Goal: Task Accomplishment & Management: Manage account settings

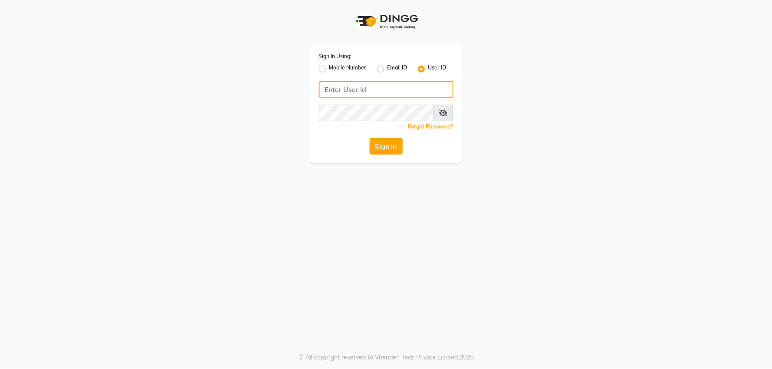
type input "[PERSON_NAME]"
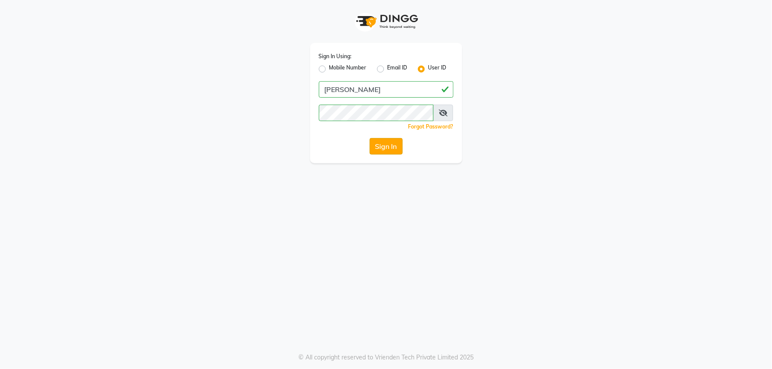
click at [384, 148] on button "Sign In" at bounding box center [386, 146] width 33 height 17
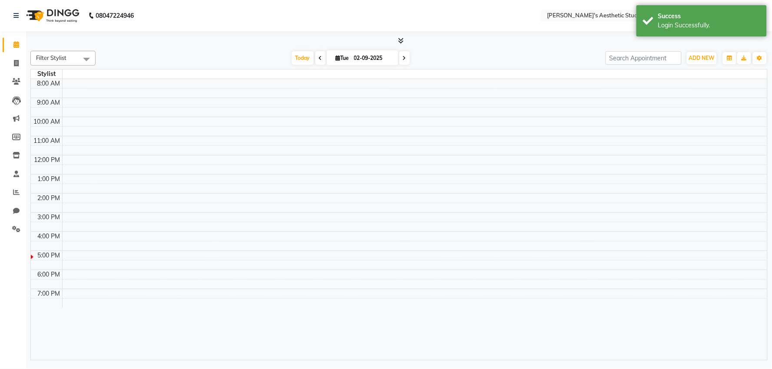
select select "en"
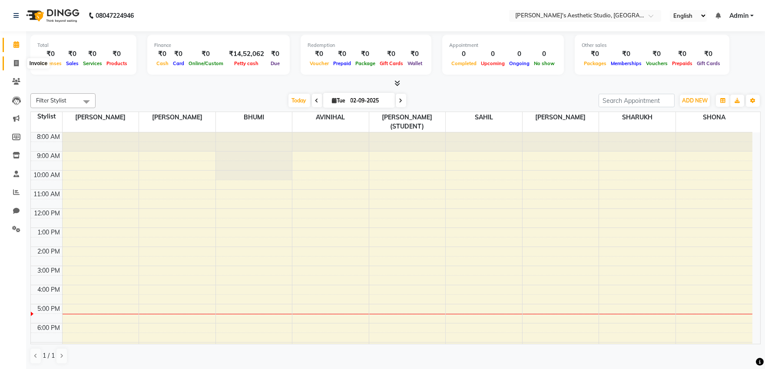
click at [17, 67] on span at bounding box center [16, 64] width 15 height 10
select select "service"
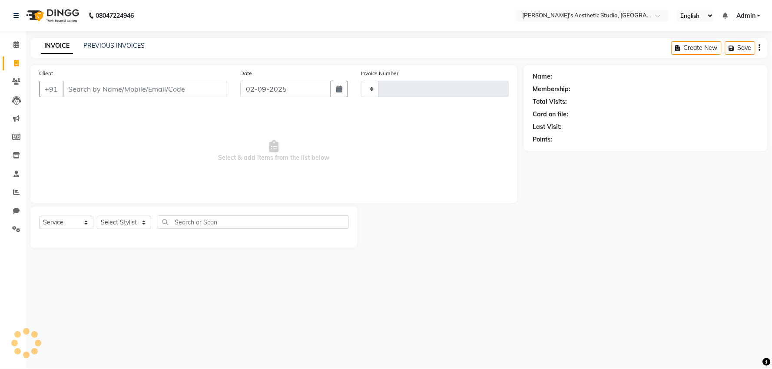
type input "1431"
select select "4077"
select select "membership"
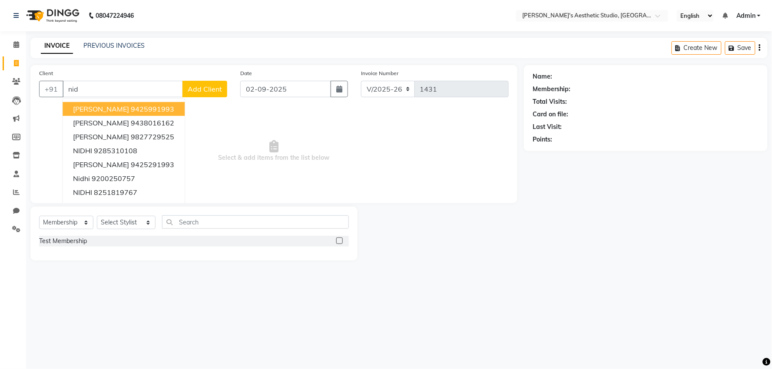
click at [131, 110] on ngb-highlight "9425991993" at bounding box center [152, 109] width 43 height 9
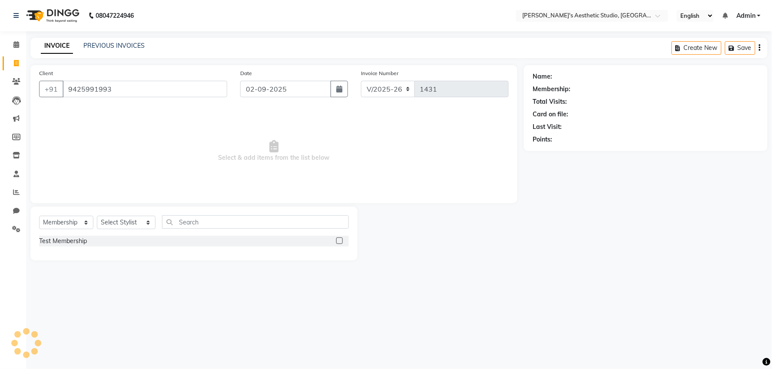
type input "9425991993"
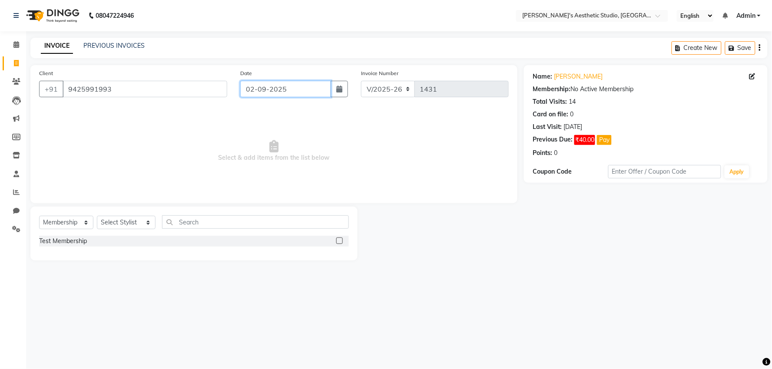
click at [294, 85] on input "02-09-2025" at bounding box center [285, 89] width 91 height 17
select select "9"
select select "2025"
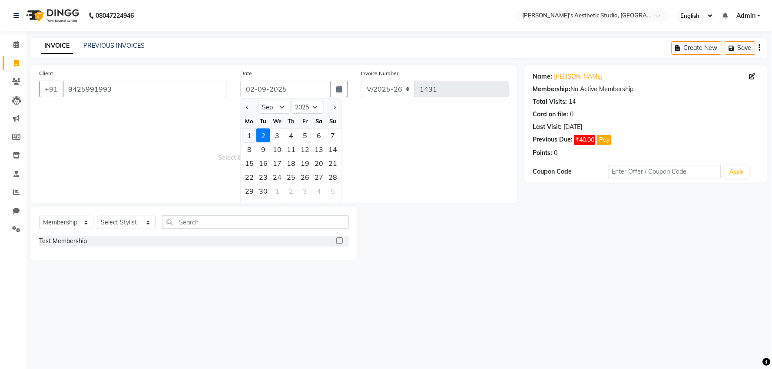
click at [242, 135] on div "1" at bounding box center [249, 136] width 14 height 14
type input "01-09-2025"
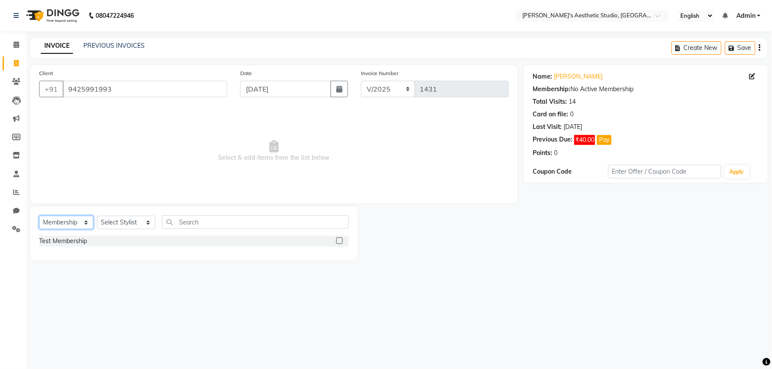
click at [81, 223] on select "Select Service Product Membership Package Voucher Prepaid Gift Card" at bounding box center [66, 222] width 54 height 13
click at [39, 216] on select "Select Service Product Membership Package Voucher Prepaid Gift Card" at bounding box center [66, 222] width 54 height 13
drag, startPoint x: 77, startPoint y: 222, endPoint x: 77, endPoint y: 227, distance: 5.2
click at [77, 227] on select "Select Service Product Membership Package Voucher Prepaid Gift Card" at bounding box center [66, 222] width 54 height 13
select select "service"
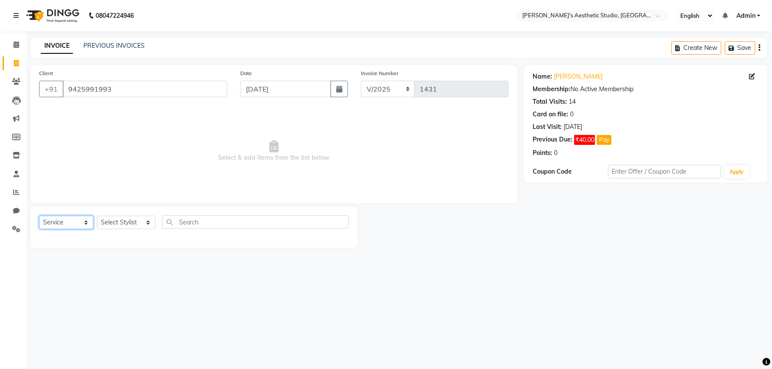
click at [39, 216] on select "Select Service Product Membership Package Voucher Prepaid Gift Card" at bounding box center [66, 222] width 54 height 13
click at [116, 219] on select "Select Stylist AVINIHAL BHUMI GURPREET KAUR MANISHA RAJPUT MEHAR NIGAR (STUDENT…" at bounding box center [126, 222] width 59 height 13
select select "21633"
click at [97, 216] on select "Select Stylist AVINIHAL BHUMI GURPREET KAUR MANISHA RAJPUT MEHAR NIGAR (STUDENT…" at bounding box center [126, 222] width 59 height 13
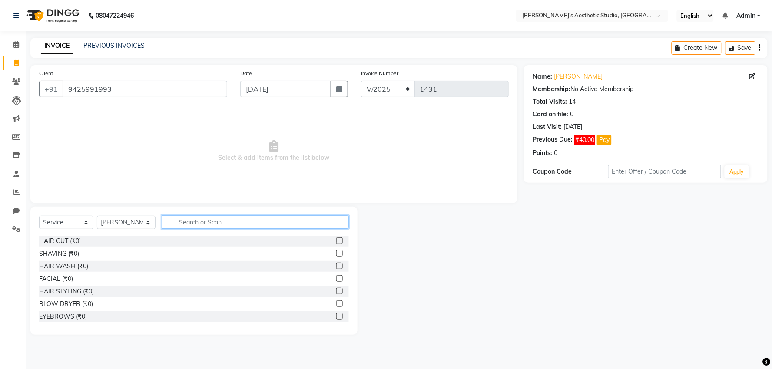
click at [176, 219] on input "text" at bounding box center [255, 221] width 186 height 13
type input "ey"
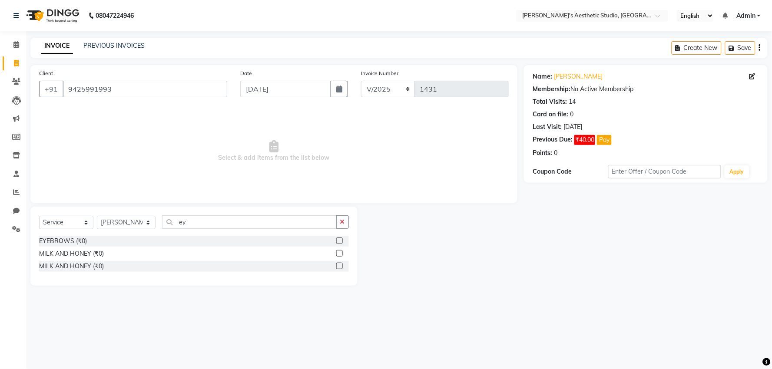
click at [339, 239] on label at bounding box center [339, 241] width 7 height 7
click at [339, 239] on input "checkbox" at bounding box center [339, 241] width 6 height 6
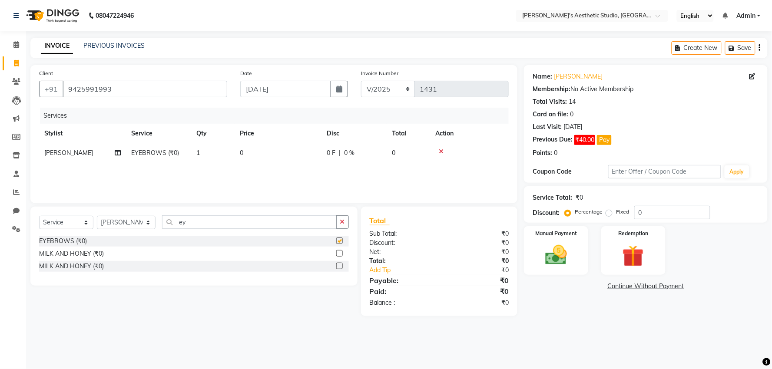
checkbox input "false"
click at [305, 154] on td "0" at bounding box center [277, 153] width 87 height 20
select select "21633"
click at [304, 154] on input "0" at bounding box center [315, 155] width 74 height 13
drag, startPoint x: 306, startPoint y: 163, endPoint x: 307, endPoint y: 173, distance: 10.1
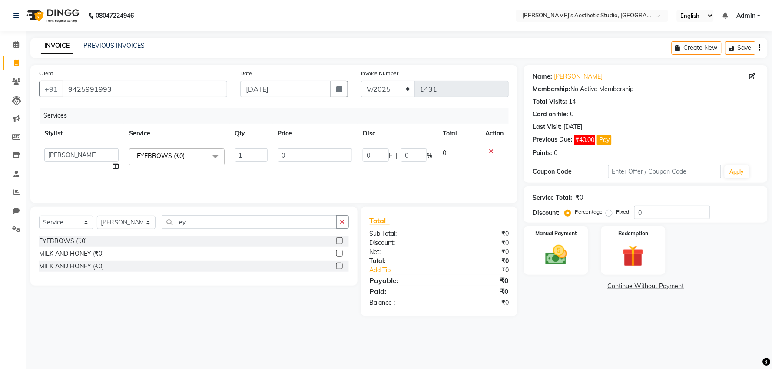
click at [306, 170] on td "0" at bounding box center [315, 159] width 85 height 33
type input "070"
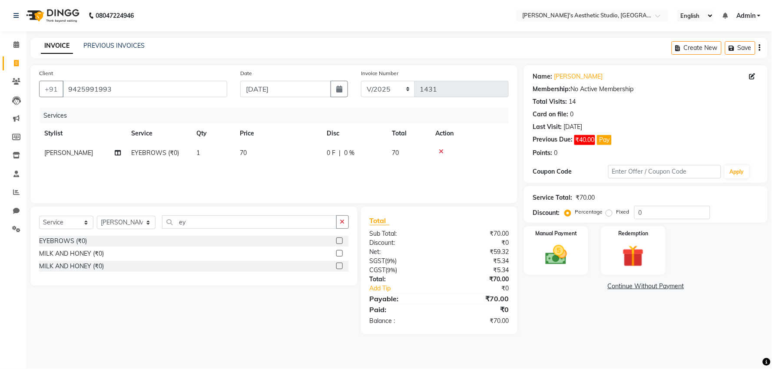
click at [625, 320] on main "INVOICE PREVIOUS INVOICES Create New Save Client +91 9425991993 Date 01-09-2025…" at bounding box center [399, 193] width 746 height 310
drag, startPoint x: 581, startPoint y: 256, endPoint x: 584, endPoint y: 273, distance: 16.8
click at [581, 257] on div "Manual Payment" at bounding box center [556, 250] width 64 height 49
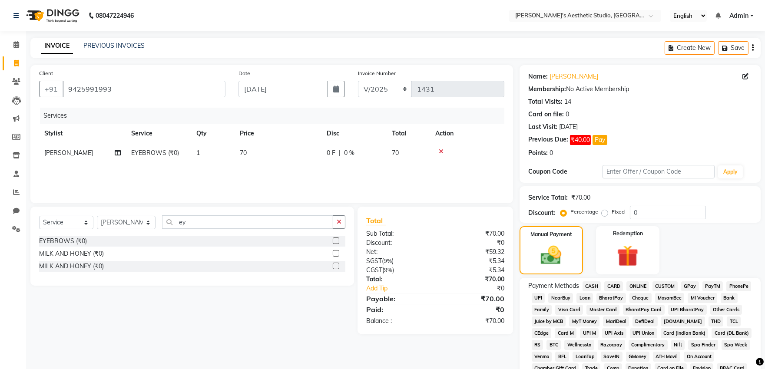
click at [594, 285] on span "CASH" at bounding box center [591, 286] width 19 height 10
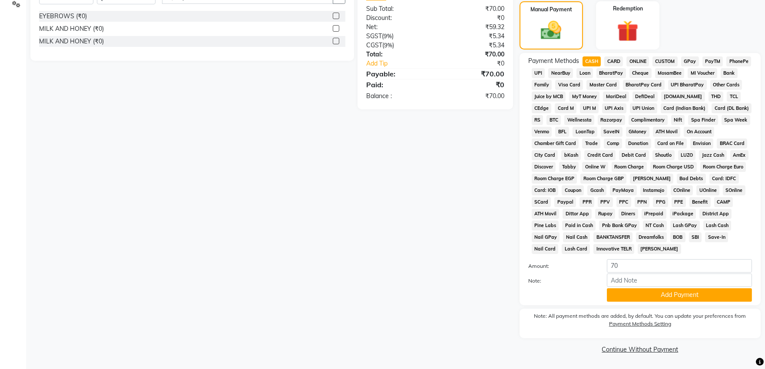
scroll to position [227, 0]
click at [622, 297] on button "Add Payment" at bounding box center [679, 294] width 145 height 13
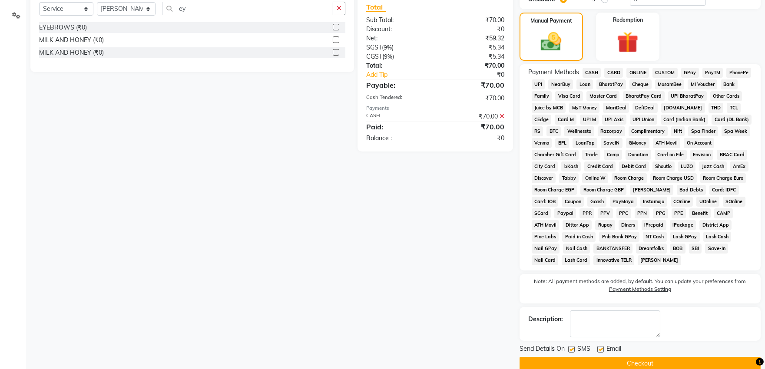
scroll to position [229, 0]
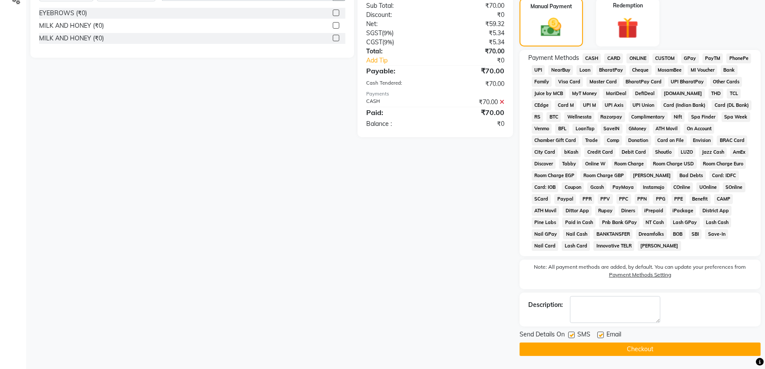
click at [600, 332] on label at bounding box center [600, 335] width 7 height 7
click at [600, 333] on input "checkbox" at bounding box center [600, 336] width 6 height 6
checkbox input "false"
click at [574, 337] on div "SMS" at bounding box center [582, 335] width 29 height 11
click at [572, 335] on label at bounding box center [571, 335] width 7 height 7
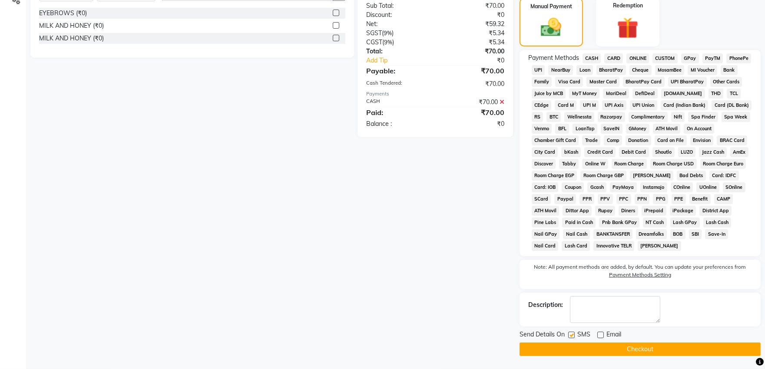
click at [572, 335] on input "checkbox" at bounding box center [571, 336] width 6 height 6
checkbox input "false"
click at [586, 354] on button "Checkout" at bounding box center [639, 349] width 241 height 13
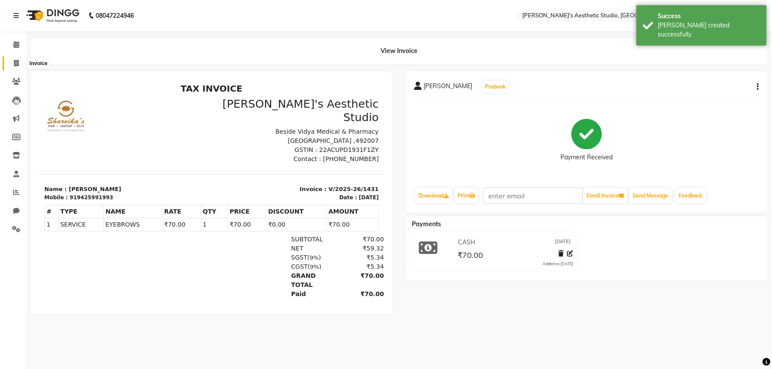
click at [16, 66] on icon at bounding box center [16, 63] width 5 height 7
select select "service"
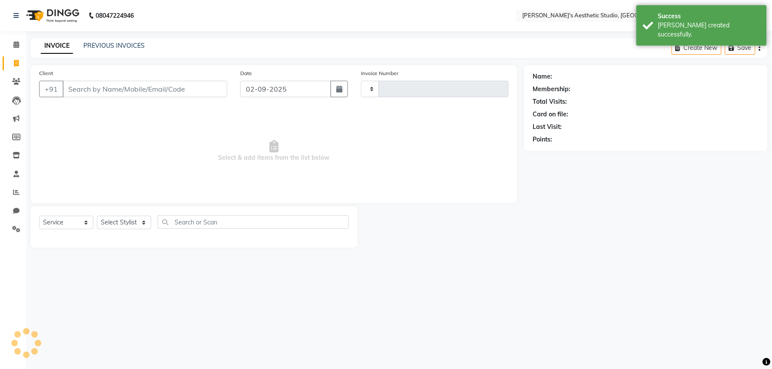
type input "1432"
select select "4077"
click at [83, 88] on input "Client" at bounding box center [145, 89] width 165 height 17
select select "membership"
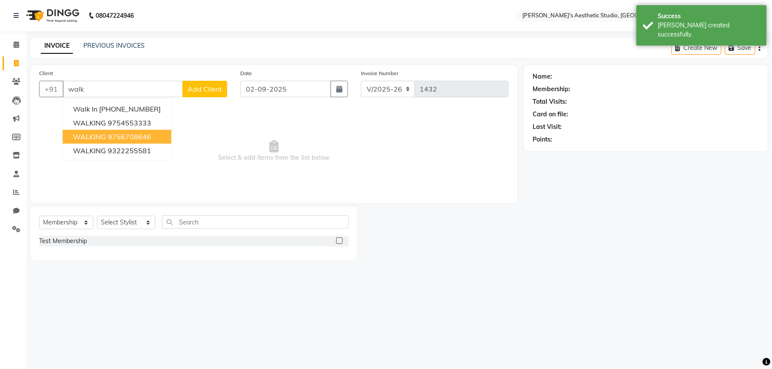
click at [115, 139] on ngb-highlight "9756708646" at bounding box center [129, 136] width 43 height 9
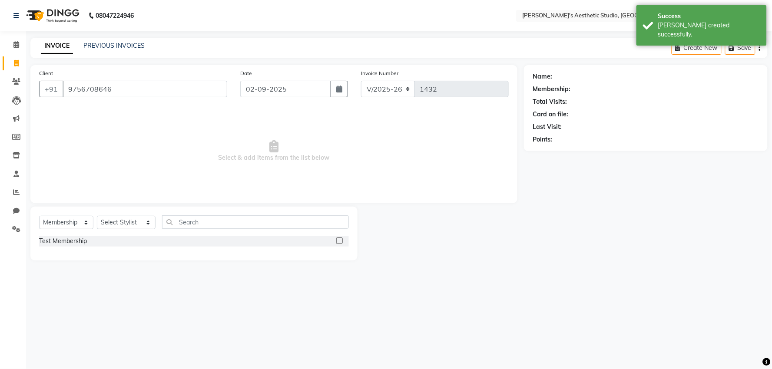
type input "9756708646"
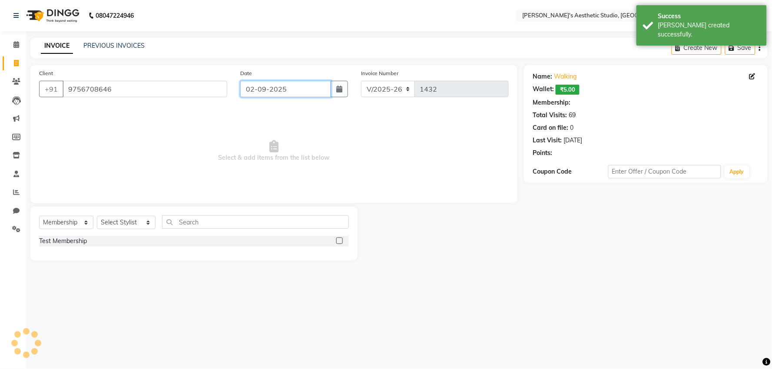
click at [279, 89] on input "02-09-2025" at bounding box center [285, 89] width 91 height 17
select select "9"
select select "2025"
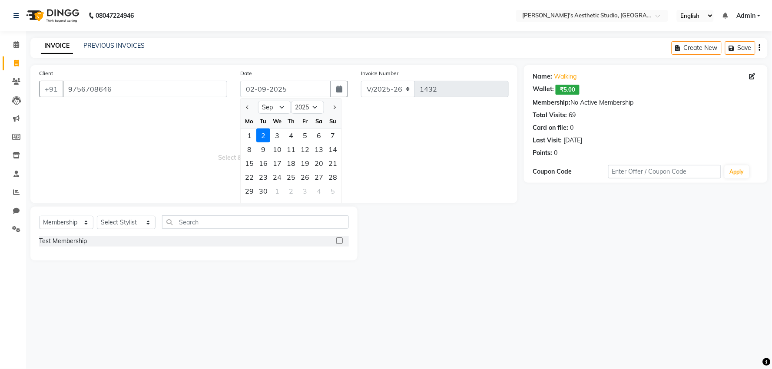
click at [246, 126] on div "Mo" at bounding box center [249, 121] width 14 height 14
click at [246, 133] on div "1" at bounding box center [249, 136] width 14 height 14
type input "01-09-2025"
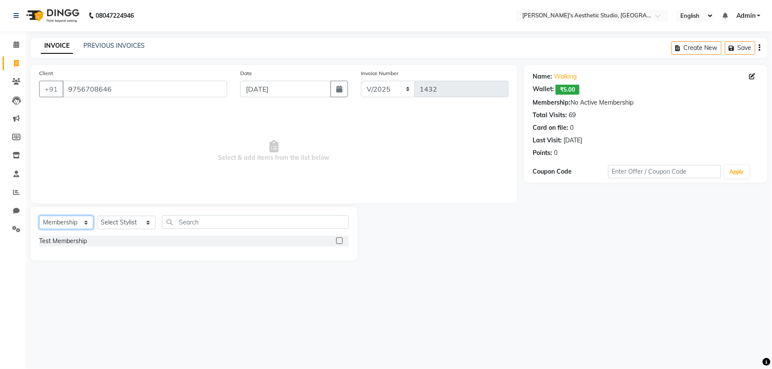
drag, startPoint x: 70, startPoint y: 224, endPoint x: 69, endPoint y: 229, distance: 4.4
click at [70, 224] on select "Select Service Product Membership Package Voucher Prepaid Gift Card" at bounding box center [66, 222] width 54 height 13
select select "service"
click at [39, 216] on select "Select Service Product Membership Package Voucher Prepaid Gift Card" at bounding box center [66, 222] width 54 height 13
click at [102, 228] on select "Select Stylist AVINIHAL BHUMI GURPREET KAUR MANISHA RAJPUT MEHAR NIGAR (STUDENT…" at bounding box center [126, 222] width 59 height 13
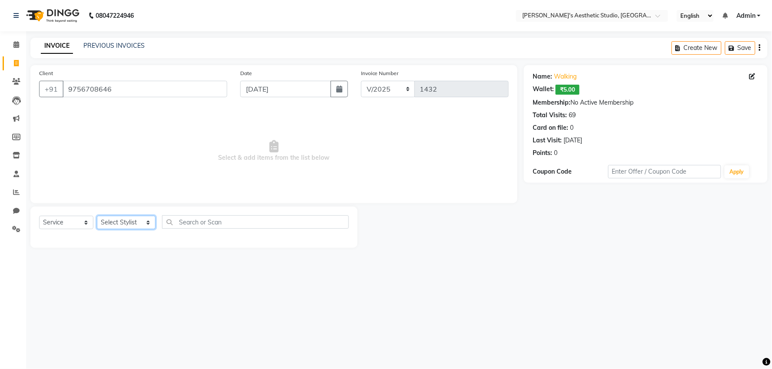
select select "21639"
click at [97, 216] on select "Select Stylist AVINIHAL BHUMI GURPREET KAUR MANISHA RAJPUT MEHAR NIGAR (STUDENT…" at bounding box center [126, 222] width 59 height 13
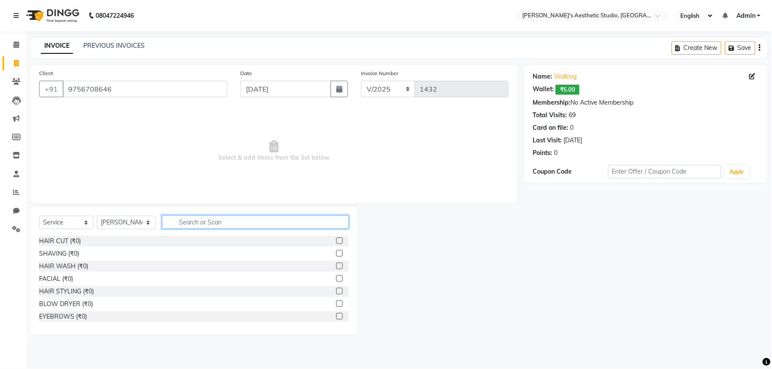
click at [203, 224] on input "text" at bounding box center [255, 221] width 186 height 13
click at [336, 241] on label at bounding box center [339, 241] width 7 height 7
click at [336, 241] on input "checkbox" at bounding box center [339, 241] width 6 height 6
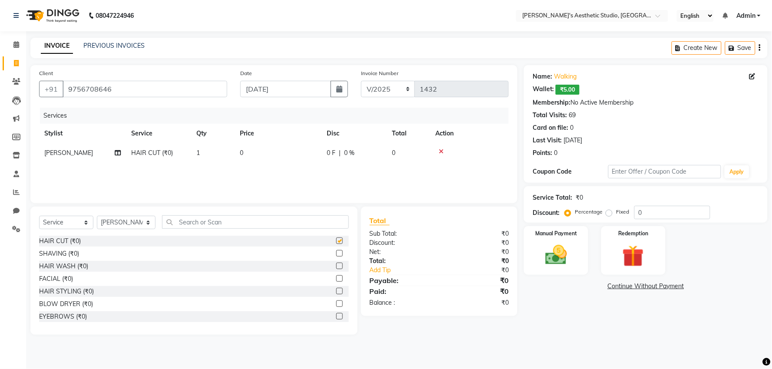
checkbox input "false"
click at [301, 163] on div "Services Stylist Service Qty Price Disc Total Action GURPREET KAUR HAIR CUT (₹0…" at bounding box center [273, 151] width 469 height 87
click at [301, 162] on td "0" at bounding box center [277, 153] width 87 height 20
select select "21639"
click at [300, 157] on input "0" at bounding box center [315, 155] width 74 height 13
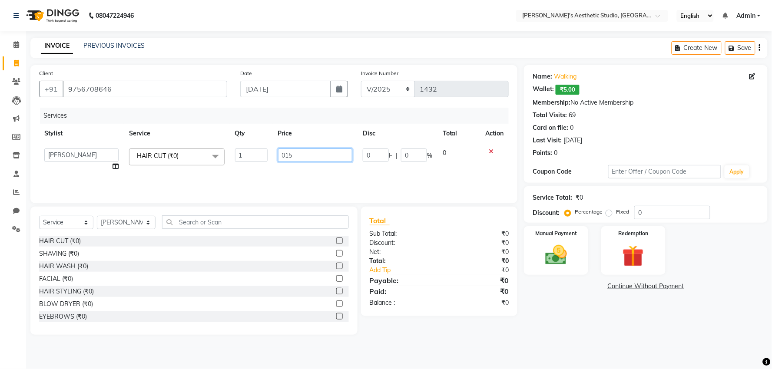
type input "0150"
click at [571, 313] on div "Name: Walking Wallet: ₹5.00 Membership: No Active Membership Total Visits: 69 C…" at bounding box center [649, 200] width 250 height 270
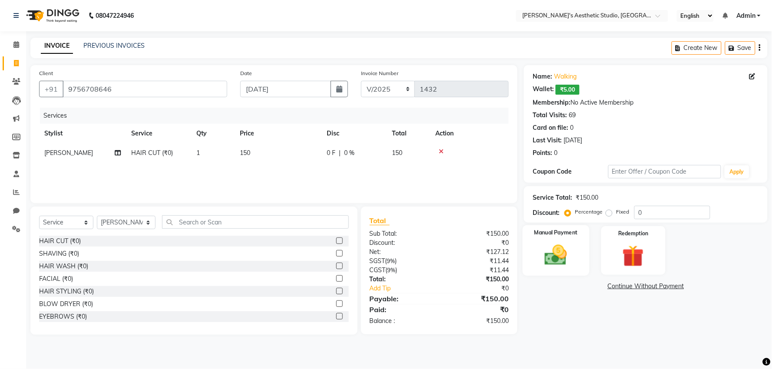
click at [544, 262] on img at bounding box center [556, 255] width 36 height 26
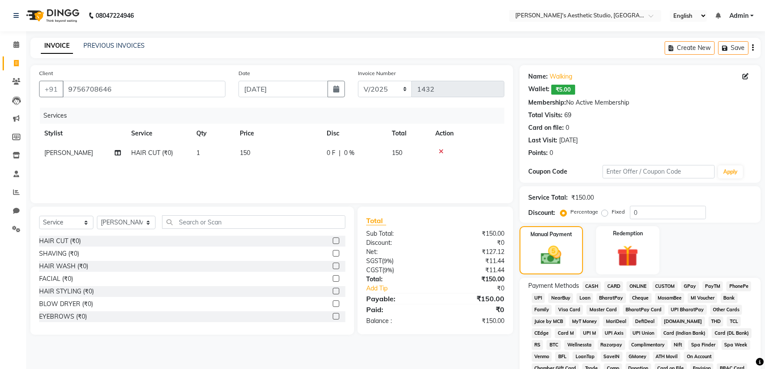
click at [614, 285] on span "CARD" at bounding box center [613, 286] width 19 height 10
drag, startPoint x: 631, startPoint y: 282, endPoint x: 639, endPoint y: 288, distance: 9.6
click at [632, 282] on span "ONLINE" at bounding box center [637, 286] width 23 height 10
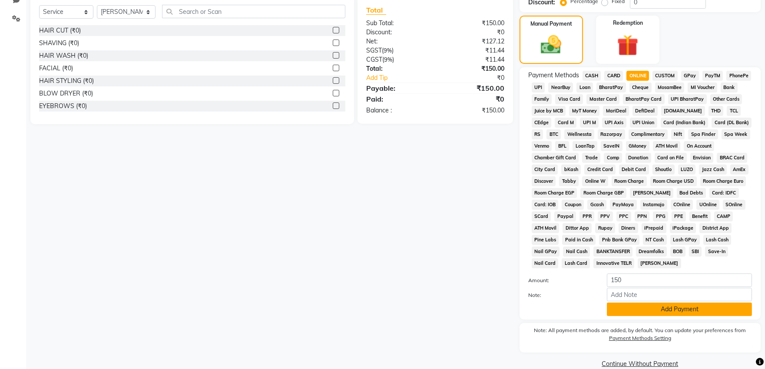
scroll to position [227, 0]
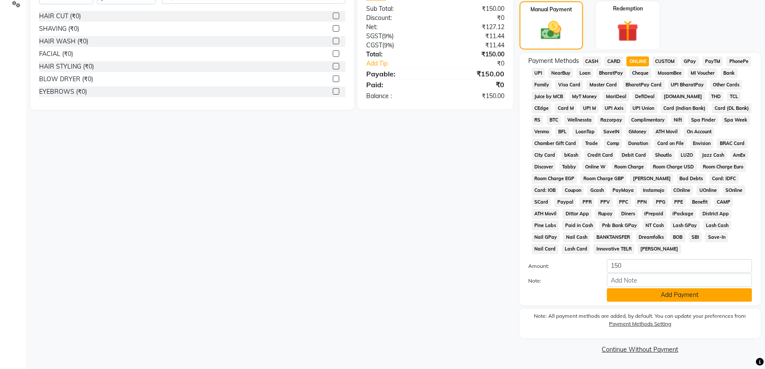
click at [641, 297] on button "Add Payment" at bounding box center [679, 294] width 145 height 13
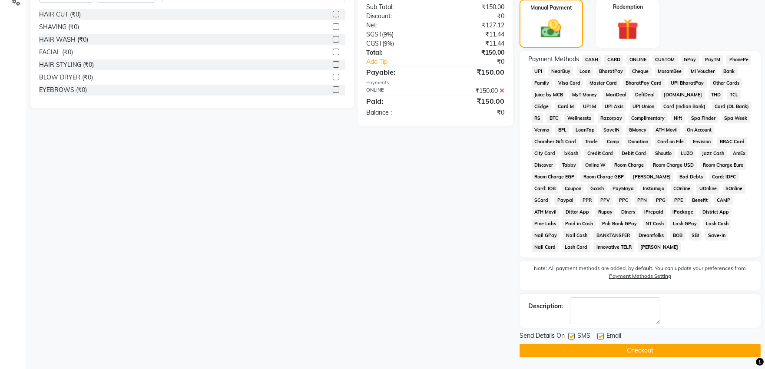
click at [601, 337] on label at bounding box center [600, 336] width 7 height 7
click at [601, 337] on input "checkbox" at bounding box center [600, 337] width 6 height 6
checkbox input "false"
click at [571, 340] on label at bounding box center [571, 336] width 7 height 7
click at [571, 340] on input "checkbox" at bounding box center [571, 337] width 6 height 6
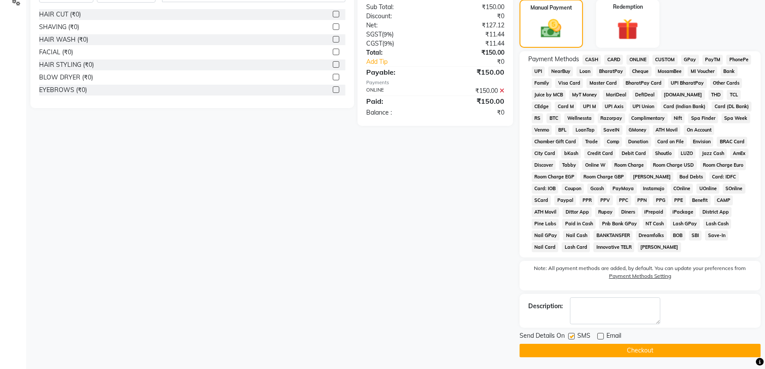
checkbox input "false"
click at [572, 353] on button "Checkout" at bounding box center [639, 350] width 241 height 13
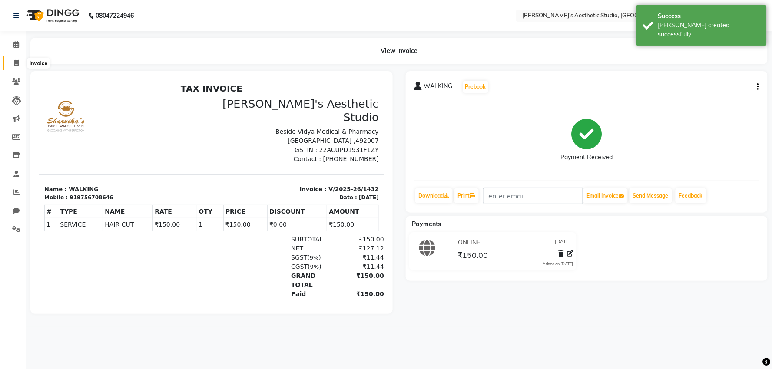
click at [16, 64] on icon at bounding box center [16, 63] width 5 height 7
select select "service"
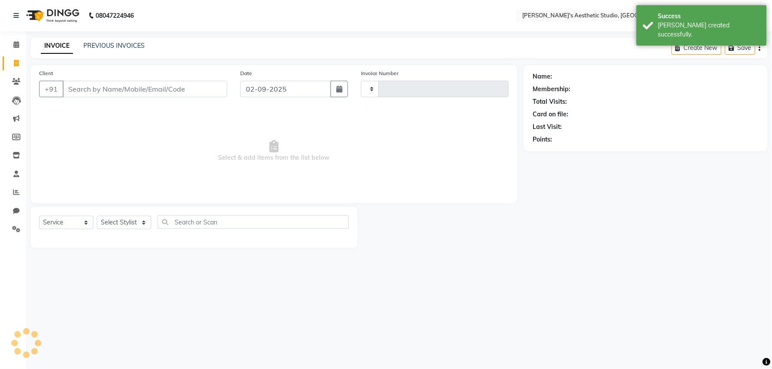
type input "1433"
select select "4077"
click at [92, 96] on input "Client" at bounding box center [145, 89] width 165 height 17
select select "membership"
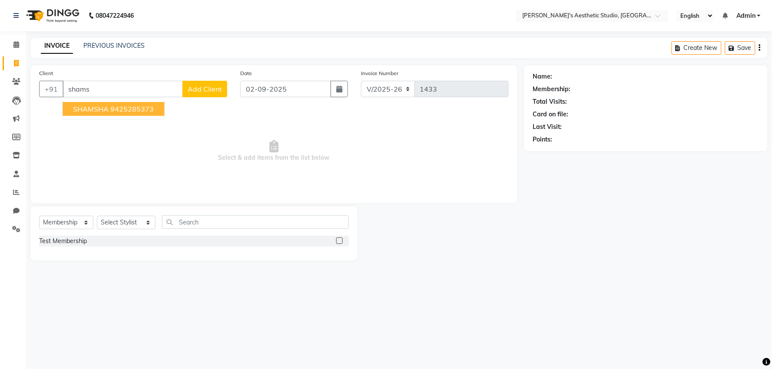
click at [101, 105] on span "SHAMSHA" at bounding box center [91, 109] width 36 height 9
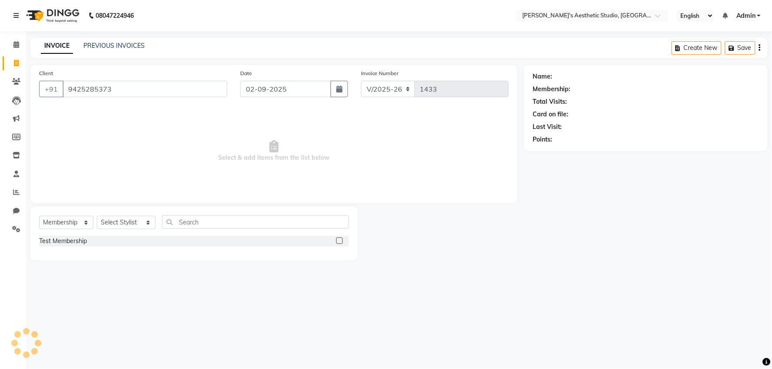
type input "9425285373"
click at [296, 84] on input "02-09-2025" at bounding box center [285, 89] width 91 height 17
select select "9"
select select "2025"
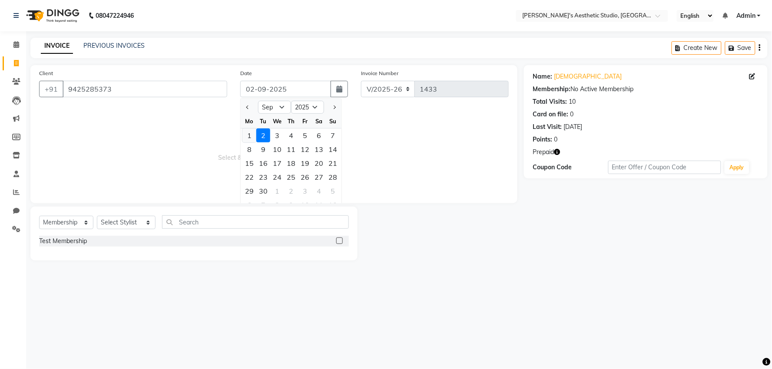
click at [250, 135] on div "1" at bounding box center [249, 136] width 14 height 14
type input "01-09-2025"
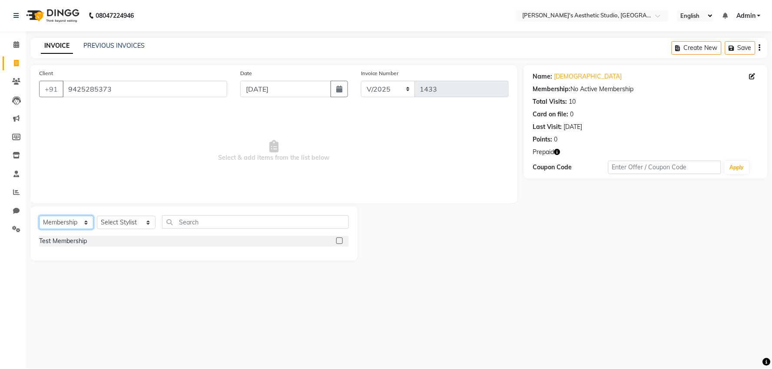
click at [70, 229] on select "Select Service Product Membership Package Voucher Prepaid Gift Card" at bounding box center [66, 222] width 54 height 13
select select "service"
click at [39, 216] on select "Select Service Product Membership Package Voucher Prepaid Gift Card" at bounding box center [66, 222] width 54 height 13
click at [125, 218] on select "Select Stylist AVINIHAL BHUMI GURPREET KAUR MANISHA RAJPUT MEHAR NIGAR (STUDENT…" at bounding box center [126, 222] width 59 height 13
select select "21639"
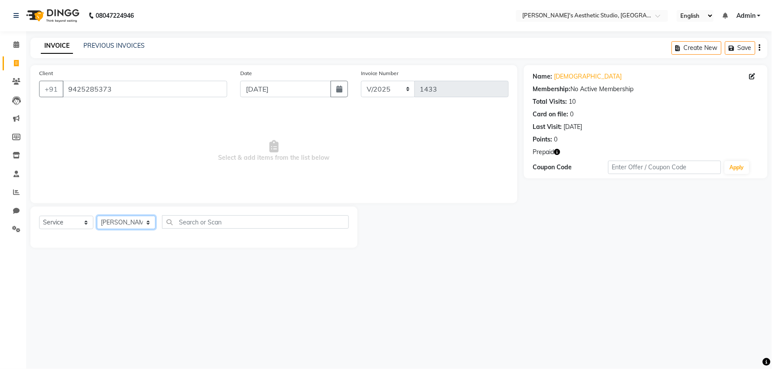
click at [97, 216] on select "Select Stylist AVINIHAL BHUMI GURPREET KAUR MANISHA RAJPUT MEHAR NIGAR (STUDENT…" at bounding box center [126, 222] width 59 height 13
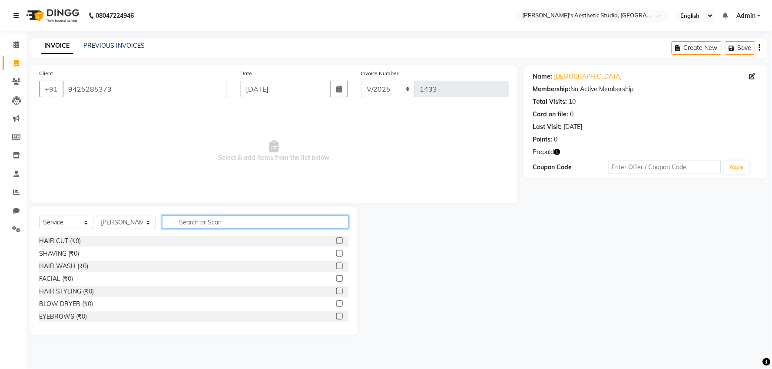
click at [190, 221] on input "text" at bounding box center [255, 221] width 186 height 13
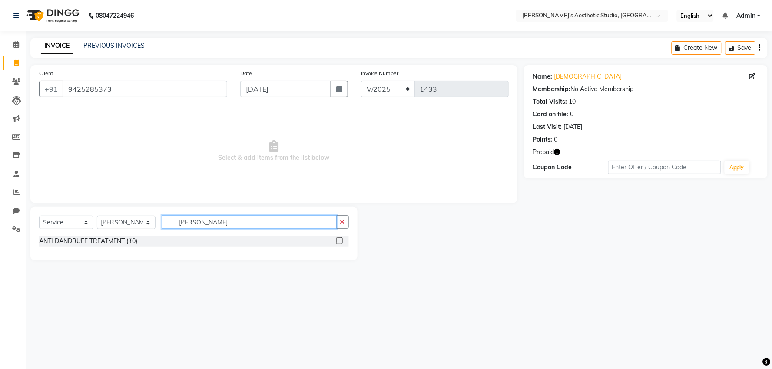
type input "dan"
click at [338, 240] on label at bounding box center [339, 241] width 7 height 7
click at [338, 240] on input "checkbox" at bounding box center [339, 241] width 6 height 6
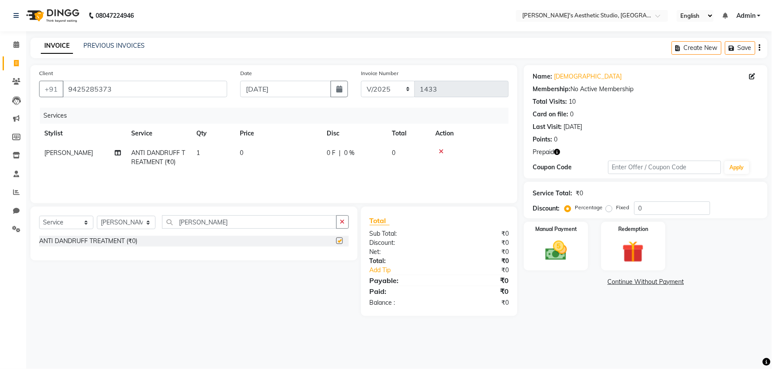
checkbox input "false"
click at [294, 154] on td "0" at bounding box center [277, 157] width 87 height 29
select select "21639"
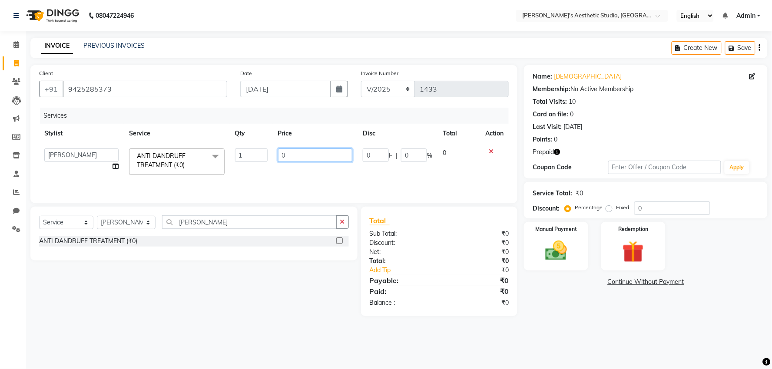
click at [294, 154] on input "0" at bounding box center [315, 155] width 74 height 13
type input "01000"
click at [551, 283] on link "Continue Without Payment" at bounding box center [645, 281] width 240 height 9
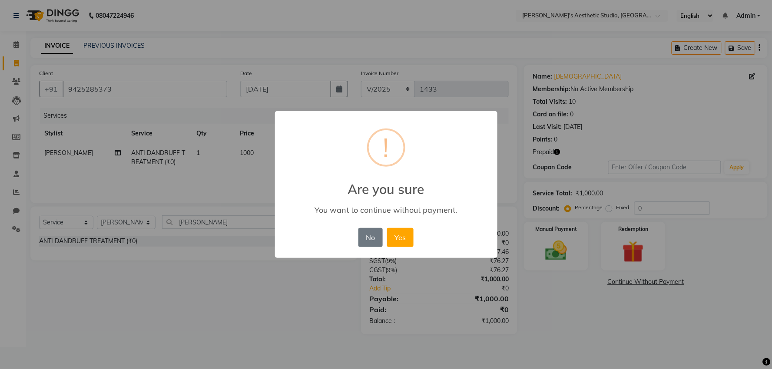
click at [627, 245] on div "× ! Are you sure You want to continue without payment. No No Yes" at bounding box center [386, 184] width 772 height 369
click at [368, 243] on button "No" at bounding box center [370, 237] width 24 height 19
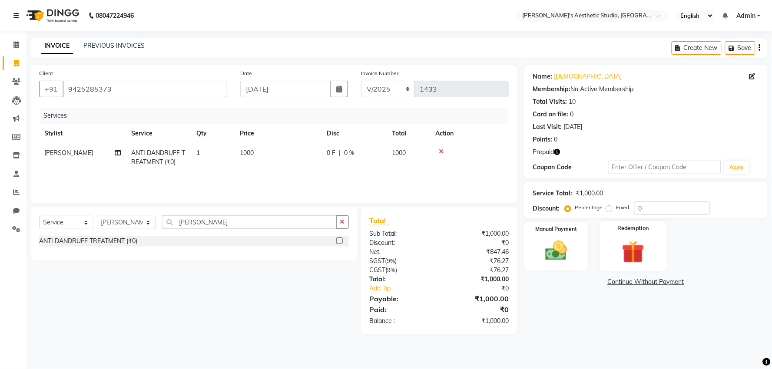
click at [623, 250] on img at bounding box center [633, 252] width 36 height 28
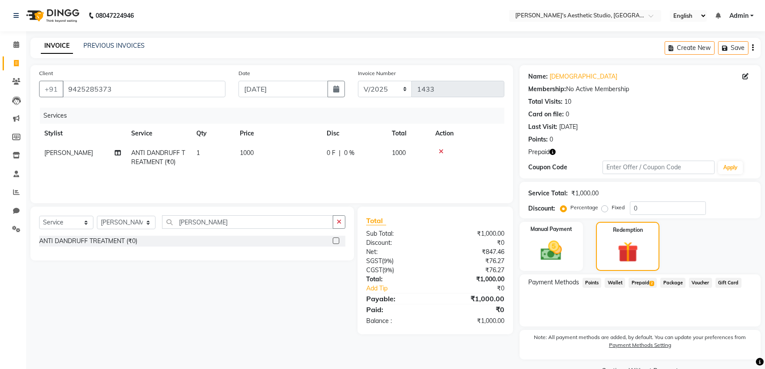
click at [647, 281] on span "Prepaid 2" at bounding box center [642, 283] width 28 height 10
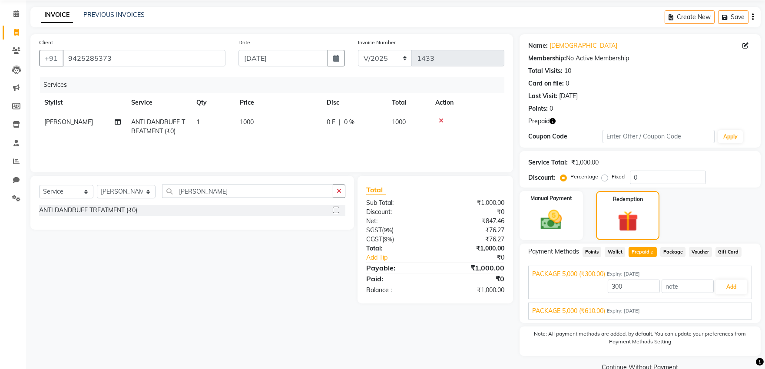
scroll to position [48, 0]
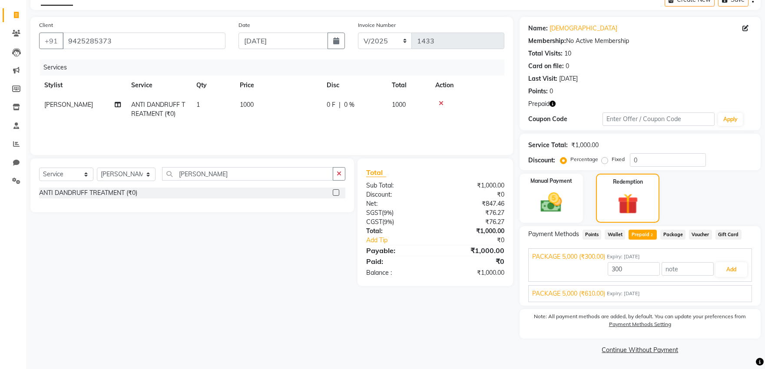
click at [682, 295] on div "PACKAGE 5,000 (₹610.00) Expiry: 26-07-2026" at bounding box center [640, 293] width 216 height 9
click at [649, 292] on input "610" at bounding box center [633, 289] width 52 height 13
click at [735, 291] on button "Add" at bounding box center [731, 290] width 32 height 15
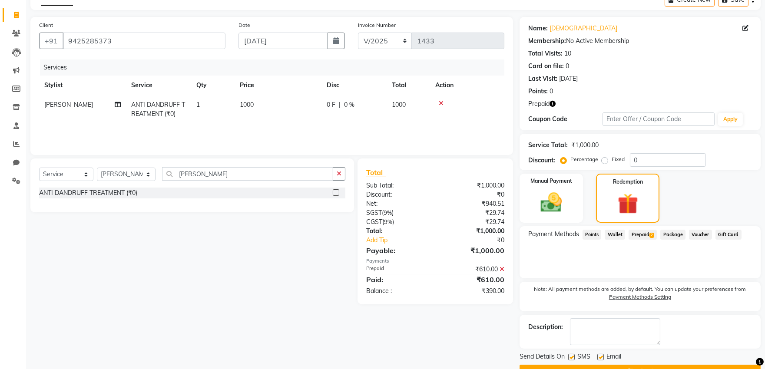
click at [642, 232] on span "Prepaid 2" at bounding box center [642, 235] width 28 height 10
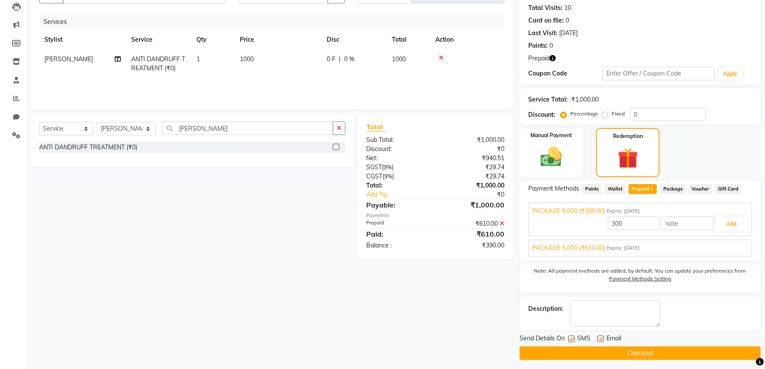
scroll to position [96, 0]
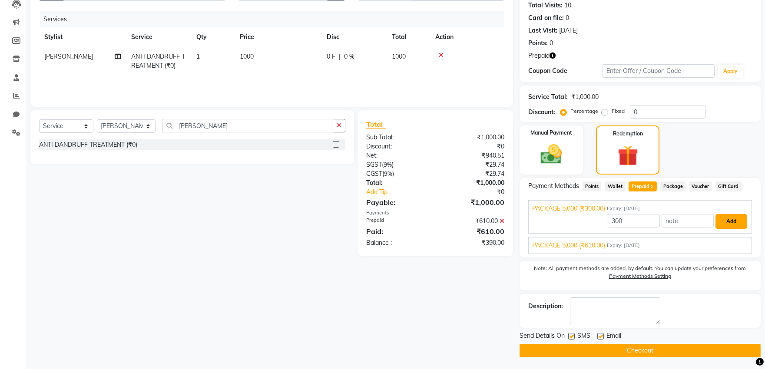
click at [730, 223] on button "Add" at bounding box center [731, 221] width 32 height 15
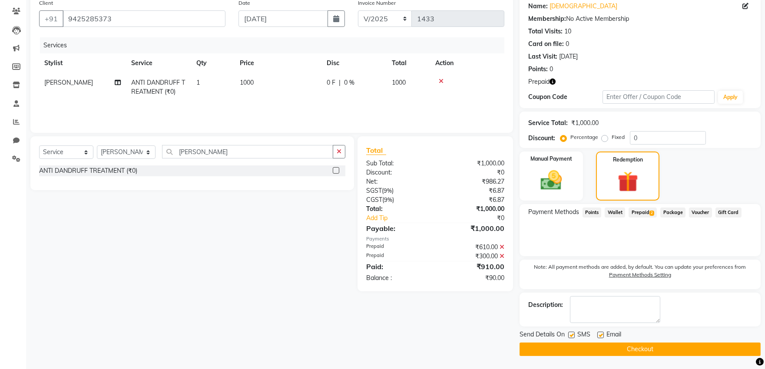
scroll to position [70, 0]
click at [650, 211] on span "2" at bounding box center [651, 213] width 5 height 5
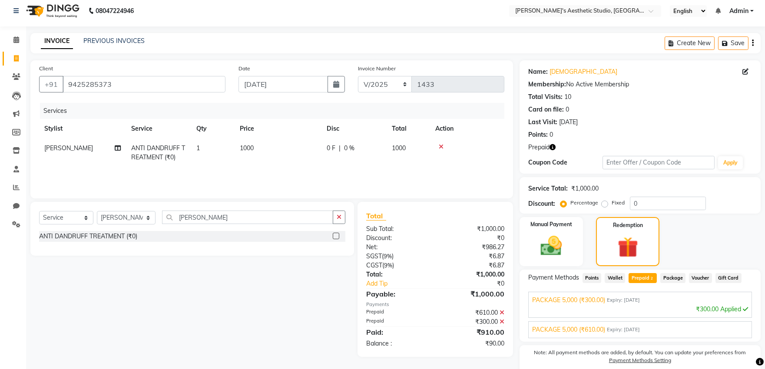
scroll to position [0, 0]
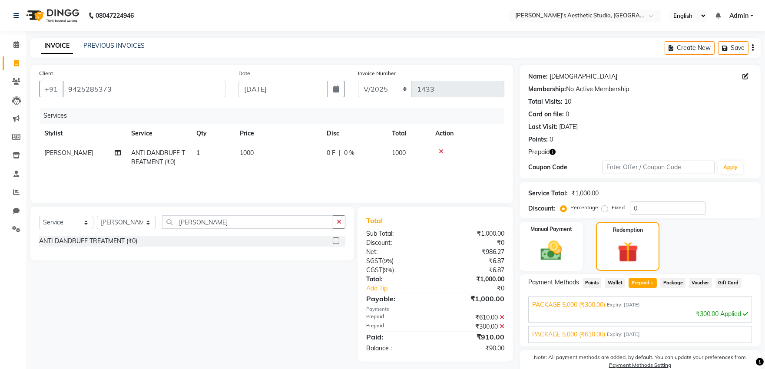
click at [556, 76] on link "Shamsha" at bounding box center [583, 76] width 68 height 9
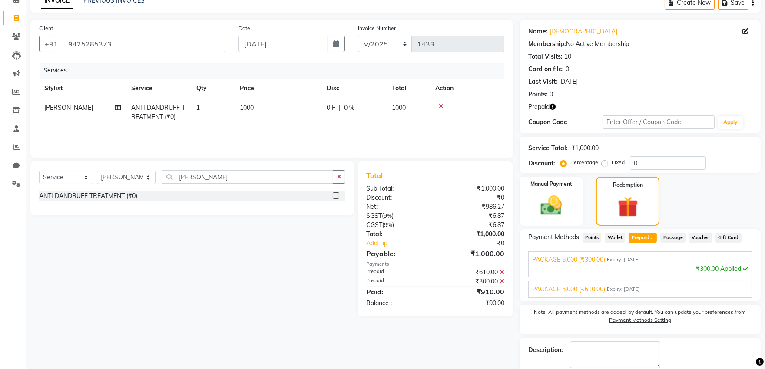
scroll to position [90, 0]
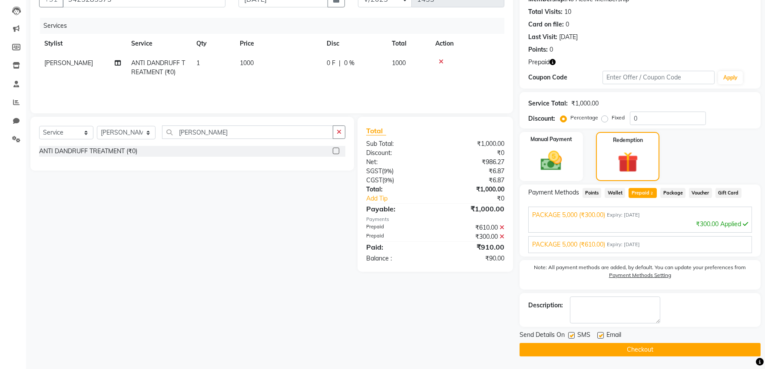
click at [597, 335] on label at bounding box center [600, 335] width 7 height 7
click at [597, 335] on input "checkbox" at bounding box center [600, 336] width 6 height 6
checkbox input "false"
click at [569, 336] on label at bounding box center [571, 335] width 7 height 7
click at [569, 336] on input "checkbox" at bounding box center [571, 336] width 6 height 6
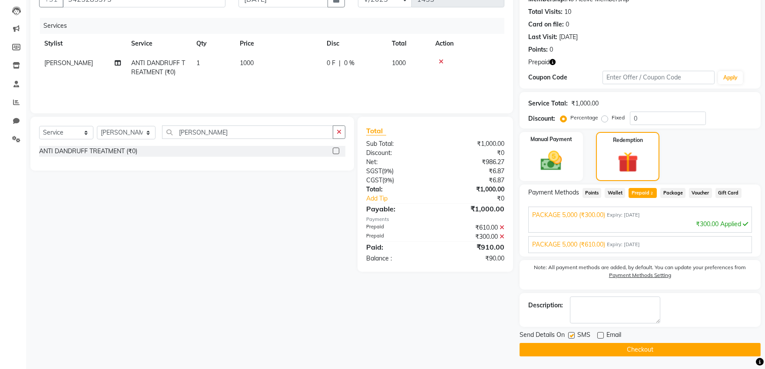
checkbox input "false"
click at [587, 352] on button "Checkout" at bounding box center [639, 349] width 241 height 13
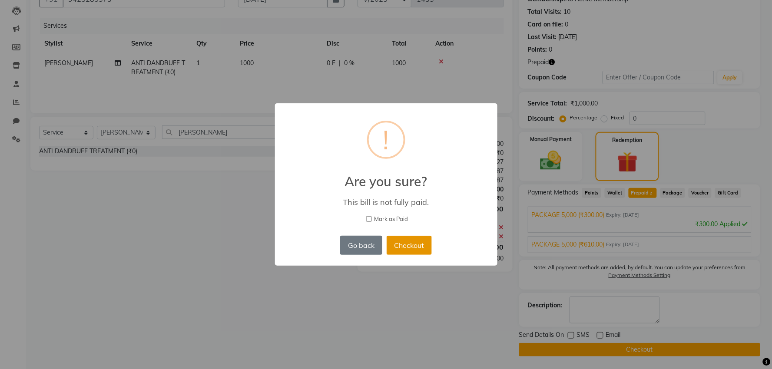
click at [415, 248] on button "Checkout" at bounding box center [408, 245] width 45 height 19
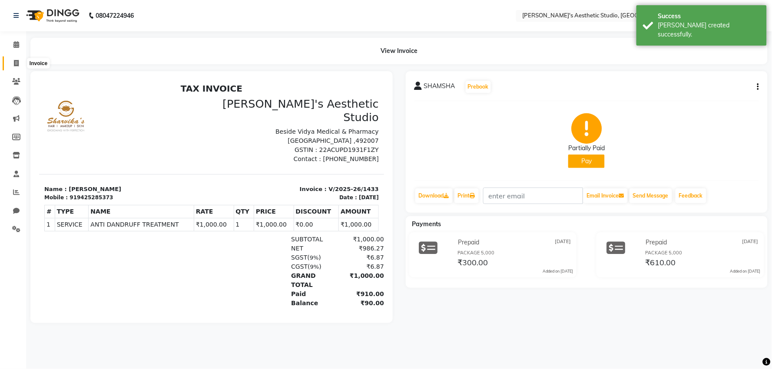
click at [17, 61] on icon at bounding box center [16, 63] width 5 height 7
select select "service"
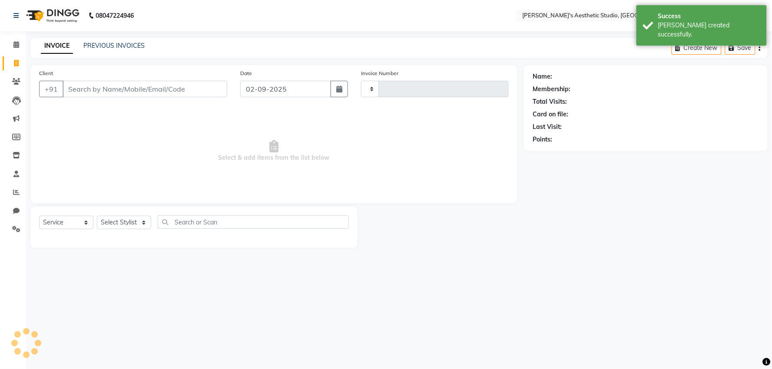
type input "1434"
select select "4077"
click at [98, 83] on input "Client" at bounding box center [145, 89] width 165 height 17
select select "membership"
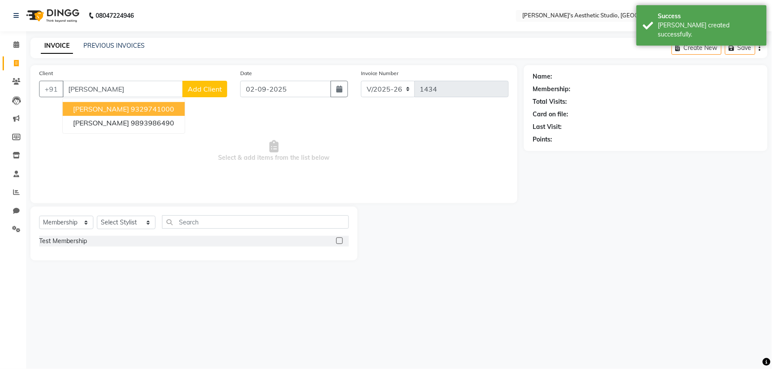
click at [116, 111] on span "NILIMA PARAKH" at bounding box center [101, 109] width 56 height 9
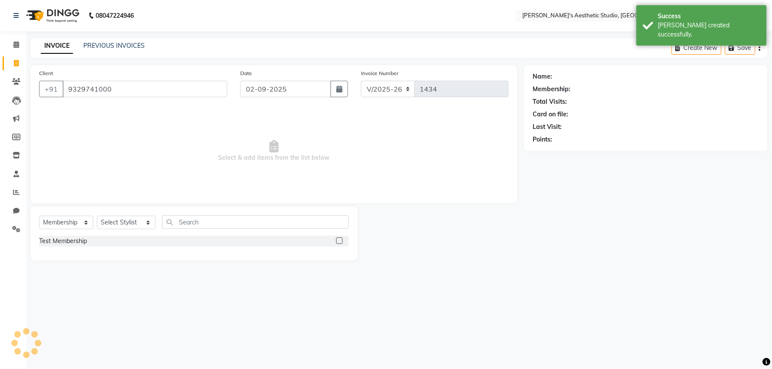
type input "9329741000"
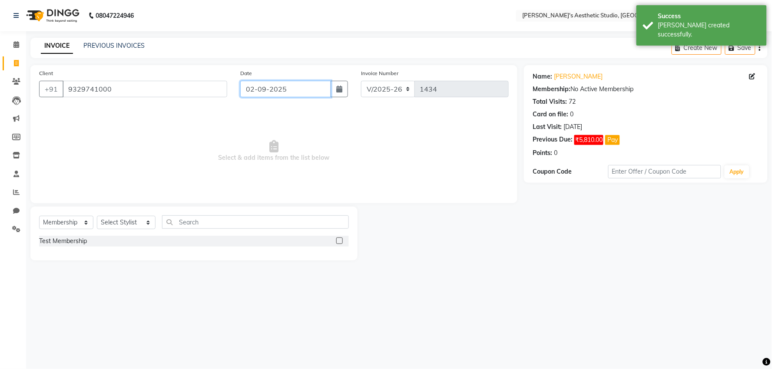
click at [309, 84] on input "02-09-2025" at bounding box center [285, 89] width 91 height 17
select select "9"
select select "2025"
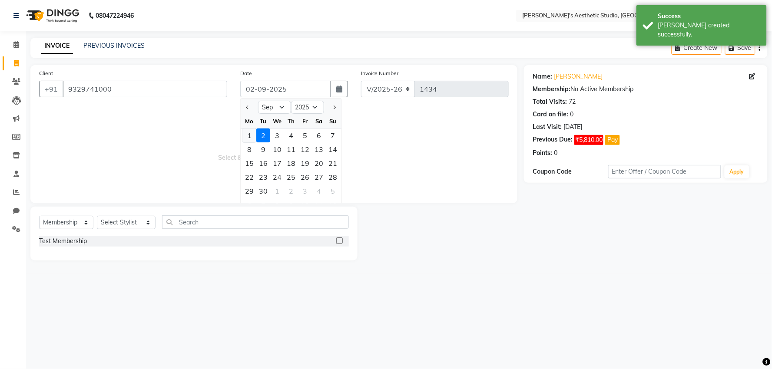
click at [251, 137] on div "1" at bounding box center [249, 136] width 14 height 14
type input "01-09-2025"
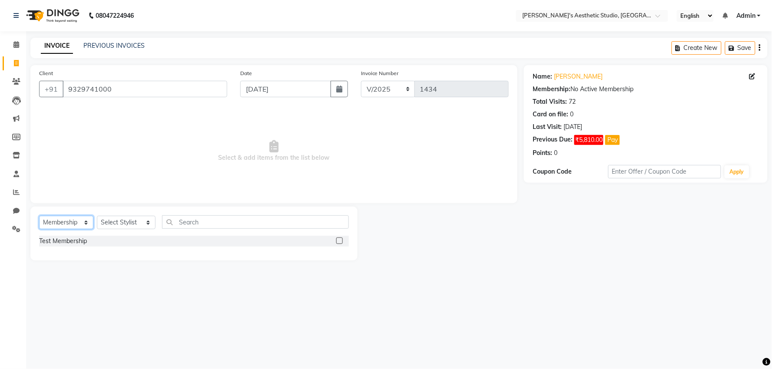
drag, startPoint x: 69, startPoint y: 220, endPoint x: 68, endPoint y: 229, distance: 8.7
click at [68, 229] on select "Select Service Product Membership Package Voucher Prepaid Gift Card" at bounding box center [66, 222] width 54 height 13
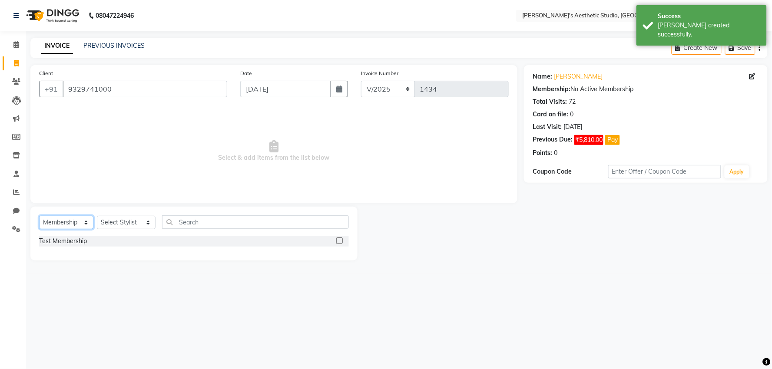
select select "service"
click at [39, 216] on select "Select Service Product Membership Package Voucher Prepaid Gift Card" at bounding box center [66, 222] width 54 height 13
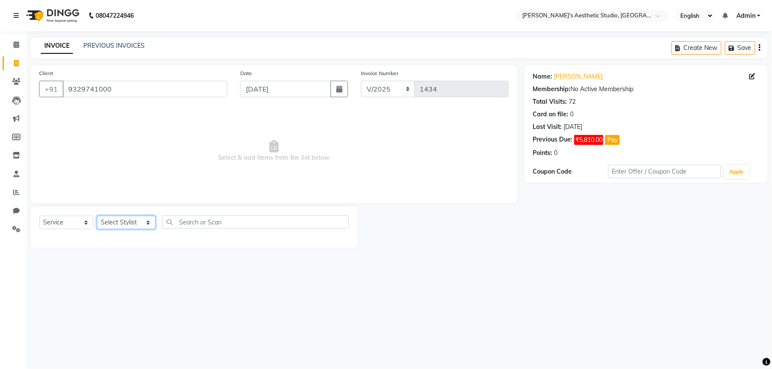
click at [112, 228] on select "Select Stylist AVINIHAL BHUMI GURPREET KAUR MANISHA RAJPUT MEHAR NIGAR (STUDENT…" at bounding box center [126, 222] width 59 height 13
click at [97, 216] on select "Select Stylist AVINIHAL BHUMI GURPREET KAUR MANISHA RAJPUT MEHAR NIGAR (STUDENT…" at bounding box center [126, 222] width 59 height 13
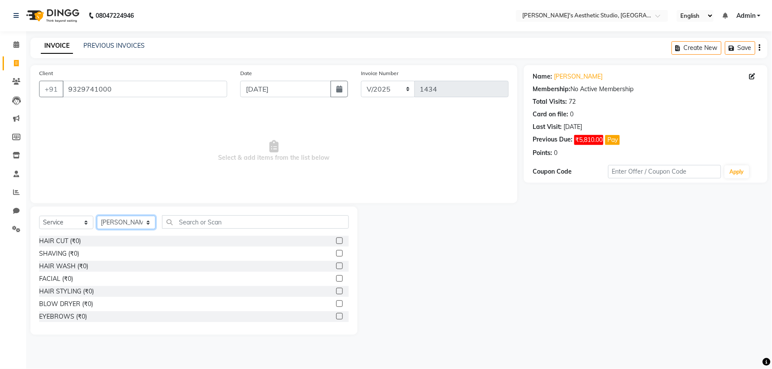
drag, startPoint x: 133, startPoint y: 222, endPoint x: 132, endPoint y: 228, distance: 6.5
click at [133, 226] on select "Select Stylist AVINIHAL BHUMI GURPREET KAUR MANISHA RAJPUT MEHAR NIGAR (STUDENT…" at bounding box center [126, 222] width 59 height 13
select select "78750"
click at [97, 216] on select "Select Stylist AVINIHAL BHUMI GURPREET KAUR MANISHA RAJPUT MEHAR NIGAR (STUDENT…" at bounding box center [126, 222] width 59 height 13
click at [201, 222] on input "text" at bounding box center [255, 221] width 186 height 13
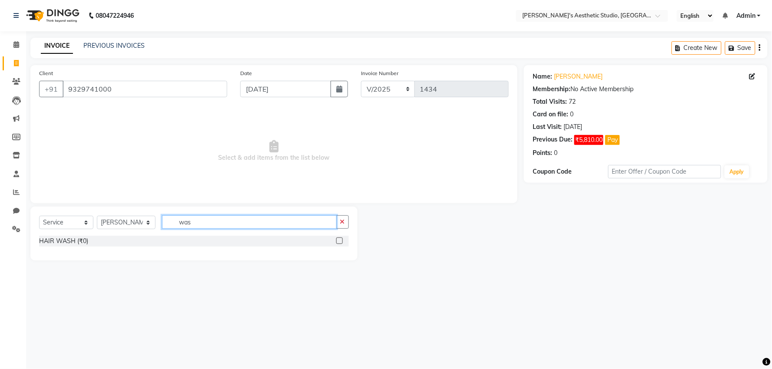
type input "was"
click at [340, 243] on label at bounding box center [339, 241] width 7 height 7
click at [340, 243] on input "checkbox" at bounding box center [339, 241] width 6 height 6
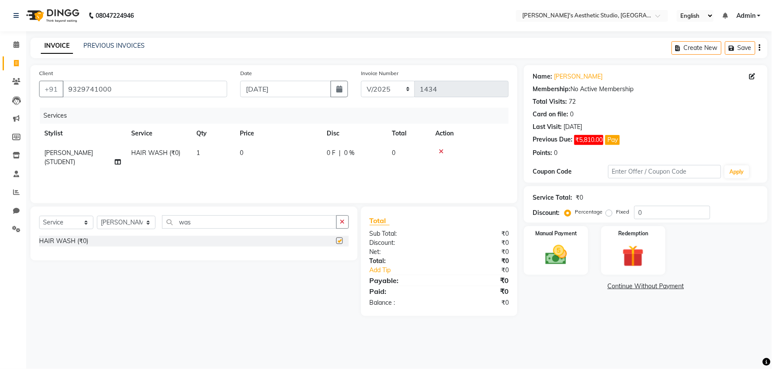
checkbox input "false"
click at [285, 153] on td "0" at bounding box center [277, 157] width 87 height 29
select select "78750"
click at [285, 153] on input "0" at bounding box center [315, 155] width 74 height 13
type input "0500"
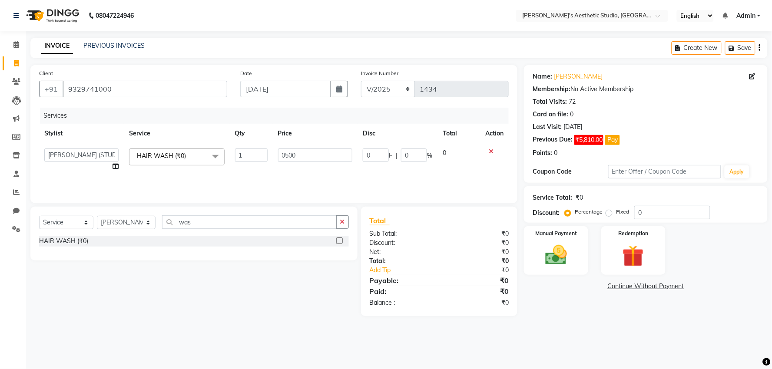
click at [578, 315] on div "Name: Nilima Parakh Membership: No Active Membership Total Visits: 72 Card on f…" at bounding box center [649, 190] width 250 height 251
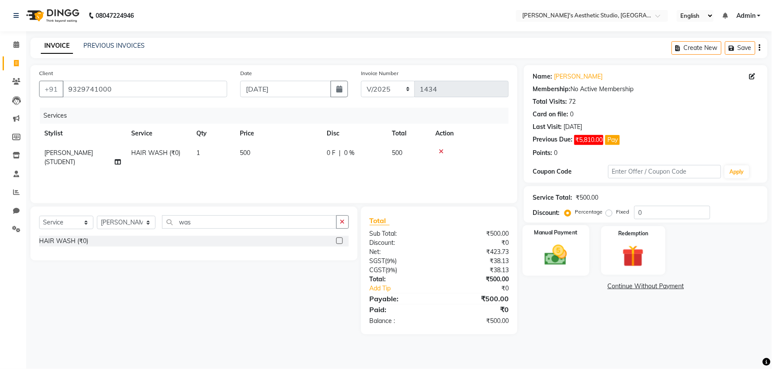
click at [580, 264] on div "Manual Payment" at bounding box center [555, 250] width 67 height 50
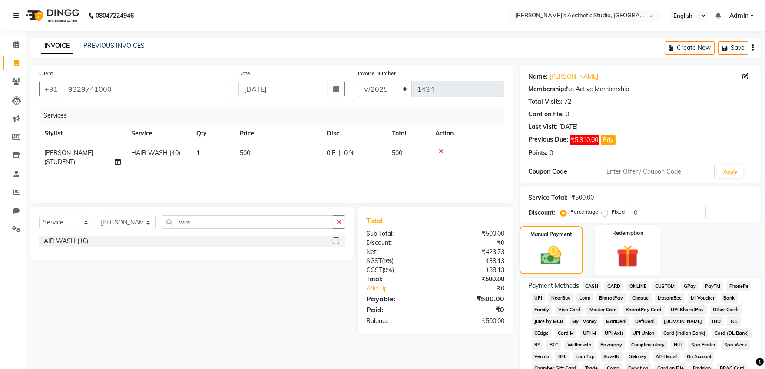
click at [621, 268] on img at bounding box center [628, 255] width 36 height 27
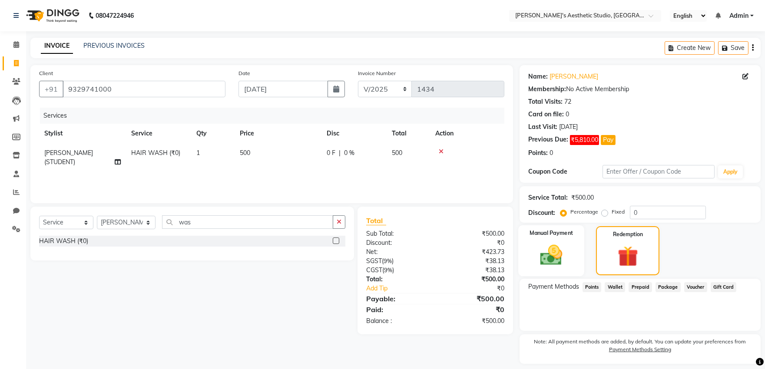
click at [566, 267] on img at bounding box center [551, 255] width 36 height 26
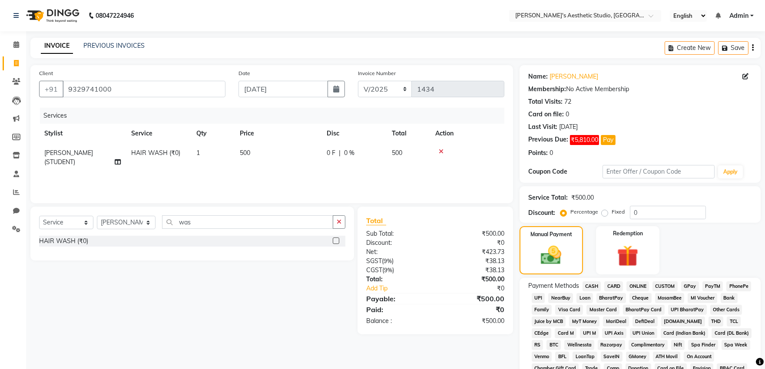
click at [593, 288] on span "CASH" at bounding box center [591, 286] width 19 height 10
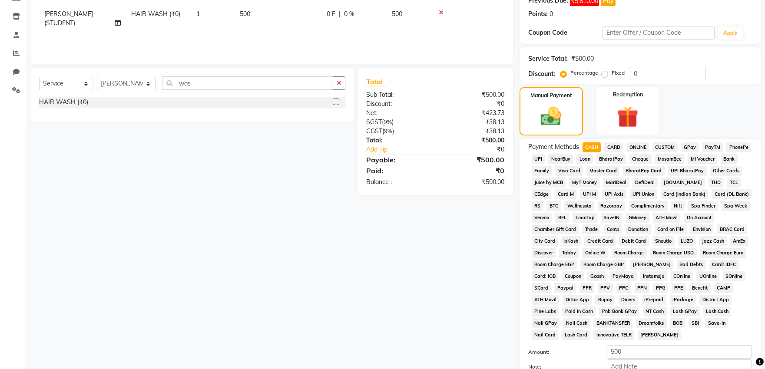
scroll to position [145, 0]
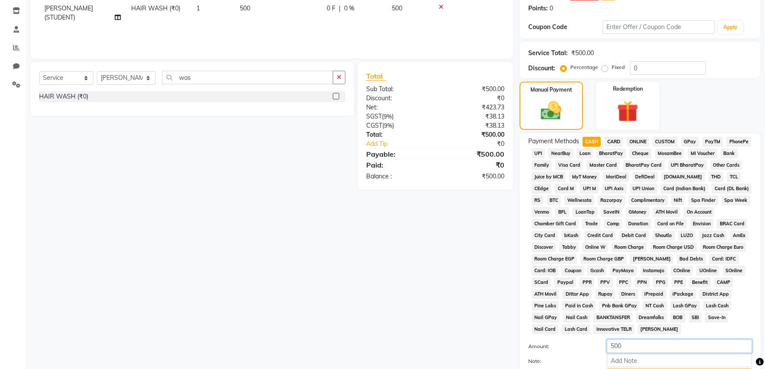
click at [647, 345] on input "500" at bounding box center [679, 346] width 145 height 13
type input "5"
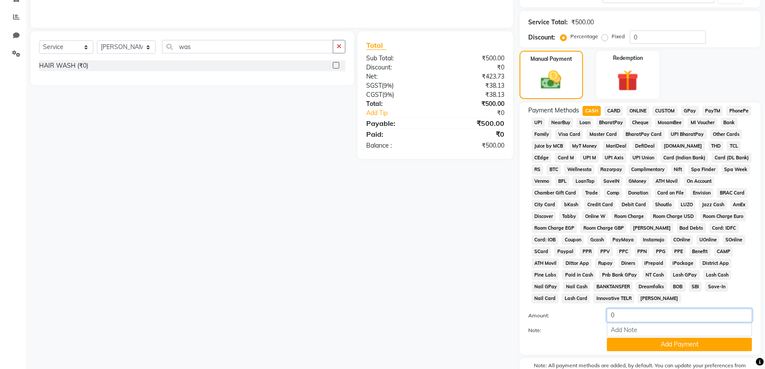
scroll to position [193, 0]
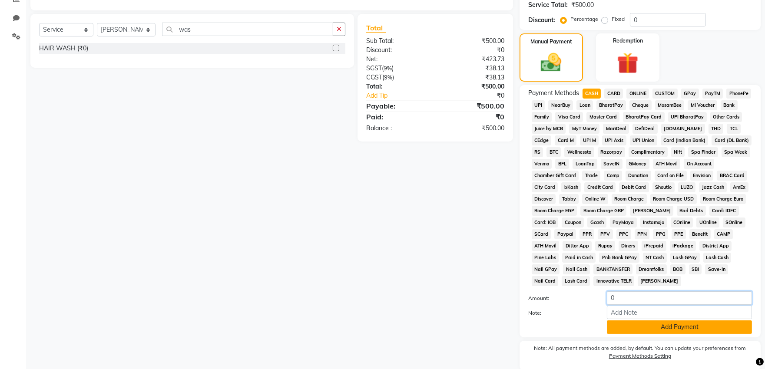
type input "0"
click at [636, 332] on button "Add Payment" at bounding box center [679, 326] width 145 height 13
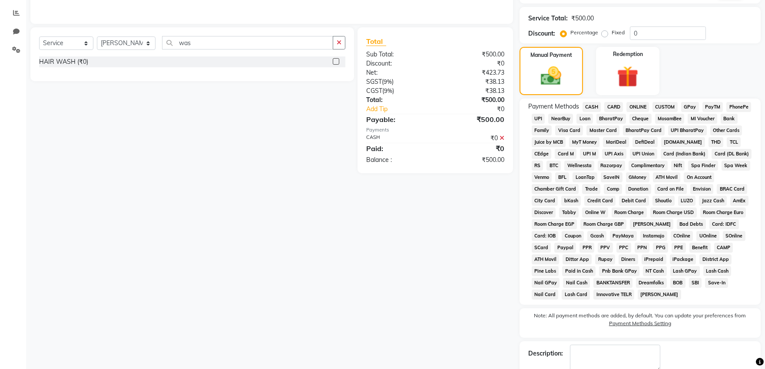
scroll to position [229, 0]
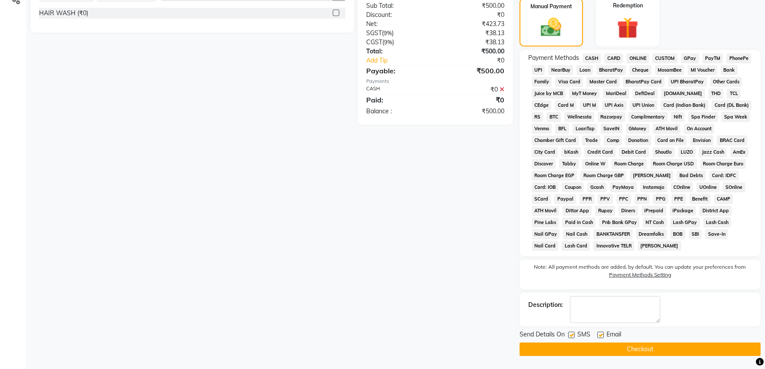
click at [600, 328] on div "Name: Nilima Parakh Membership: No Active Membership Total Visits: 72 Card on f…" at bounding box center [643, 96] width 248 height 519
click at [600, 333] on label at bounding box center [600, 335] width 7 height 7
click at [600, 333] on input "checkbox" at bounding box center [600, 336] width 6 height 6
checkbox input "false"
click at [571, 337] on label at bounding box center [571, 335] width 7 height 7
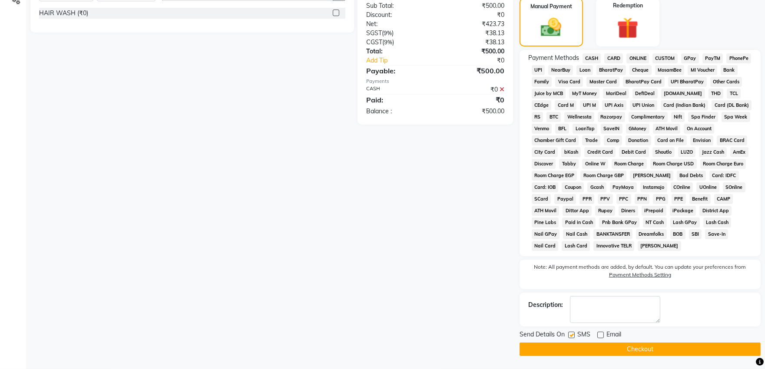
click at [571, 337] on input "checkbox" at bounding box center [571, 336] width 6 height 6
checkbox input "false"
click at [564, 350] on button "Checkout" at bounding box center [639, 349] width 241 height 13
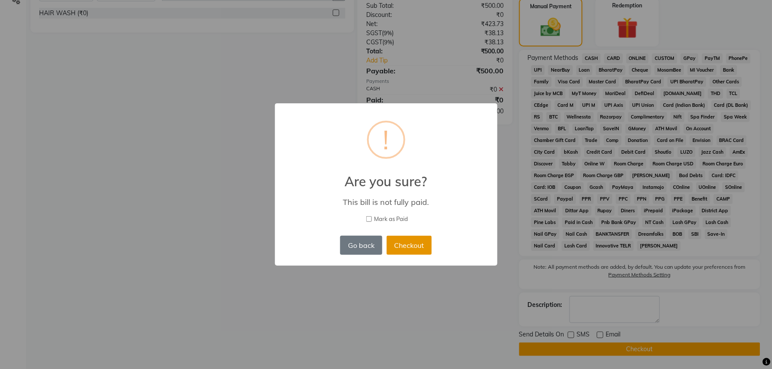
click at [414, 244] on button "Checkout" at bounding box center [408, 245] width 45 height 19
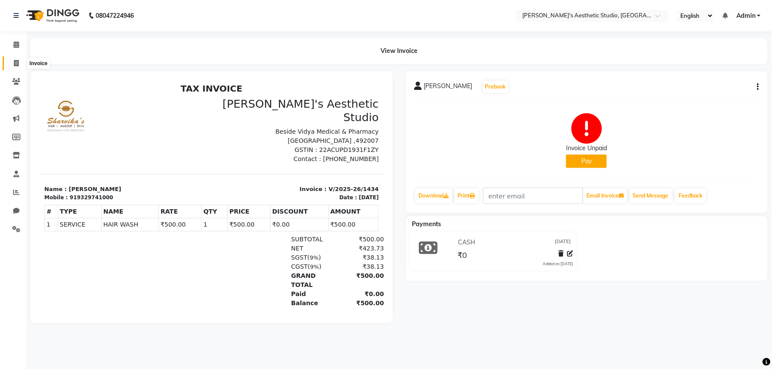
click at [14, 63] on icon at bounding box center [16, 63] width 5 height 7
select select "service"
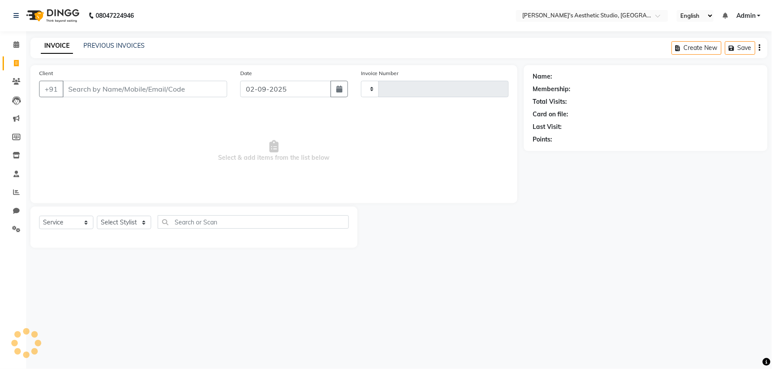
click at [106, 100] on div "Client +91" at bounding box center [133, 87] width 201 height 36
type input "1435"
select select "4077"
click at [109, 83] on input "Client" at bounding box center [145, 89] width 165 height 17
select select "membership"
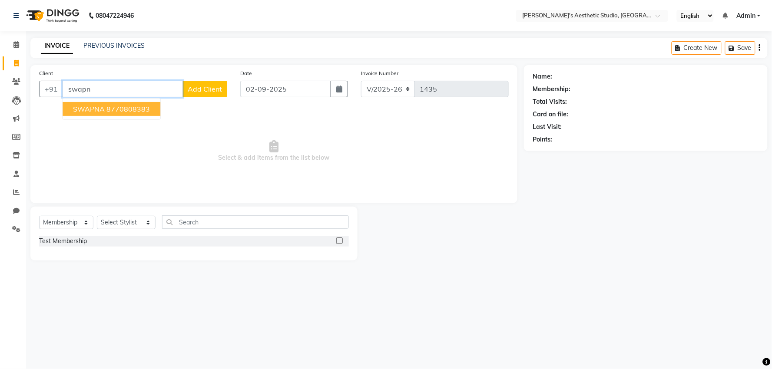
click at [119, 106] on ngb-highlight "8770808383" at bounding box center [127, 109] width 43 height 9
type input "8770808383"
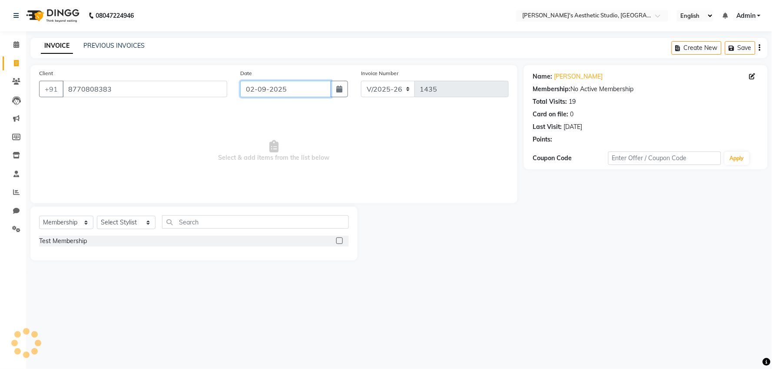
click at [287, 85] on input "02-09-2025" at bounding box center [285, 89] width 91 height 17
select select "9"
select select "2025"
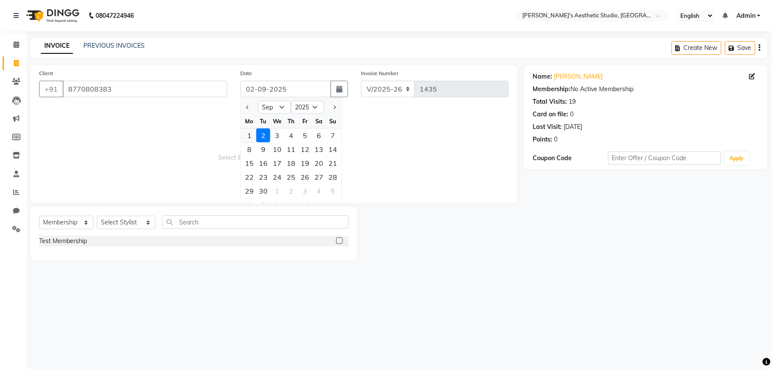
click at [248, 136] on div "1" at bounding box center [249, 136] width 14 height 14
type input "01-09-2025"
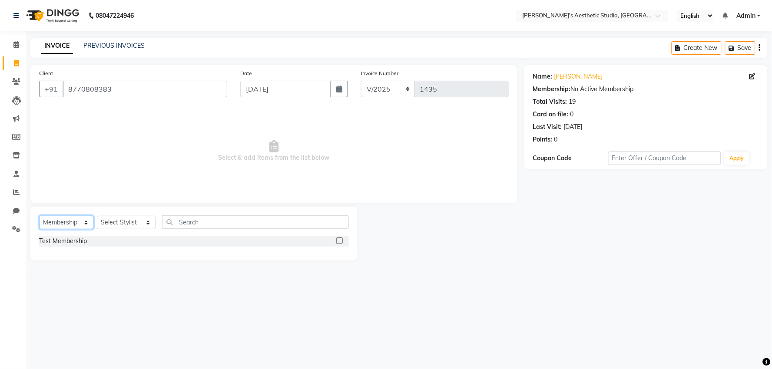
click at [66, 223] on select "Select Service Product Membership Package Voucher Prepaid Gift Card" at bounding box center [66, 222] width 54 height 13
select select "service"
click at [39, 216] on select "Select Service Product Membership Package Voucher Prepaid Gift Card" at bounding box center [66, 222] width 54 height 13
click at [110, 231] on div "Select Service Product Membership Package Voucher Prepaid Gift Card Select Styl…" at bounding box center [194, 225] width 310 height 20
click at [116, 221] on select "Select Stylist AVINIHAL BHUMI GURPREET KAUR MANISHA RAJPUT MEHAR NIGAR (STUDENT…" at bounding box center [126, 222] width 59 height 13
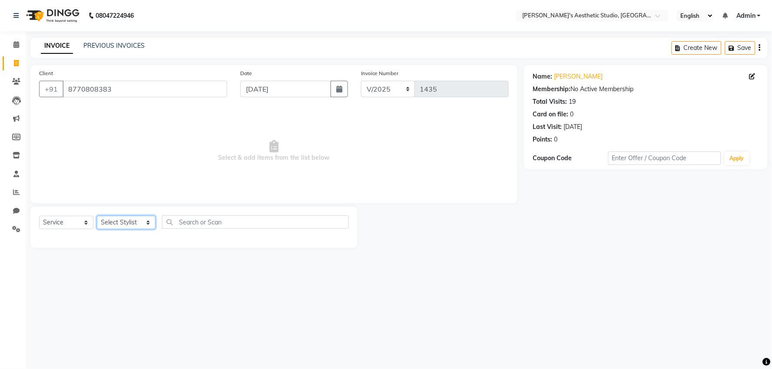
select select "65877"
click at [97, 216] on select "Select Stylist AVINIHAL BHUMI GURPREET KAUR MANISHA RAJPUT MEHAR NIGAR (STUDENT…" at bounding box center [126, 222] width 59 height 13
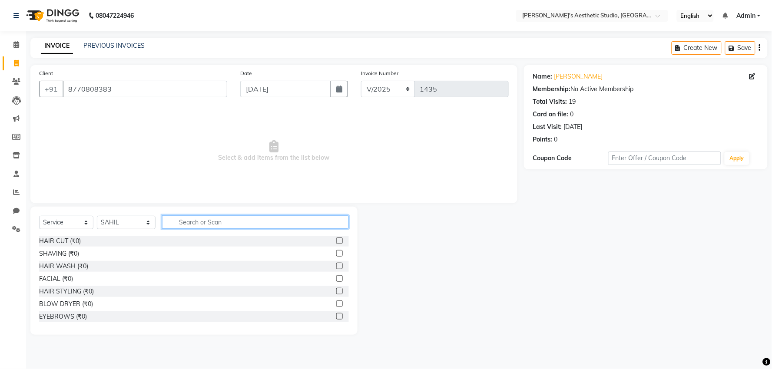
click at [188, 222] on input "text" at bounding box center [255, 221] width 186 height 13
click at [336, 241] on label at bounding box center [339, 241] width 7 height 7
click at [336, 241] on input "checkbox" at bounding box center [339, 241] width 6 height 6
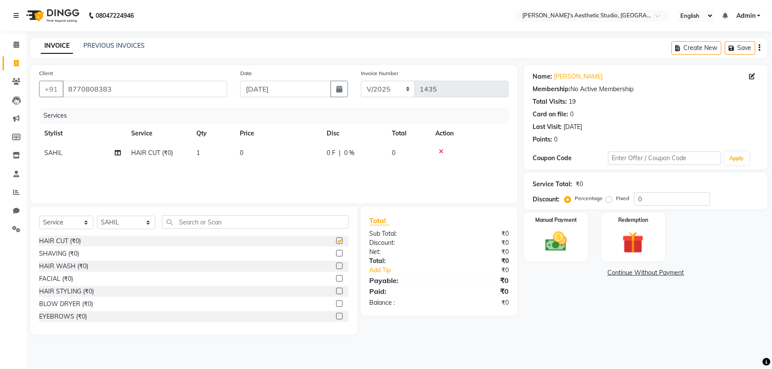
checkbox input "false"
click at [281, 156] on td "0" at bounding box center [277, 153] width 87 height 20
select select "65877"
type input "300"
click at [649, 245] on img at bounding box center [633, 243] width 36 height 28
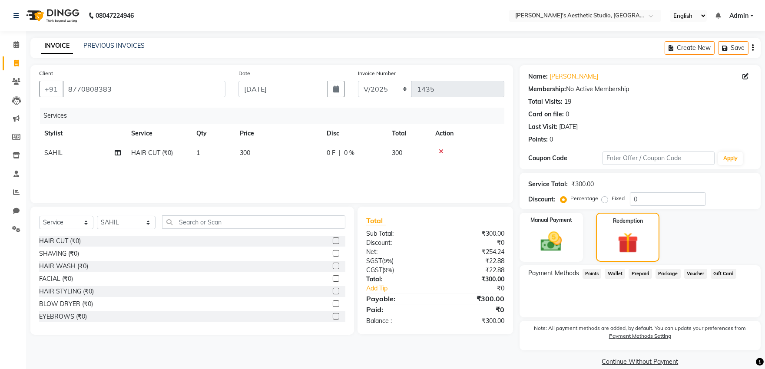
click at [644, 272] on span "Prepaid" at bounding box center [639, 274] width 23 height 10
click at [659, 271] on span "Package" at bounding box center [667, 274] width 25 height 10
click at [587, 272] on span "Points" at bounding box center [591, 274] width 19 height 10
click at [570, 233] on div "Manual Payment" at bounding box center [551, 237] width 66 height 51
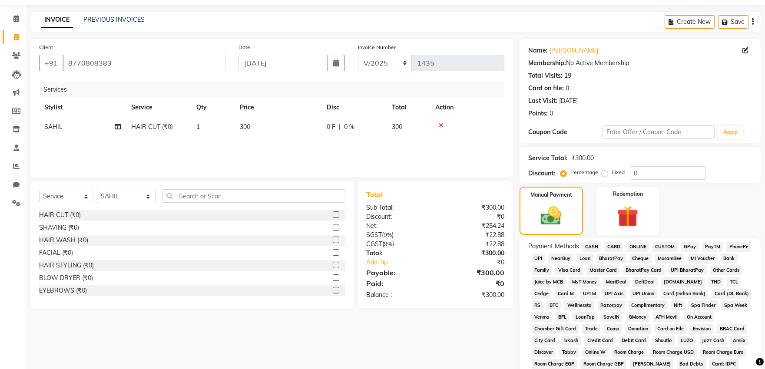
scroll to position [48, 0]
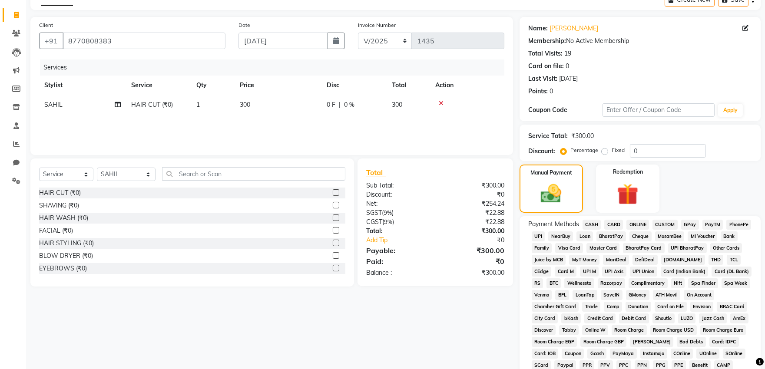
click at [300, 101] on td "300" at bounding box center [277, 105] width 87 height 20
select select "65877"
click at [300, 102] on input "300" at bounding box center [311, 106] width 73 height 13
type input "3"
type input "0"
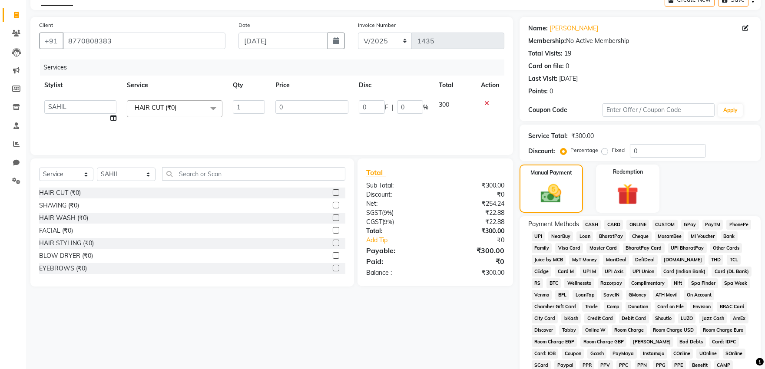
click at [597, 222] on span "CASH" at bounding box center [591, 225] width 19 height 10
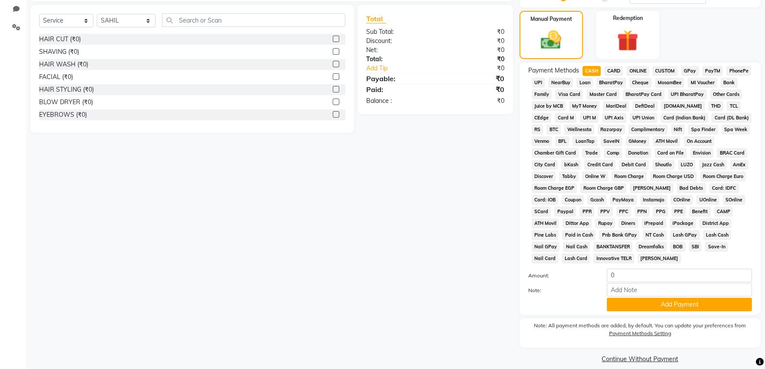
scroll to position [213, 0]
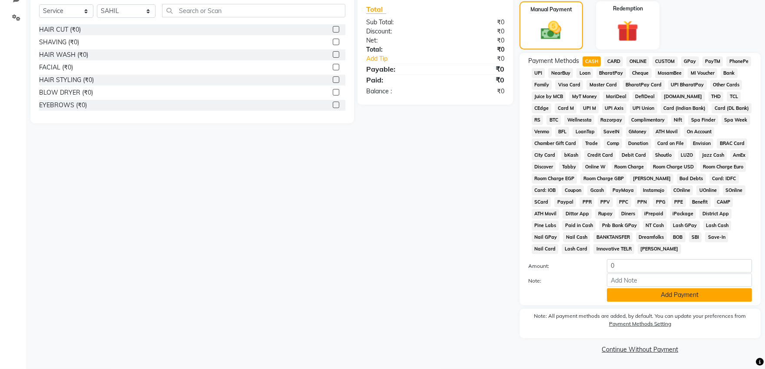
click at [630, 291] on button "Add Payment" at bounding box center [679, 294] width 145 height 13
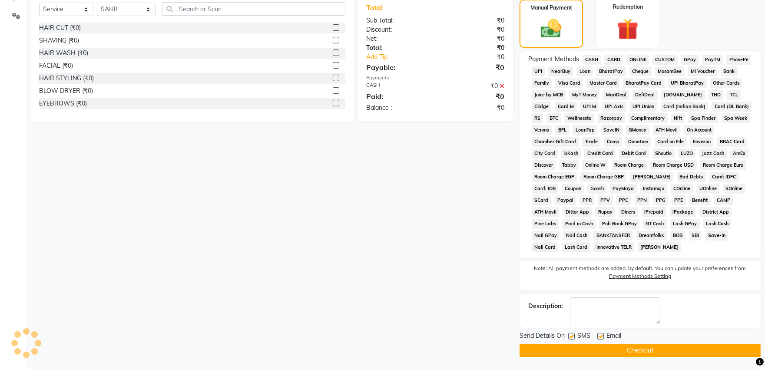
click at [600, 337] on label at bounding box center [600, 336] width 7 height 7
click at [600, 337] on input "checkbox" at bounding box center [600, 337] width 6 height 6
checkbox input "false"
click at [571, 340] on label at bounding box center [571, 336] width 7 height 7
click at [571, 340] on input "checkbox" at bounding box center [571, 337] width 6 height 6
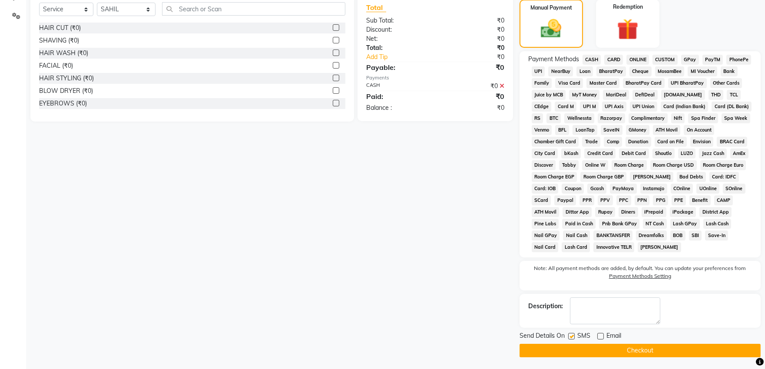
checkbox input "false"
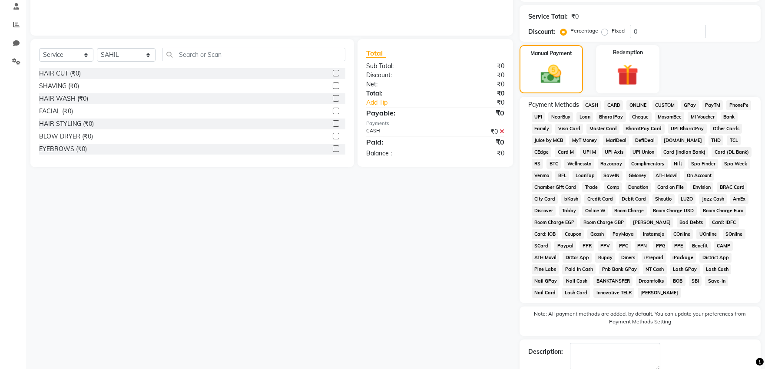
scroll to position [216, 0]
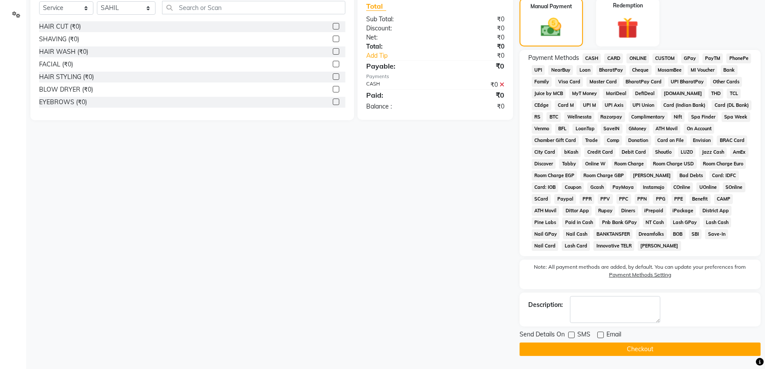
click at [569, 344] on button "Checkout" at bounding box center [639, 349] width 241 height 13
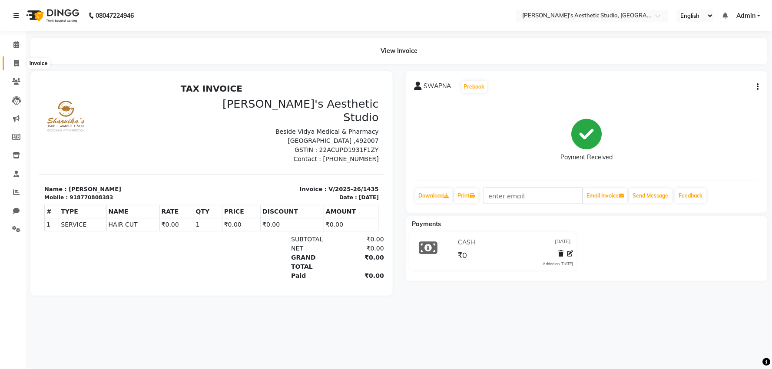
click at [12, 62] on span at bounding box center [16, 64] width 15 height 10
select select "service"
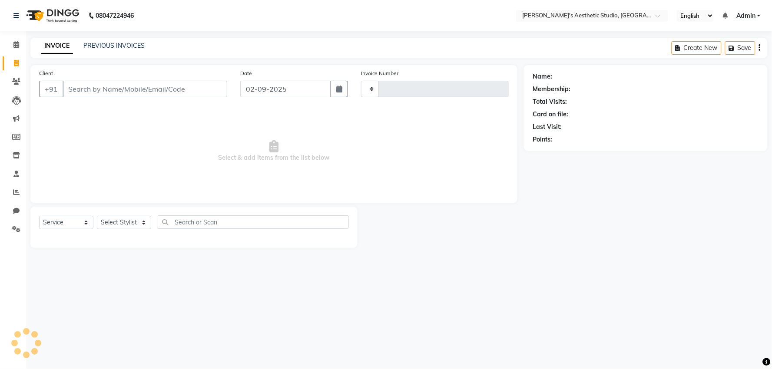
type input "1436"
click at [87, 88] on input "Client" at bounding box center [145, 89] width 165 height 17
select select "4077"
select select "membership"
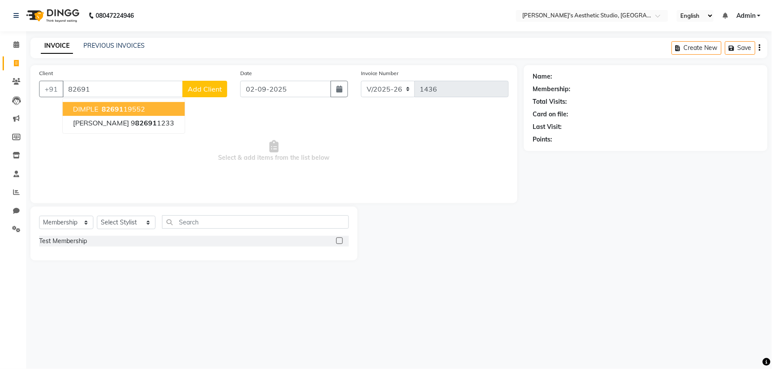
click at [126, 110] on ngb-highlight "82691 19552" at bounding box center [122, 109] width 45 height 9
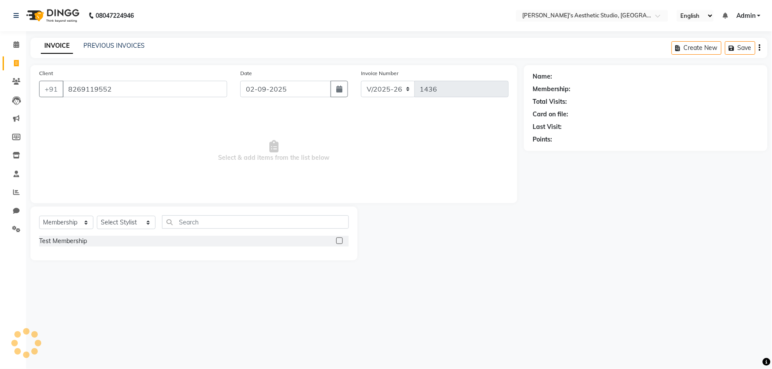
type input "8269119552"
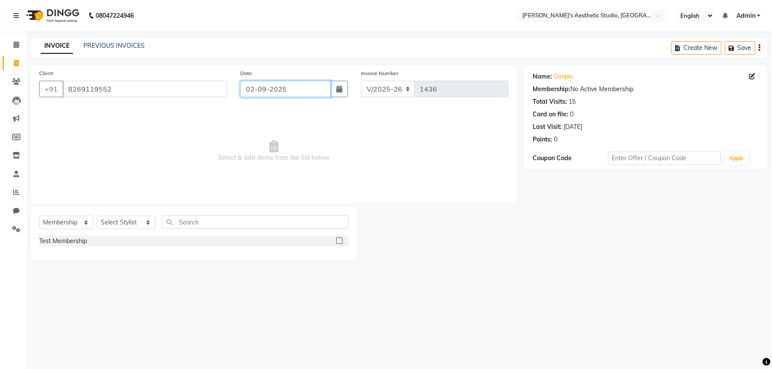
click at [285, 85] on input "02-09-2025" at bounding box center [285, 89] width 91 height 17
select select "9"
select select "2025"
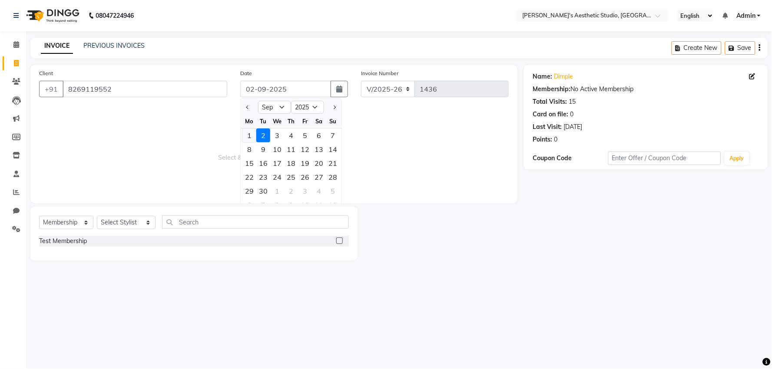
click at [249, 134] on div "1" at bounding box center [249, 136] width 14 height 14
type input "01-09-2025"
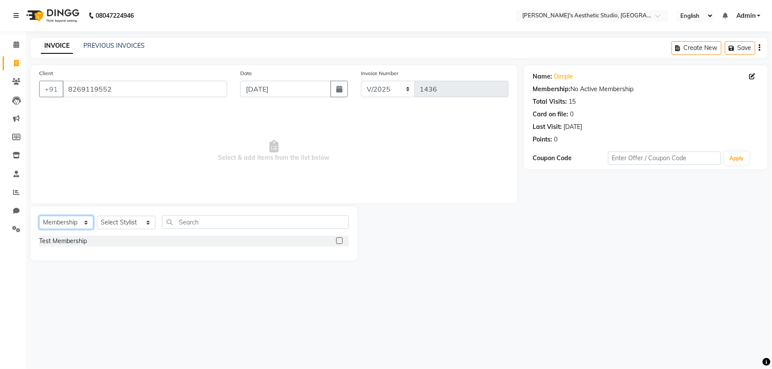
click at [78, 216] on select "Select Service Product Membership Package Voucher Prepaid Gift Card" at bounding box center [66, 222] width 54 height 13
select select "service"
click at [39, 216] on select "Select Service Product Membership Package Voucher Prepaid Gift Card" at bounding box center [66, 222] width 54 height 13
click at [125, 226] on select "Select Stylist AVINIHAL BHUMI GURPREET KAUR MANISHA RAJPUT MEHAR NIGAR (STUDENT…" at bounding box center [126, 222] width 59 height 13
select select "65877"
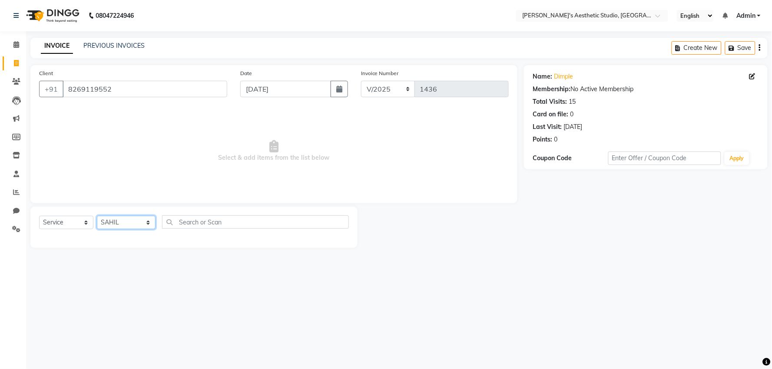
click at [97, 216] on select "Select Stylist AVINIHAL BHUMI GURPREET KAUR MANISHA RAJPUT MEHAR NIGAR (STUDENT…" at bounding box center [126, 222] width 59 height 13
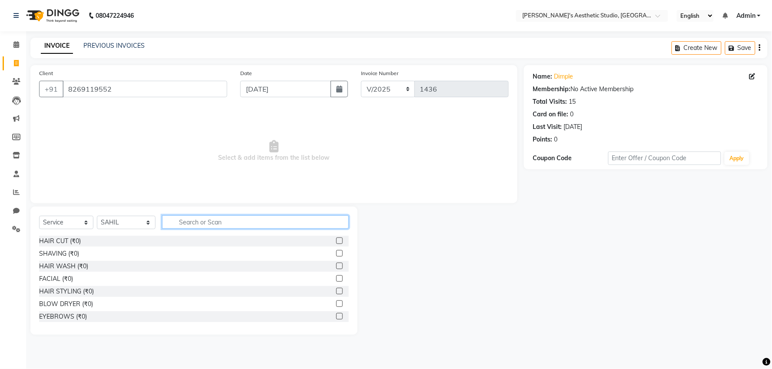
click at [204, 223] on input "text" at bounding box center [255, 221] width 186 height 13
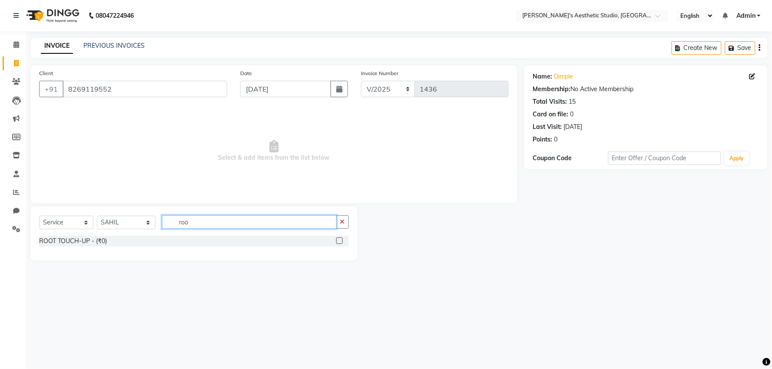
type input "roo"
click at [341, 241] on label at bounding box center [339, 241] width 7 height 7
click at [341, 241] on input "checkbox" at bounding box center [339, 241] width 6 height 6
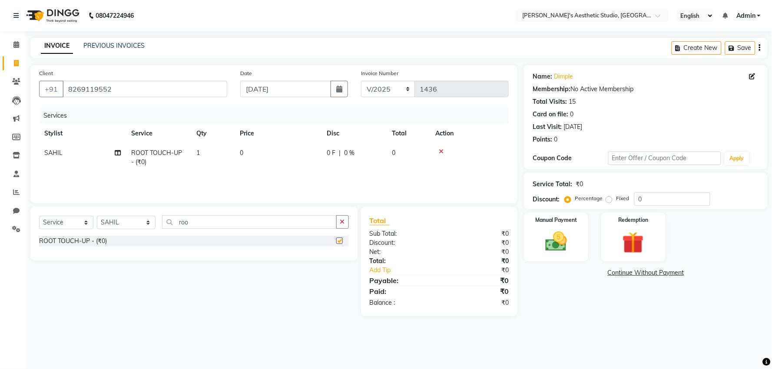
checkbox input "false"
click at [310, 155] on td "0" at bounding box center [277, 157] width 87 height 29
select select "65877"
click at [310, 155] on input "0" at bounding box center [315, 155] width 74 height 13
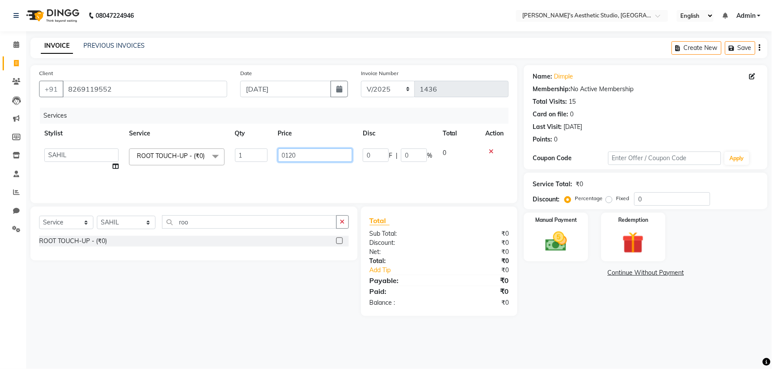
type input "01200"
click at [573, 313] on div "Name: Dimple Membership: No Active Membership Total Visits: 15 Card on file: 0 …" at bounding box center [649, 190] width 250 height 251
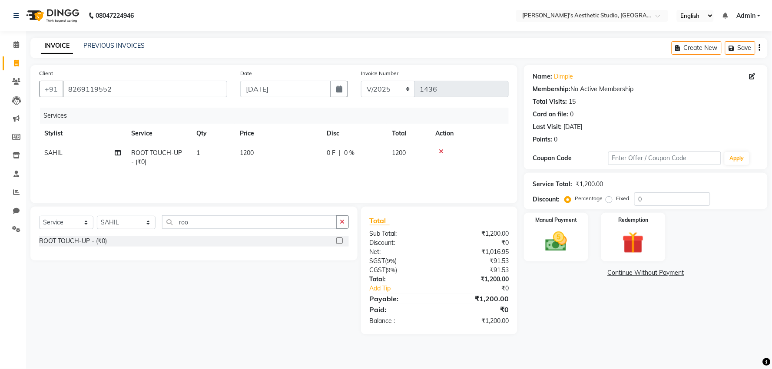
click at [589, 250] on div "Manual Payment Redemption" at bounding box center [645, 237] width 257 height 49
drag, startPoint x: 572, startPoint y: 248, endPoint x: 583, endPoint y: 261, distance: 17.0
click at [572, 248] on img at bounding box center [556, 242] width 36 height 26
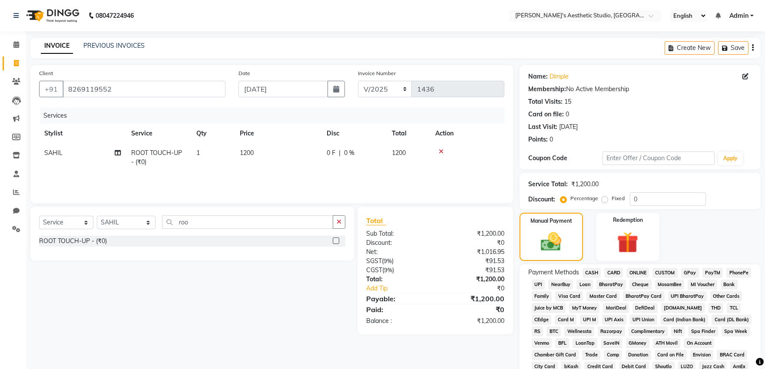
click at [643, 272] on span "ONLINE" at bounding box center [637, 273] width 23 height 10
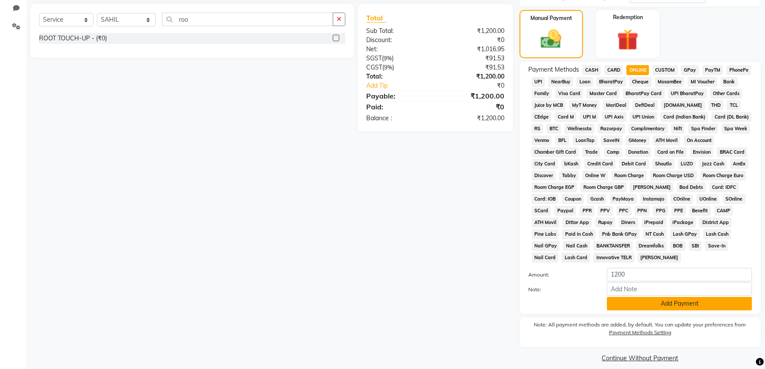
scroll to position [213, 0]
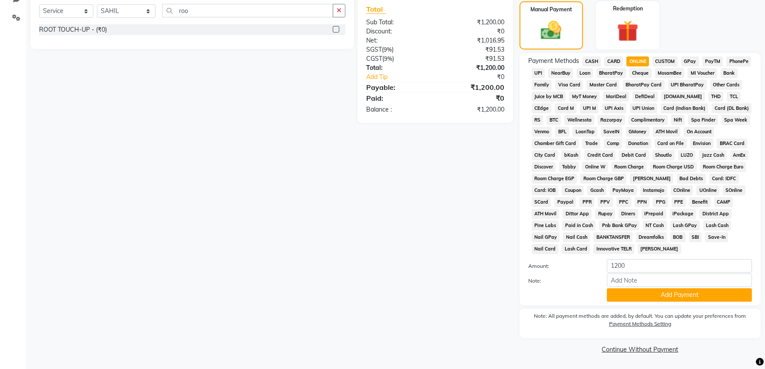
click at [646, 302] on div "Payment Methods CASH CARD ONLINE CUSTOM GPay PayTM PhonePe UPI NearBuy Loan Bha…" at bounding box center [639, 179] width 241 height 252
click at [626, 298] on button "Add Payment" at bounding box center [679, 294] width 145 height 13
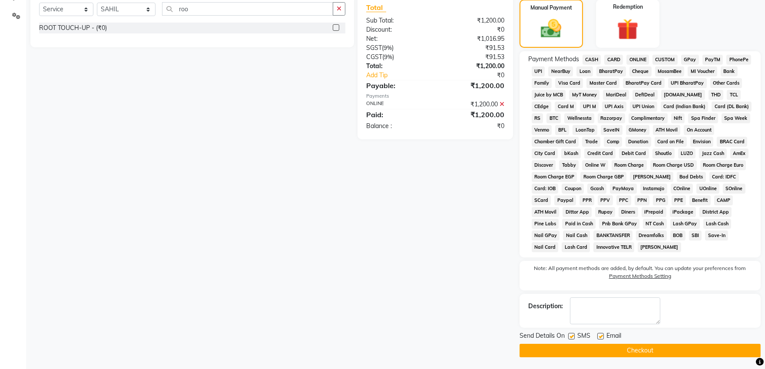
drag, startPoint x: 599, startPoint y: 337, endPoint x: 583, endPoint y: 342, distance: 17.2
click at [597, 340] on label at bounding box center [600, 336] width 7 height 7
click at [597, 340] on input "checkbox" at bounding box center [600, 337] width 6 height 6
checkbox input "false"
click at [572, 338] on label at bounding box center [571, 336] width 7 height 7
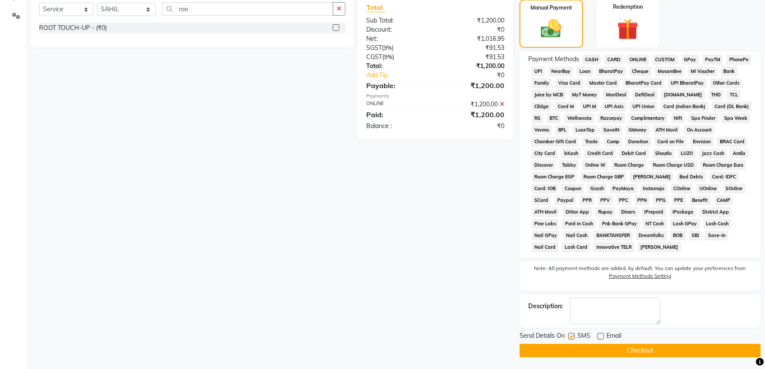
click at [572, 338] on input "checkbox" at bounding box center [571, 337] width 6 height 6
checkbox input "false"
click at [569, 350] on button "Checkout" at bounding box center [639, 350] width 241 height 13
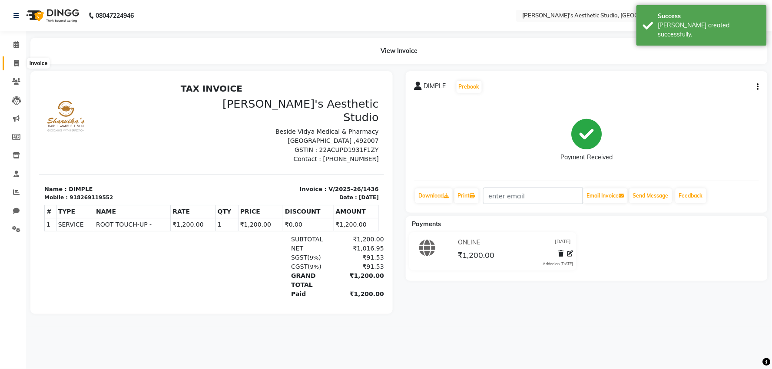
click at [14, 64] on icon at bounding box center [16, 63] width 5 height 7
select select "service"
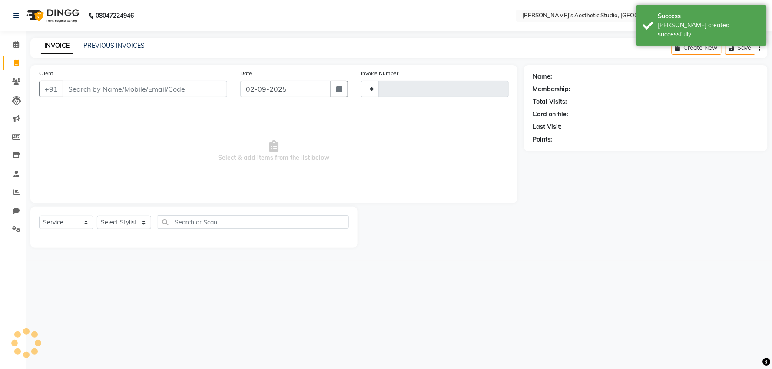
click at [86, 86] on input "Client" at bounding box center [145, 89] width 165 height 17
type input "1437"
select select "4077"
type input "man"
select select "membership"
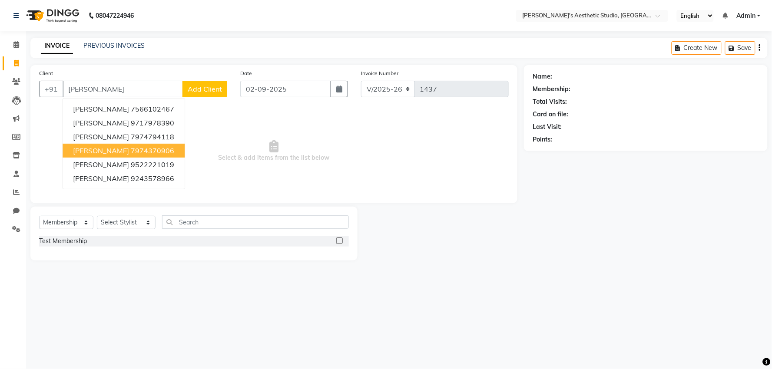
click at [135, 149] on ngb-highlight "7974370906" at bounding box center [152, 150] width 43 height 9
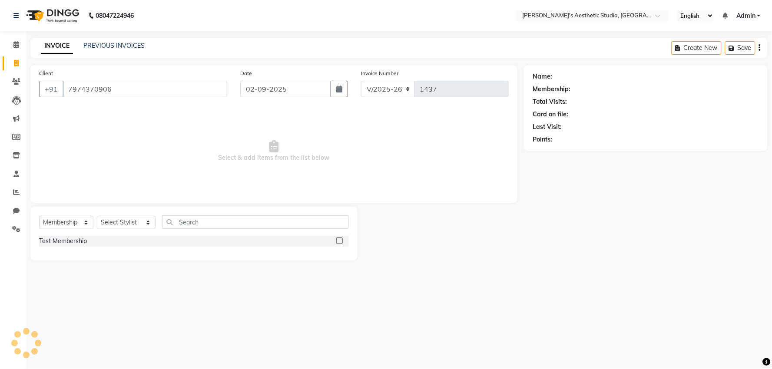
type input "7974370906"
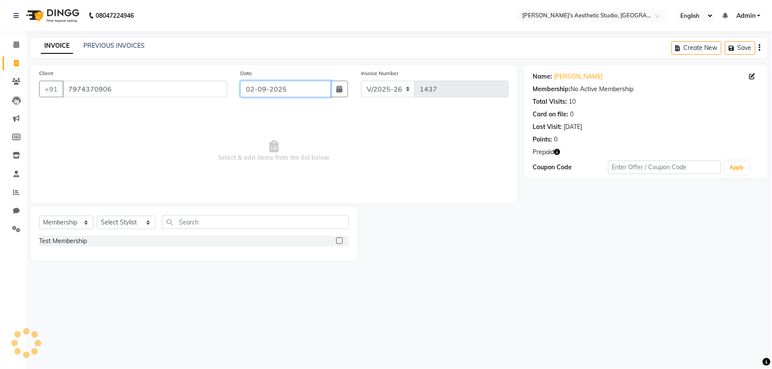
click at [262, 93] on input "02-09-2025" at bounding box center [285, 89] width 91 height 17
select select "9"
select select "2025"
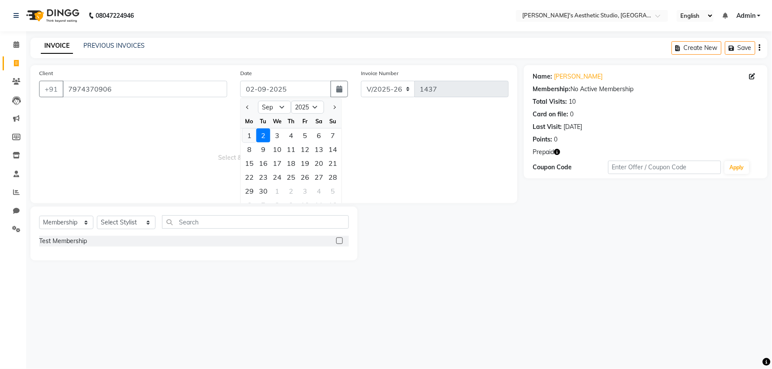
click at [249, 136] on div "1" at bounding box center [249, 136] width 14 height 14
type input "01-09-2025"
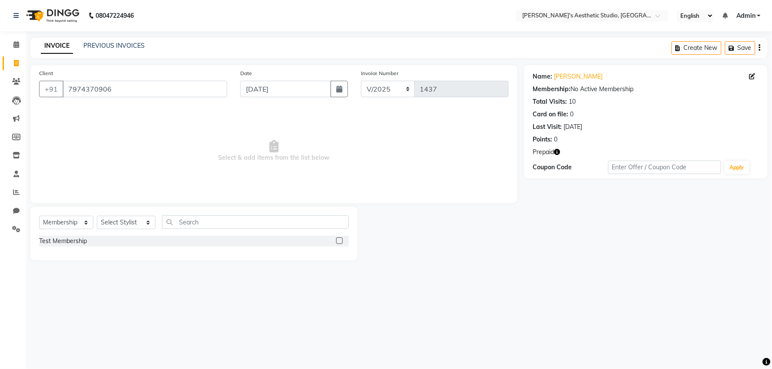
click at [76, 231] on div "Select Service Product Membership Package Voucher Prepaid Gift Card Select Styl…" at bounding box center [194, 225] width 310 height 20
click at [76, 224] on select "Select Service Product Membership Package Voucher Prepaid Gift Card" at bounding box center [66, 222] width 54 height 13
select select "service"
click at [39, 216] on select "Select Service Product Membership Package Voucher Prepaid Gift Card" at bounding box center [66, 222] width 54 height 13
click at [113, 221] on select "Select Stylist AVINIHAL BHUMI GURPREET KAUR MANISHA RAJPUT MEHAR NIGAR (STUDENT…" at bounding box center [126, 222] width 59 height 13
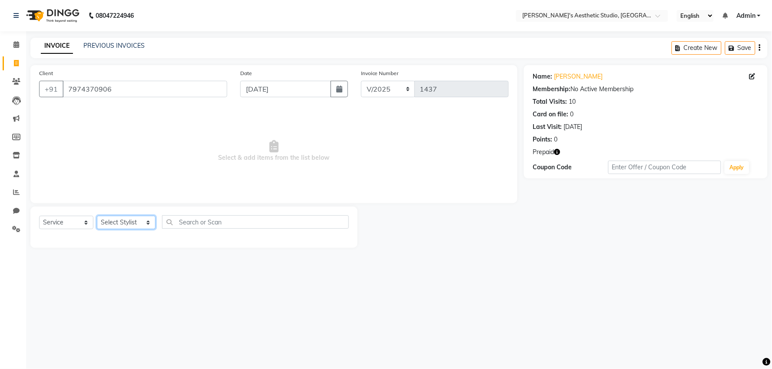
select select "78750"
click at [97, 216] on select "Select Stylist AVINIHAL BHUMI GURPREET KAUR MANISHA RAJPUT MEHAR NIGAR (STUDENT…" at bounding box center [126, 222] width 59 height 13
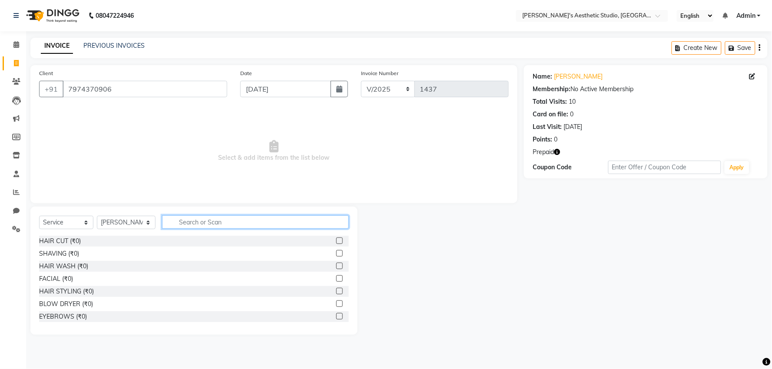
click at [193, 220] on input "text" at bounding box center [255, 221] width 186 height 13
type input "ped"
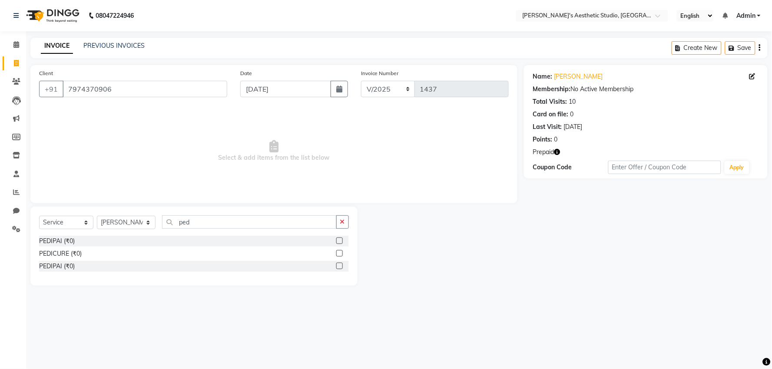
click at [337, 251] on label at bounding box center [339, 253] width 7 height 7
click at [337, 251] on input "checkbox" at bounding box center [339, 254] width 6 height 6
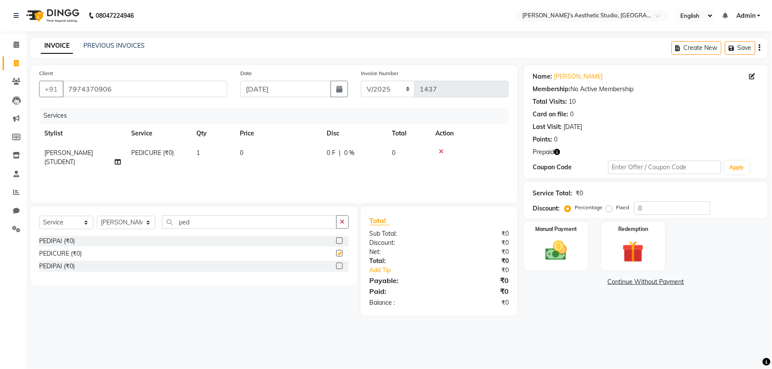
checkbox input "false"
click at [281, 148] on td "0" at bounding box center [277, 157] width 87 height 29
select select "78750"
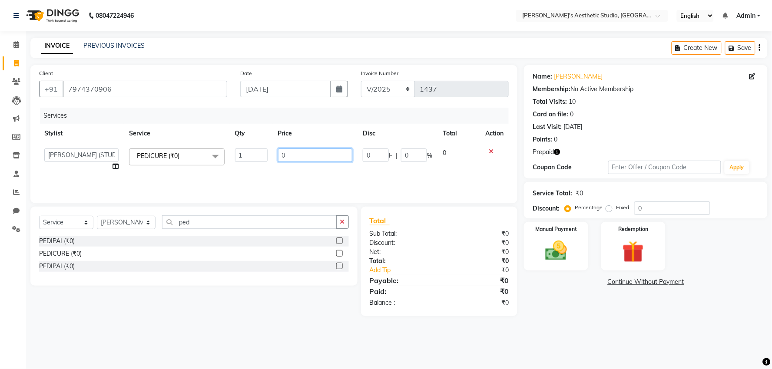
click at [284, 154] on input "0" at bounding box center [315, 155] width 74 height 13
type input "01200"
click at [301, 174] on div "Services Stylist Service Qty Price Disc Total Action AVINIHAL BHUMI GURPREET KA…" at bounding box center [273, 151] width 469 height 87
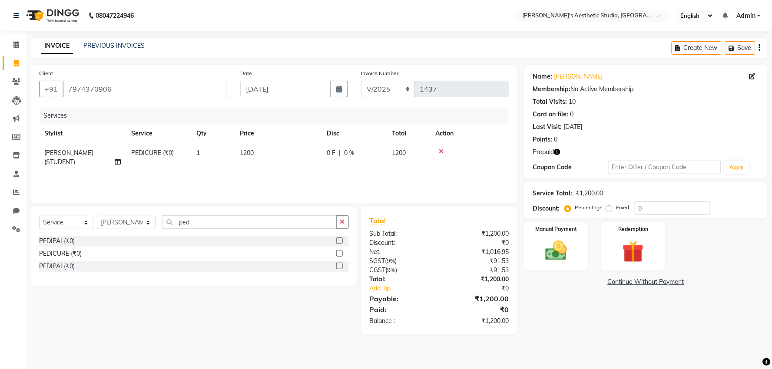
click at [122, 163] on td "MEHAR NIGAR (STUDENT)" at bounding box center [82, 157] width 87 height 29
select select "78750"
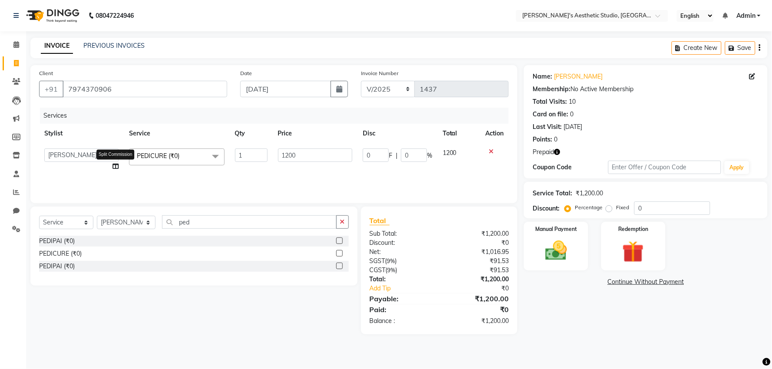
click at [116, 162] on span at bounding box center [115, 166] width 6 height 9
click at [113, 165] on icon at bounding box center [115, 166] width 6 height 6
select select "78750"
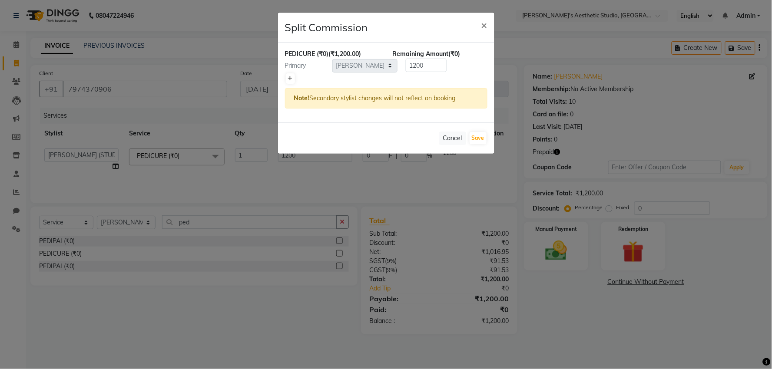
click at [290, 80] on icon at bounding box center [290, 78] width 5 height 5
type input "600"
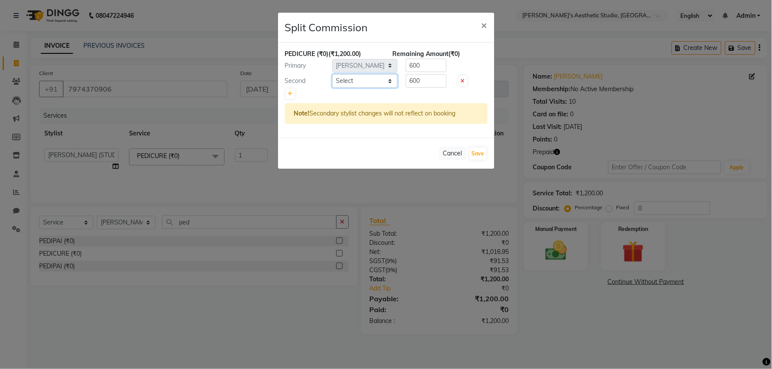
click at [355, 81] on select "Select AVINIHAL BHUMI GURPREET KAUR MANISHA RAJPUT MEHAR NIGAR (STUDENT) SAHIL …" at bounding box center [364, 80] width 65 height 13
select select "68537"
click at [332, 74] on select "Select AVINIHAL BHUMI GURPREET KAUR MANISHA RAJPUT MEHAR NIGAR (STUDENT) SAHIL …" at bounding box center [364, 80] width 65 height 13
click at [482, 157] on button "Save" at bounding box center [477, 154] width 17 height 12
select select "Select"
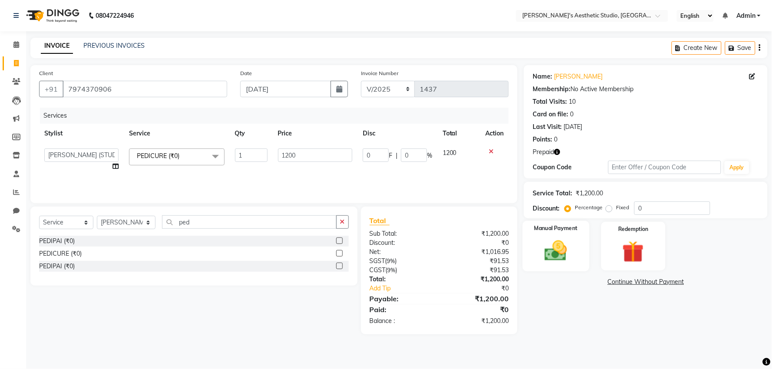
click at [546, 246] on img at bounding box center [556, 251] width 36 height 26
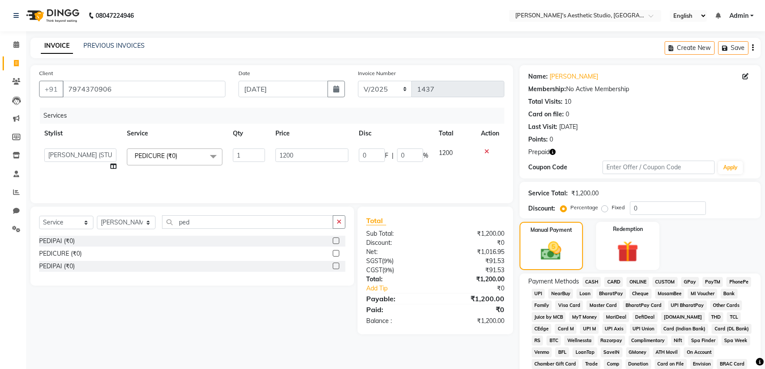
click at [591, 281] on span "CASH" at bounding box center [591, 282] width 19 height 10
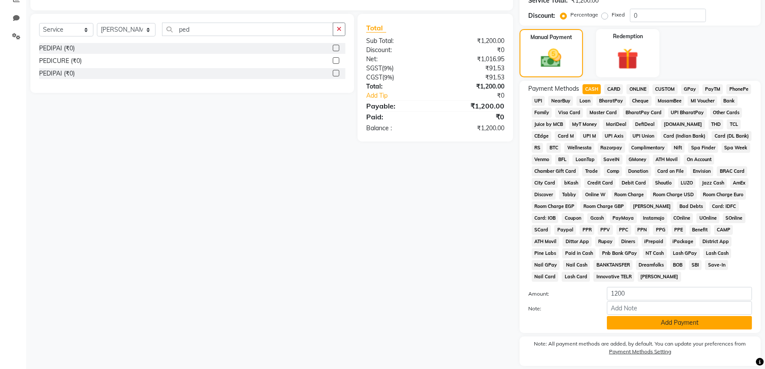
click at [635, 324] on button "Add Payment" at bounding box center [679, 322] width 145 height 13
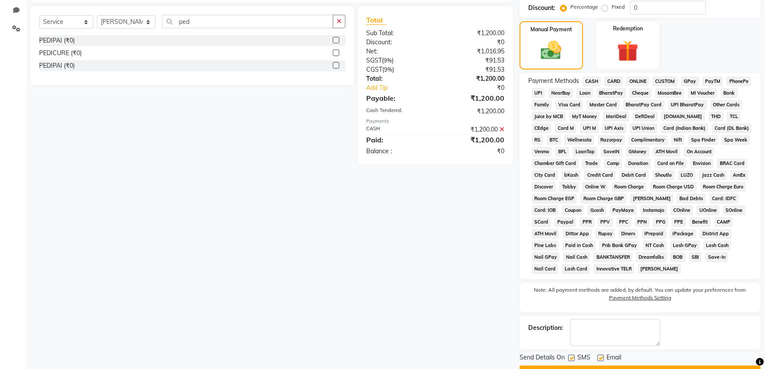
scroll to position [225, 0]
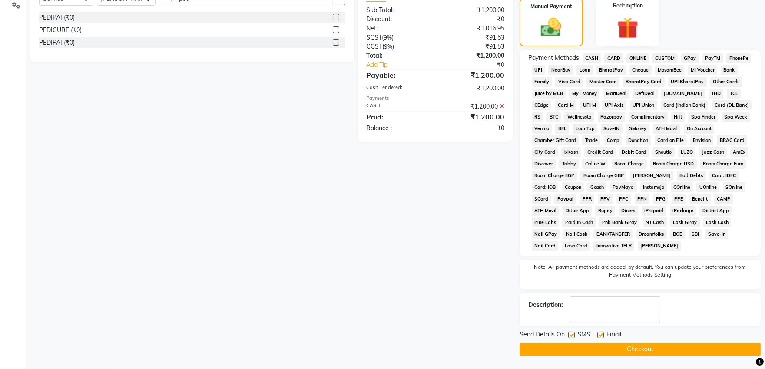
click at [601, 336] on label at bounding box center [600, 335] width 7 height 7
click at [601, 336] on input "checkbox" at bounding box center [600, 336] width 6 height 6
checkbox input "false"
click at [571, 333] on label at bounding box center [571, 335] width 7 height 7
click at [571, 333] on input "checkbox" at bounding box center [571, 336] width 6 height 6
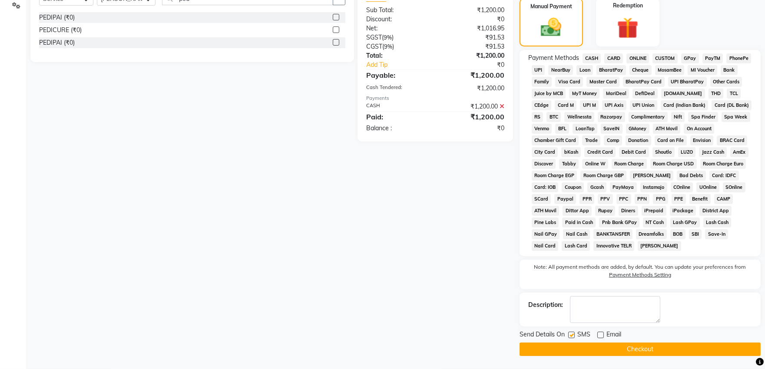
checkbox input "false"
click at [575, 347] on button "Checkout" at bounding box center [639, 349] width 241 height 13
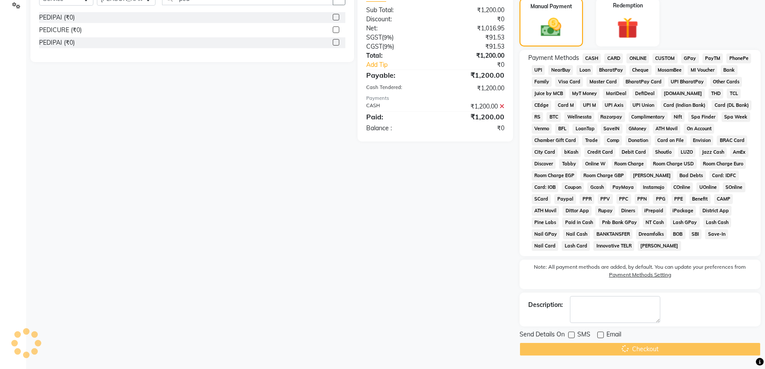
scroll to position [165, 0]
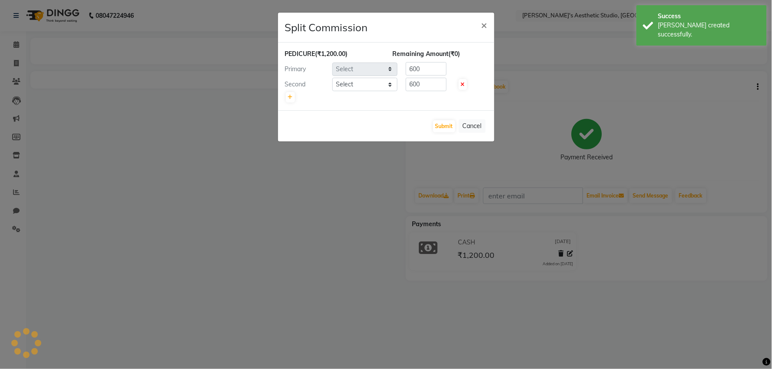
select select "78750"
select select "68537"
click at [356, 261] on ngb-modal-window "Split Commission × PEDICURE (₹1,200.00) Remaining Amount (₹0) Primary Select AV…" at bounding box center [386, 184] width 772 height 369
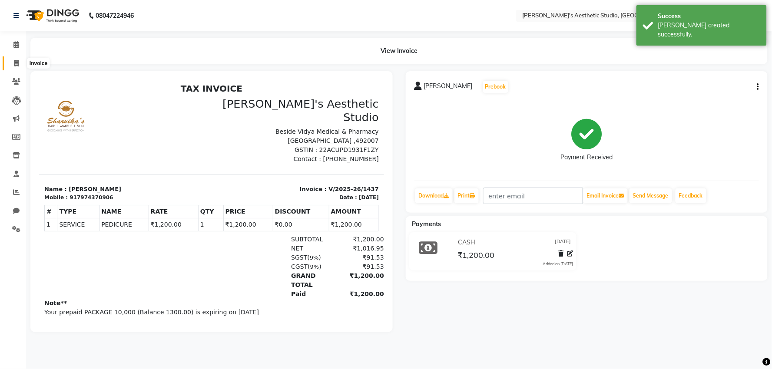
click at [12, 61] on span at bounding box center [16, 64] width 15 height 10
select select "service"
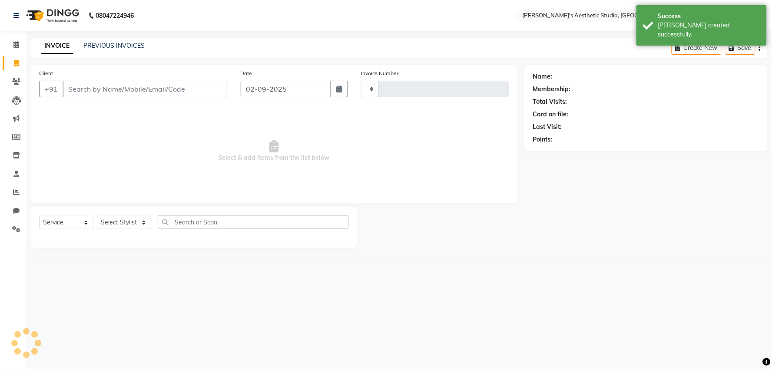
click at [87, 82] on input "Client" at bounding box center [145, 89] width 165 height 17
type input "9"
type input "1438"
type input "98"
select select "4077"
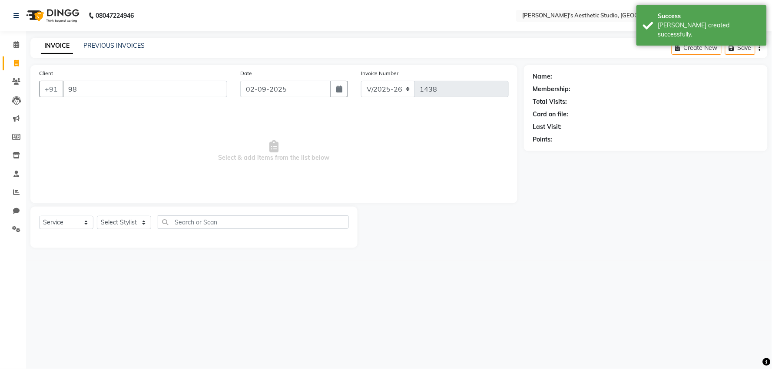
type input "989"
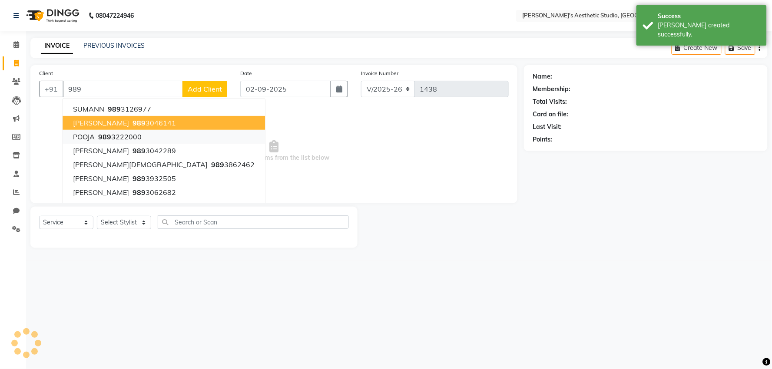
select select "membership"
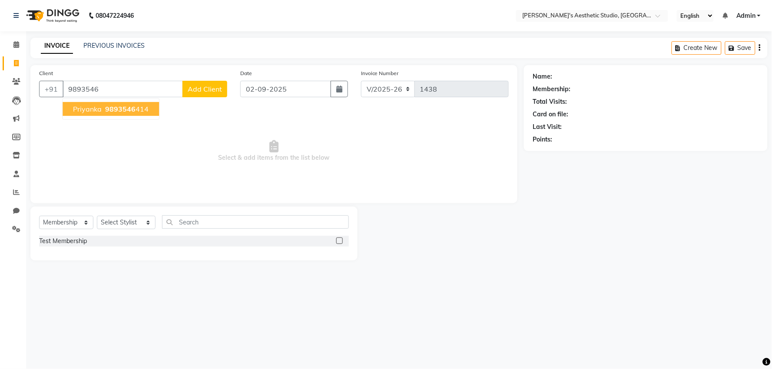
click at [141, 110] on ngb-highlight "9893546 414" at bounding box center [125, 109] width 45 height 9
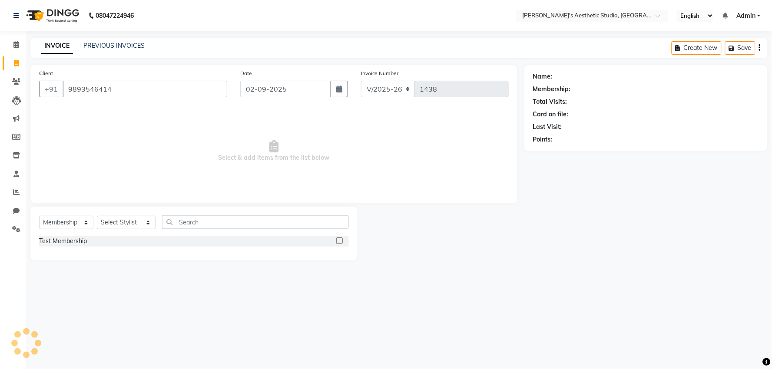
type input "9893546414"
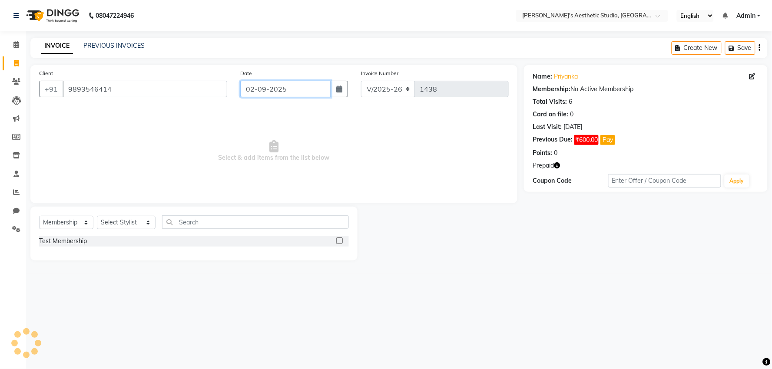
click at [287, 86] on input "02-09-2025" at bounding box center [285, 89] width 91 height 17
select select "9"
select select "2025"
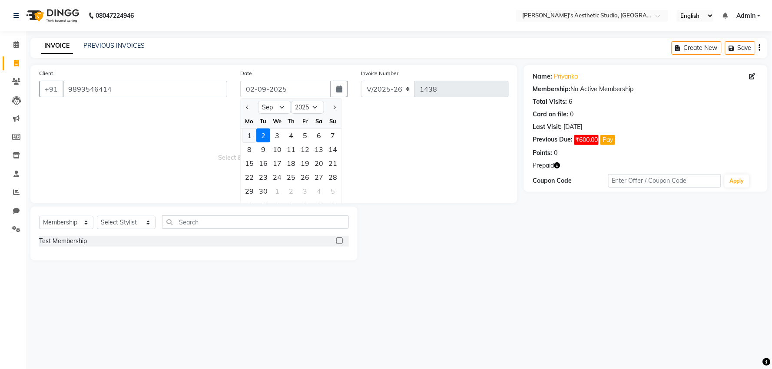
click at [250, 135] on div "1" at bounding box center [249, 136] width 14 height 14
type input "01-09-2025"
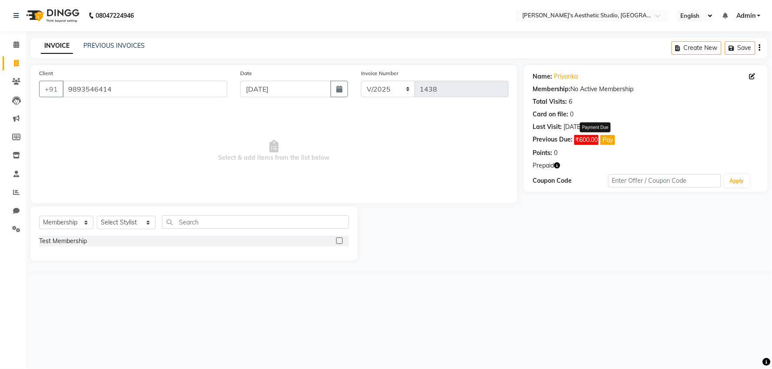
click at [607, 139] on button "Pay" at bounding box center [607, 140] width 15 height 10
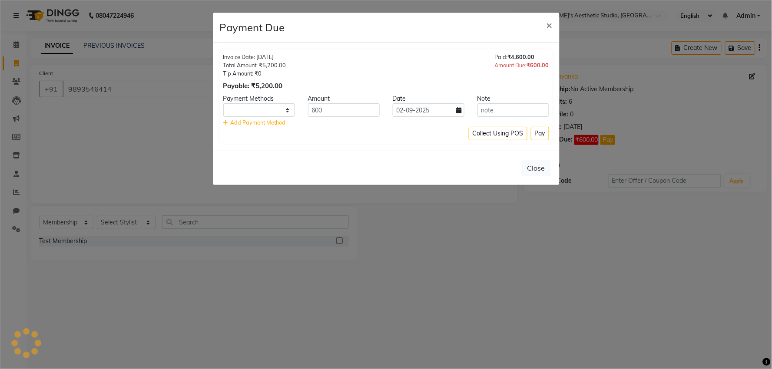
select select "1"
click at [597, 190] on ngb-modal-window "Payment Due × Invoice Date: 16-06-2025 Total Amount: ₹5,200.00 Tip Amount: ₹0 P…" at bounding box center [386, 184] width 772 height 369
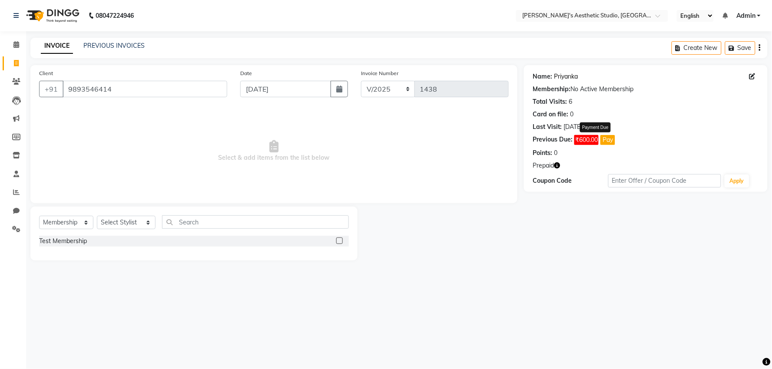
click at [570, 77] on link "Priyanka" at bounding box center [566, 76] width 24 height 9
click at [64, 218] on select "Select Service Product Membership Package Voucher Prepaid Gift Card" at bounding box center [66, 222] width 54 height 13
select select "service"
click at [39, 216] on select "Select Service Product Membership Package Voucher Prepaid Gift Card" at bounding box center [66, 222] width 54 height 13
click at [103, 224] on select "Select Stylist AVINIHAL BHUMI GURPREET KAUR MANISHA RAJPUT MEHAR NIGAR (STUDENT…" at bounding box center [126, 222] width 59 height 13
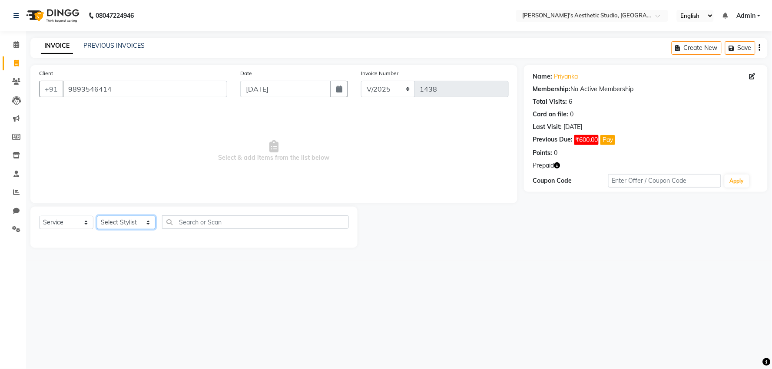
select select "65383"
click at [97, 216] on select "Select Stylist AVINIHAL BHUMI GURPREET KAUR MANISHA RAJPUT MEHAR NIGAR (STUDENT…" at bounding box center [126, 222] width 59 height 13
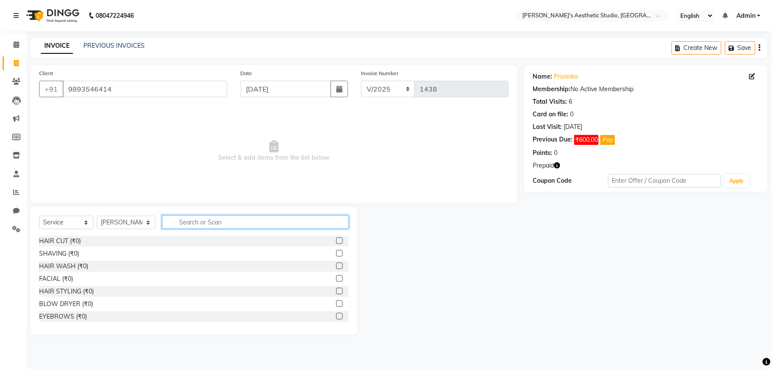
click at [199, 221] on input "text" at bounding box center [255, 221] width 186 height 13
type input "u"
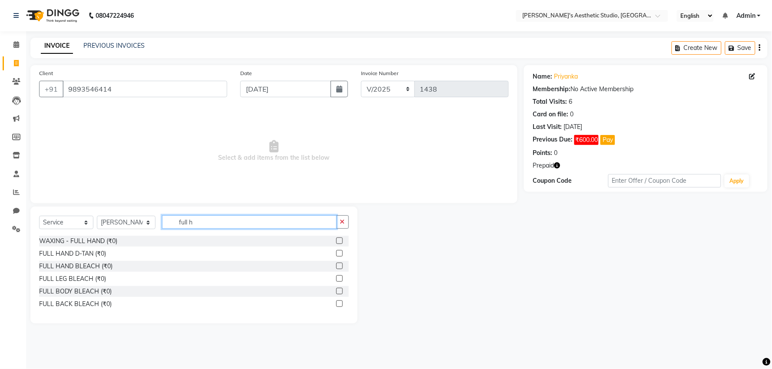
type input "full h"
click at [342, 238] on label at bounding box center [339, 241] width 7 height 7
click at [342, 238] on input "checkbox" at bounding box center [339, 241] width 6 height 6
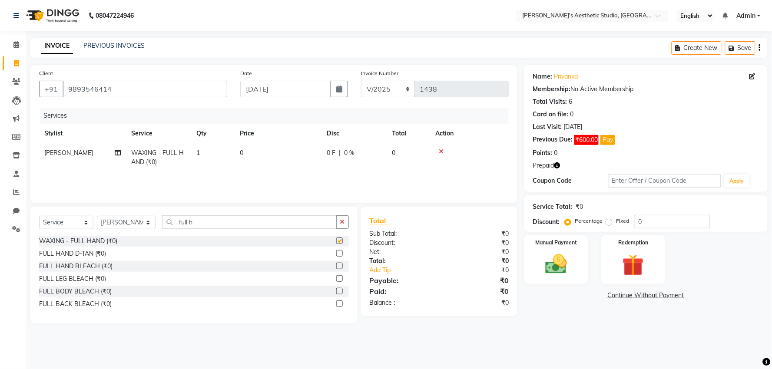
checkbox input "false"
click at [310, 224] on input "full h" at bounding box center [249, 221] width 174 height 13
type input "full l"
click at [340, 241] on label at bounding box center [339, 241] width 7 height 7
click at [340, 241] on input "checkbox" at bounding box center [339, 241] width 6 height 6
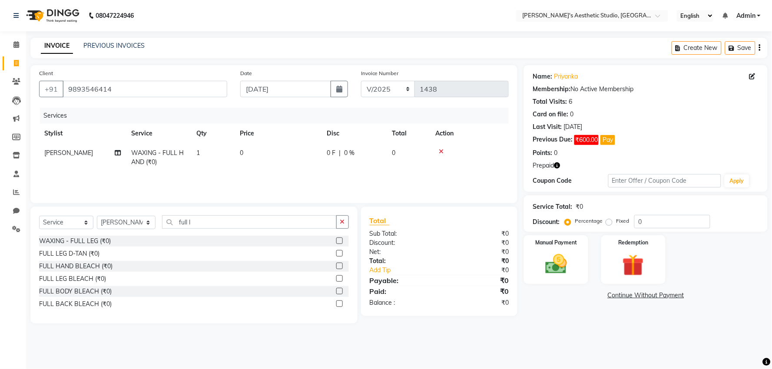
checkbox input "true"
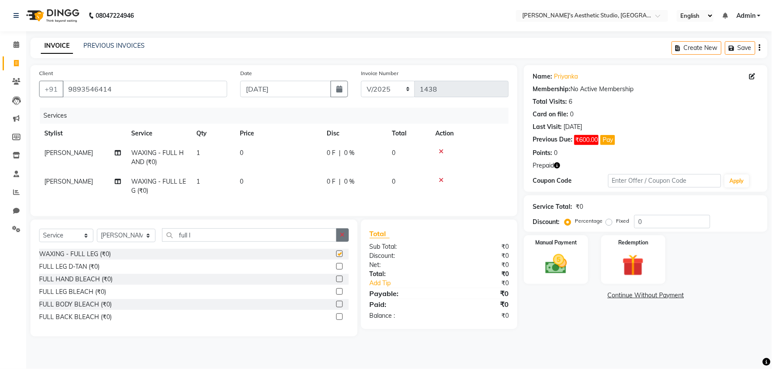
click at [342, 236] on button "button" at bounding box center [342, 234] width 13 height 13
checkbox input "false"
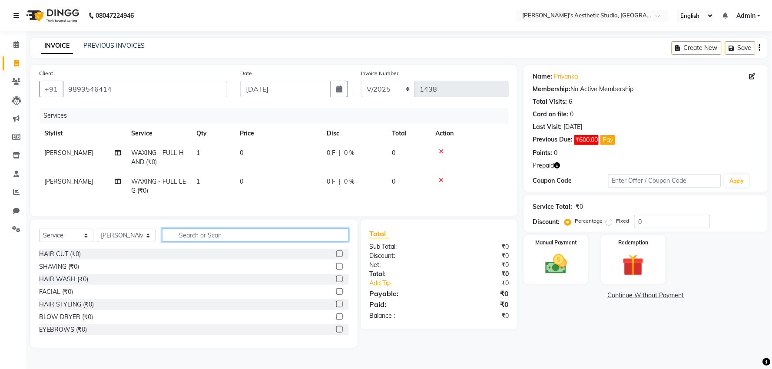
click at [339, 241] on input "text" at bounding box center [255, 234] width 186 height 13
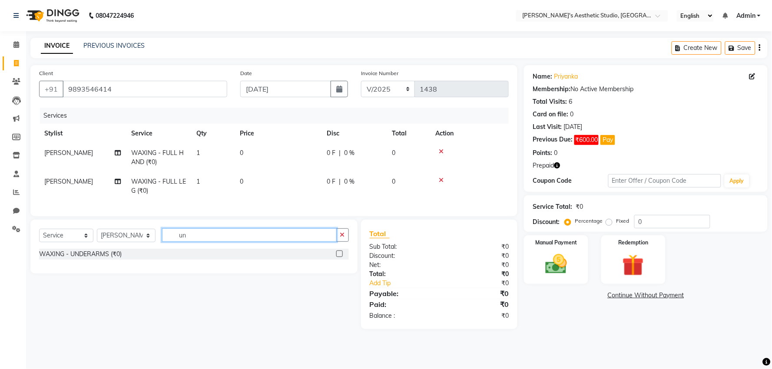
type input "un"
click at [340, 257] on label at bounding box center [339, 254] width 7 height 7
click at [340, 257] on input "checkbox" at bounding box center [339, 254] width 6 height 6
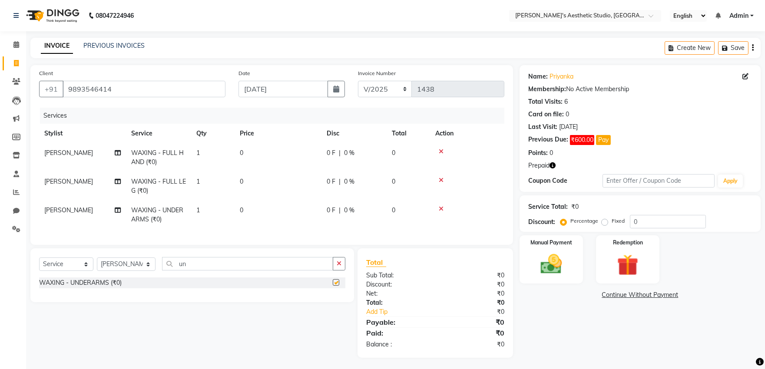
checkbox input "false"
click at [339, 267] on button "button" at bounding box center [339, 263] width 13 height 13
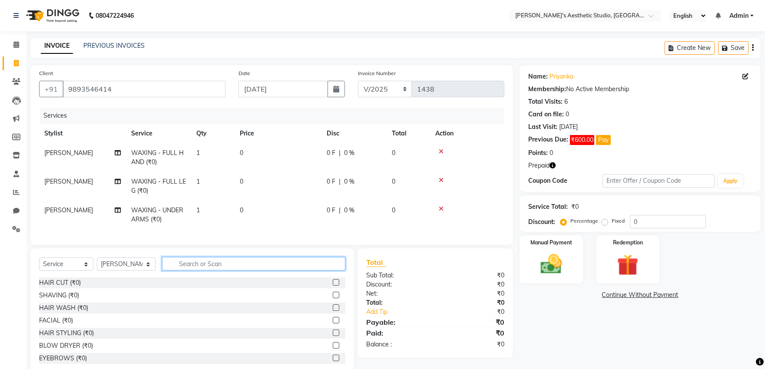
click at [333, 270] on input "text" at bounding box center [254, 263] width 184 height 13
type input "ab"
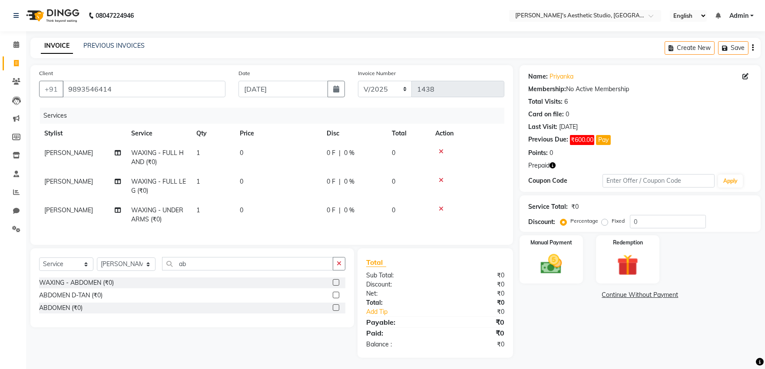
click at [337, 286] on label at bounding box center [336, 282] width 7 height 7
click at [337, 286] on input "checkbox" at bounding box center [336, 283] width 6 height 6
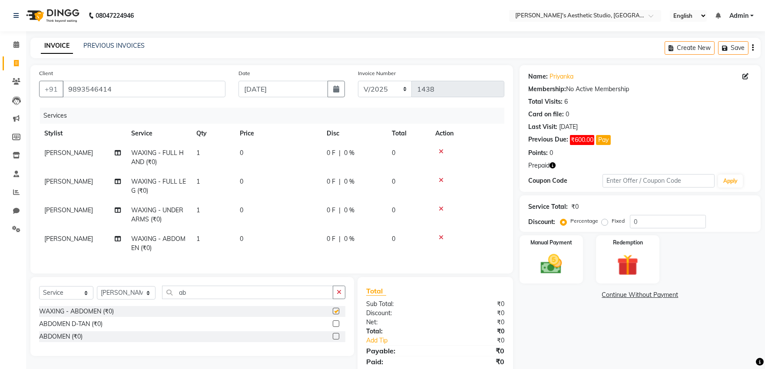
checkbox input "false"
click at [299, 159] on td "0" at bounding box center [277, 157] width 87 height 29
select select "65383"
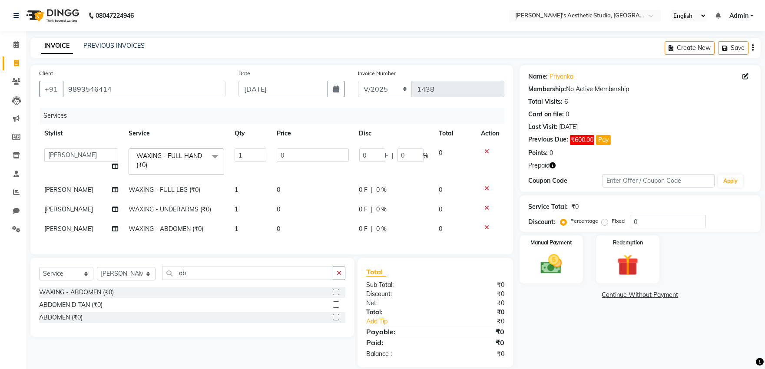
click at [299, 159] on input "0" at bounding box center [313, 155] width 72 height 13
type input "0550"
click at [291, 187] on td "0" at bounding box center [312, 190] width 82 height 20
select select "65383"
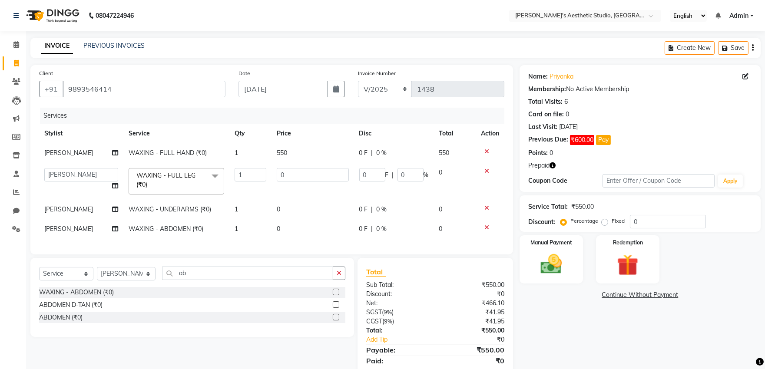
drag, startPoint x: 291, startPoint y: 187, endPoint x: 294, endPoint y: 181, distance: 7.2
click at [291, 186] on td "0" at bounding box center [312, 181] width 82 height 37
click at [296, 179] on input "0" at bounding box center [313, 174] width 72 height 13
type input "0800"
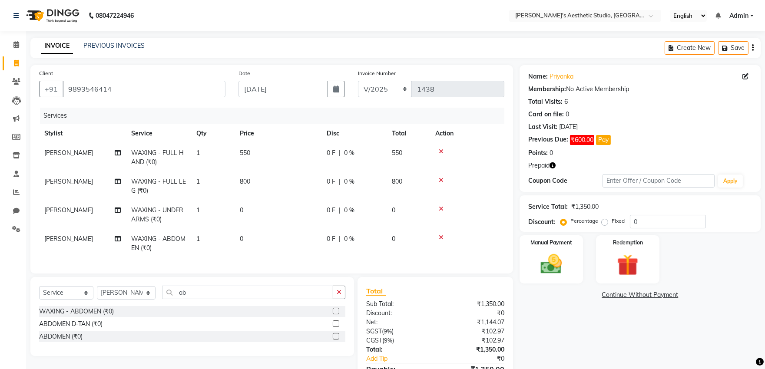
click at [297, 200] on tbody "SAKSHI WAXING - FULL HAND (₹0) 1 550 0 F | 0 % 550 SAKSHI WAXING - FULL LEG (₹0…" at bounding box center [271, 200] width 465 height 115
click at [297, 200] on td "800" at bounding box center [277, 186] width 87 height 29
select select "65383"
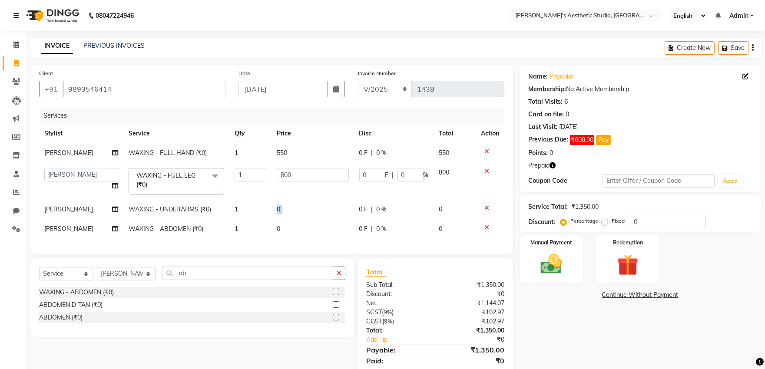
click at [297, 201] on td "0" at bounding box center [312, 210] width 82 height 20
select select "65383"
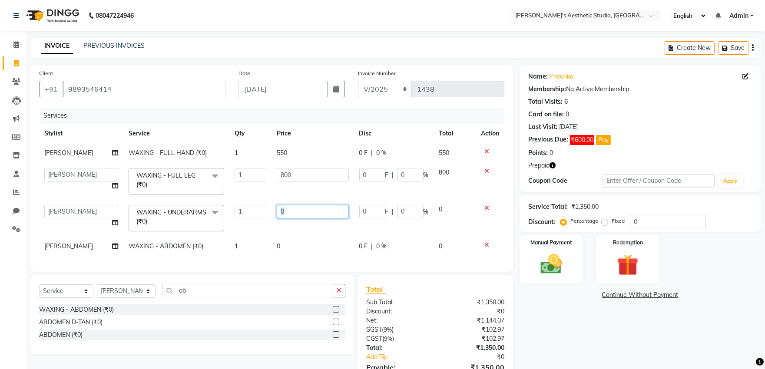
click at [298, 207] on input "0" at bounding box center [313, 211] width 72 height 13
type input "0200"
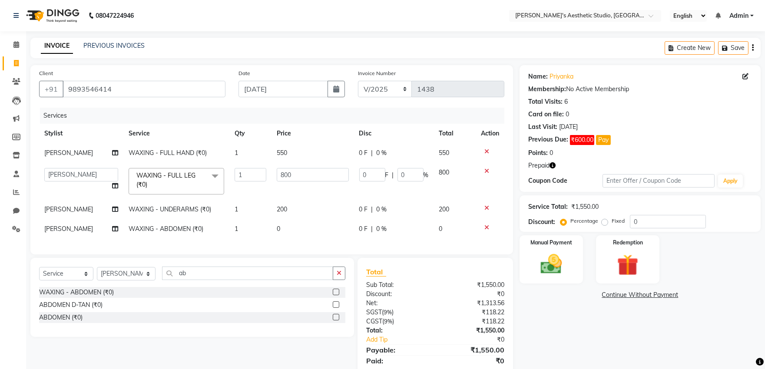
click at [307, 238] on tbody "SAKSHI WAXING - FULL HAND (₹0) 1 550 0 F | 0 % 550 AVINIHAL BHUMI GURPREET KAUR…" at bounding box center [271, 191] width 465 height 96
click at [307, 233] on td "0" at bounding box center [312, 229] width 82 height 20
select select "65383"
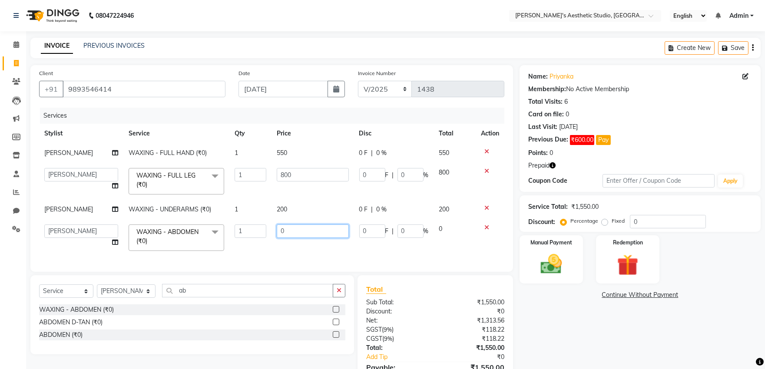
click at [307, 233] on input "0" at bounding box center [313, 230] width 72 height 13
type input "0700"
click at [320, 252] on div "Services Stylist Service Qty Price Disc Total Action SAKSHI WAXING - FULL HAND …" at bounding box center [271, 185] width 465 height 155
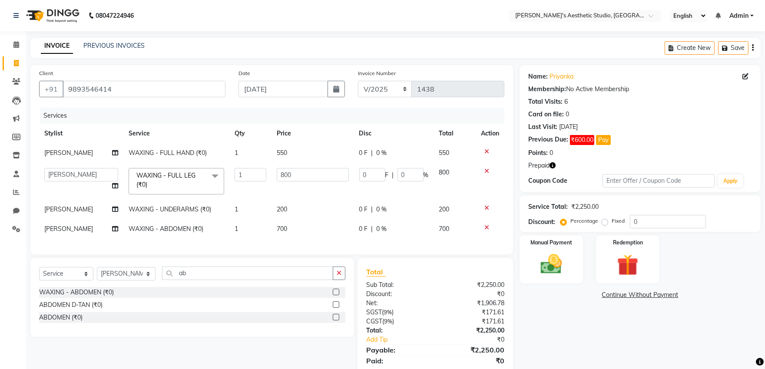
click at [113, 151] on icon at bounding box center [115, 153] width 6 height 6
select select "65383"
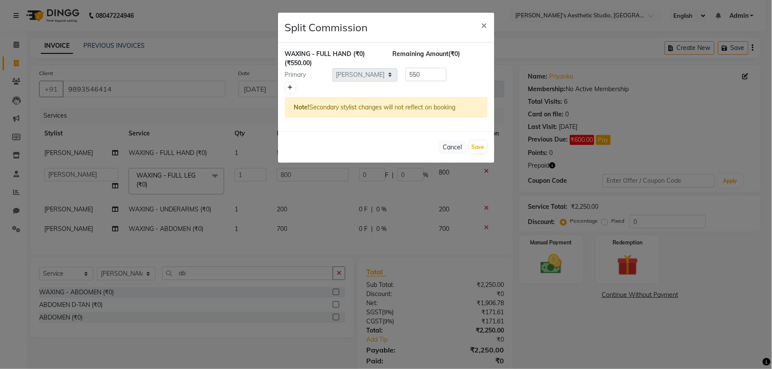
click at [288, 87] on icon at bounding box center [290, 87] width 5 height 5
type input "275"
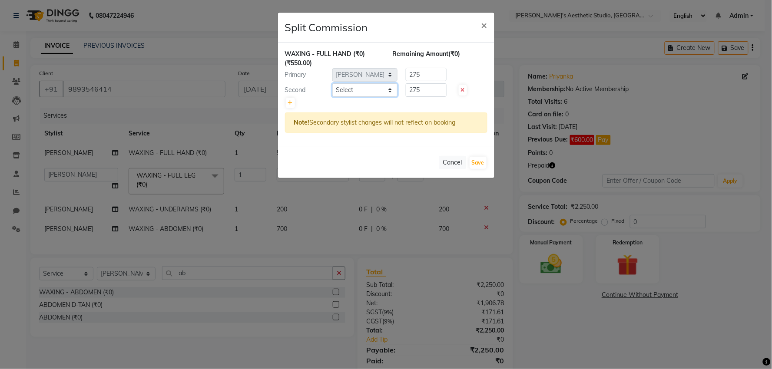
click at [337, 87] on select "Select AVINIHAL BHUMI GURPREET KAUR MANISHA RAJPUT MEHAR NIGAR (STUDENT) SAHIL …" at bounding box center [364, 89] width 65 height 13
select select "78750"
click at [332, 83] on select "Select AVINIHAL BHUMI GURPREET KAUR MANISHA RAJPUT MEHAR NIGAR (STUDENT) SAHIL …" at bounding box center [364, 89] width 65 height 13
click at [487, 165] on div "Cancel Save" at bounding box center [386, 162] width 216 height 31
click at [479, 159] on button "Save" at bounding box center [477, 163] width 17 height 12
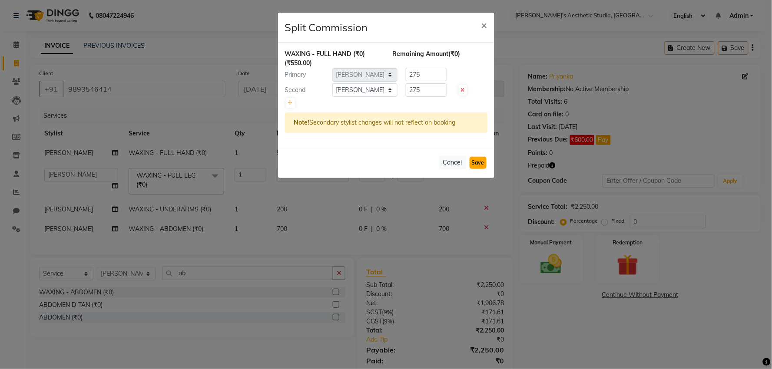
select select "Select"
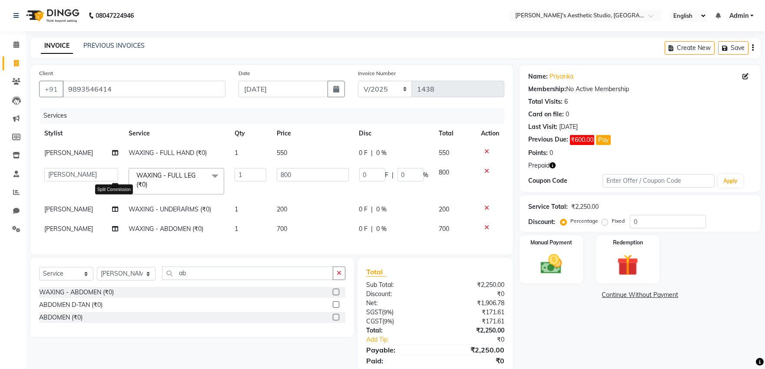
click at [115, 209] on icon at bounding box center [115, 209] width 6 height 6
select select "65383"
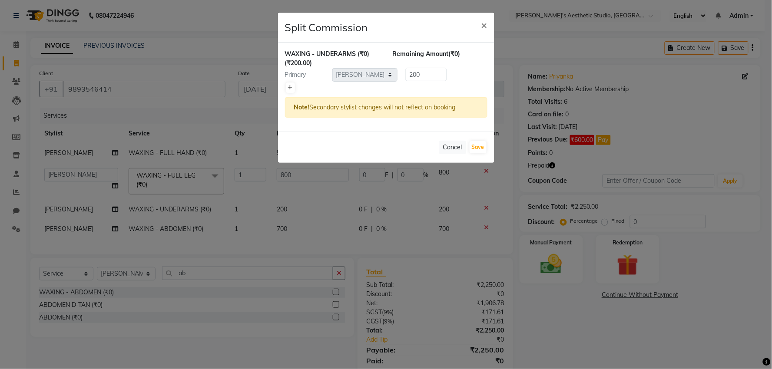
click at [286, 86] on link at bounding box center [290, 88] width 9 height 10
type input "100"
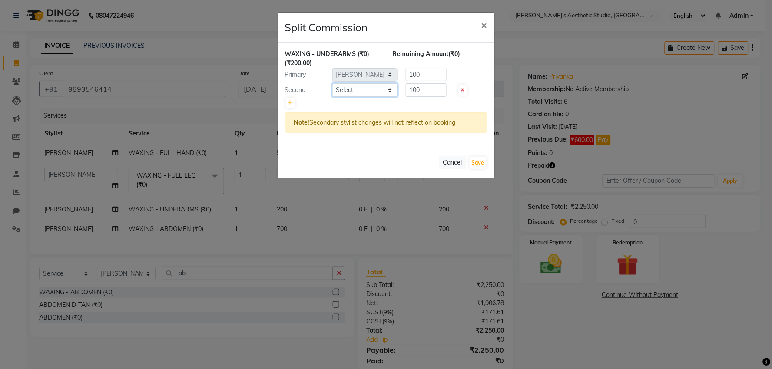
drag, startPoint x: 345, startPoint y: 89, endPoint x: 347, endPoint y: 96, distance: 6.9
click at [345, 89] on select "Select AVINIHAL BHUMI GURPREET KAUR MANISHA RAJPUT MEHAR NIGAR (STUDENT) SAHIL …" at bounding box center [364, 89] width 65 height 13
select select "78750"
click at [332, 83] on select "Select AVINIHAL BHUMI GURPREET KAUR MANISHA RAJPUT MEHAR NIGAR (STUDENT) SAHIL …" at bounding box center [364, 89] width 65 height 13
click at [484, 162] on button "Save" at bounding box center [477, 163] width 17 height 12
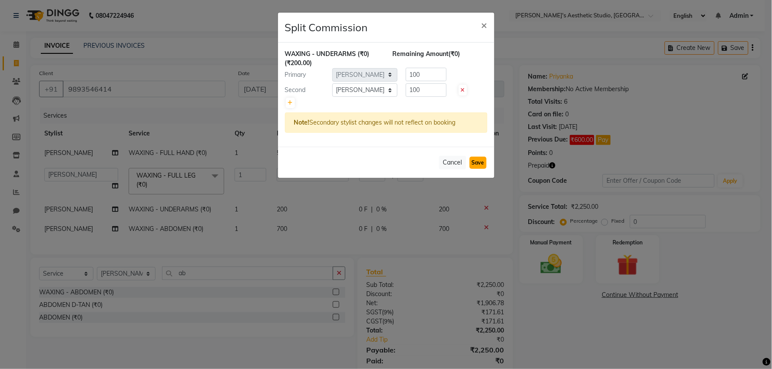
select select "Select"
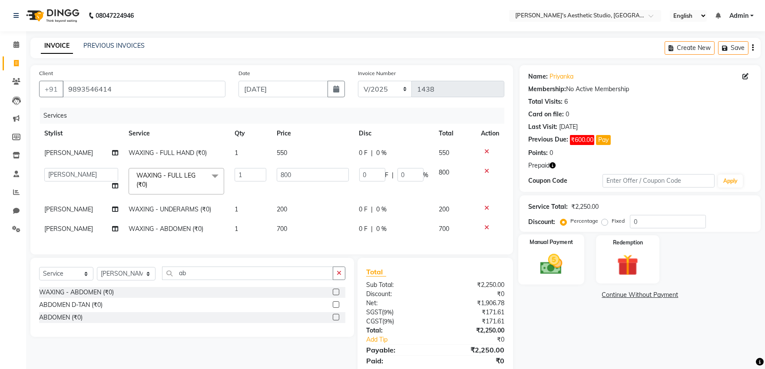
click at [574, 261] on div "Manual Payment" at bounding box center [551, 259] width 66 height 50
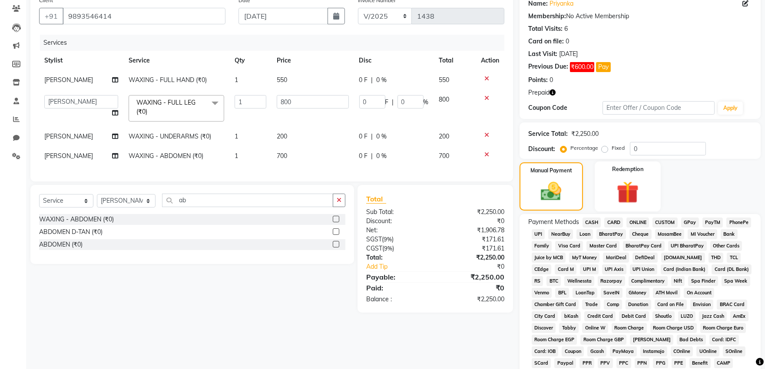
scroll to position [96, 0]
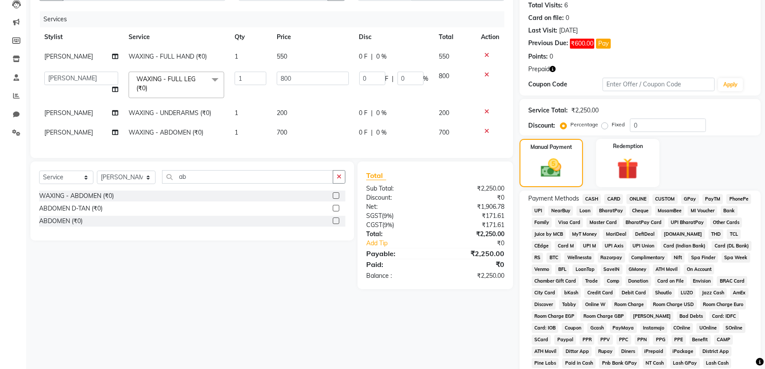
click at [597, 194] on div "CASH" at bounding box center [590, 200] width 22 height 12
click at [596, 194] on span "CASH" at bounding box center [591, 199] width 19 height 10
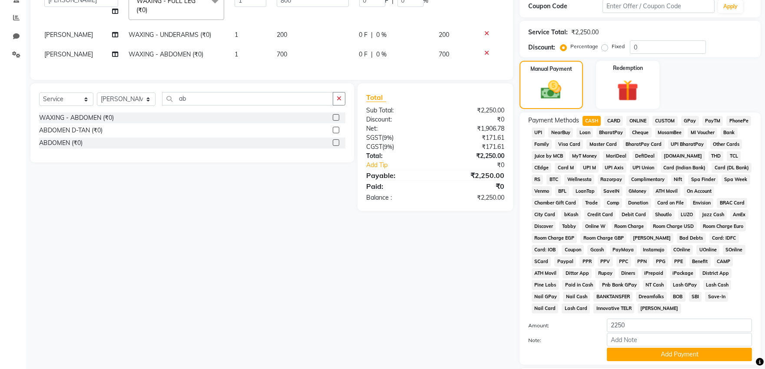
scroll to position [236, 0]
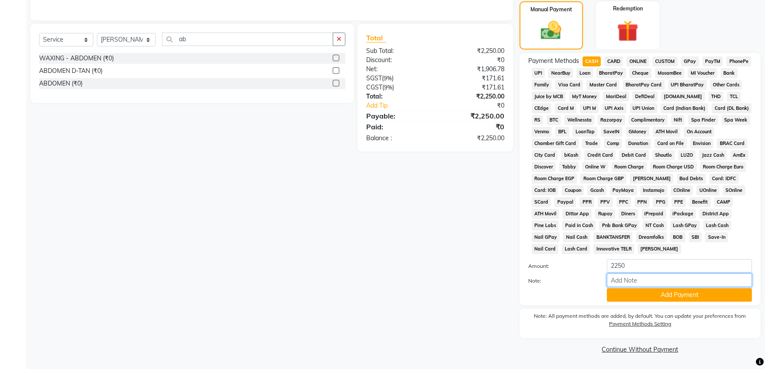
click at [643, 277] on input "Note:" at bounding box center [679, 280] width 145 height 13
click at [643, 265] on input "2250" at bounding box center [679, 265] width 145 height 13
type input "2"
type input "600"
click at [614, 294] on button "Add Payment" at bounding box center [679, 294] width 145 height 13
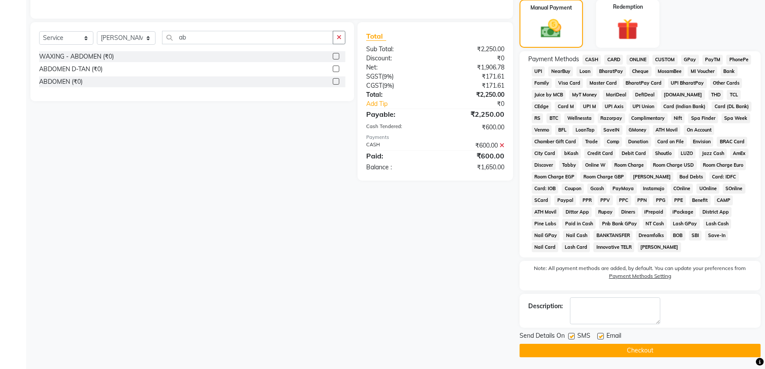
click at [637, 55] on span "ONLINE" at bounding box center [637, 60] width 23 height 10
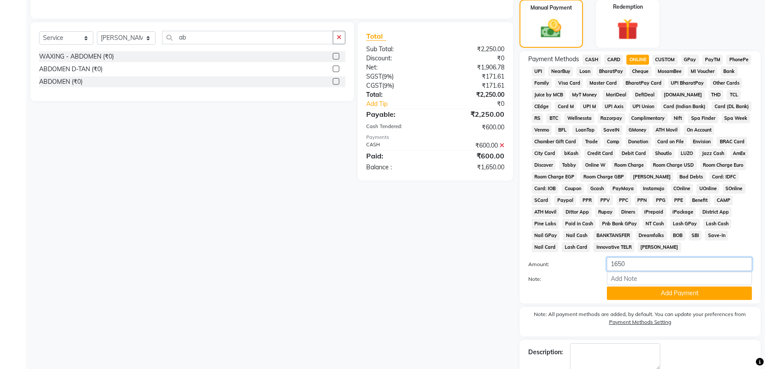
click at [647, 261] on input "1650" at bounding box center [679, 263] width 145 height 13
type input "1"
type input "1150"
click at [649, 297] on button "Add Payment" at bounding box center [679, 293] width 145 height 13
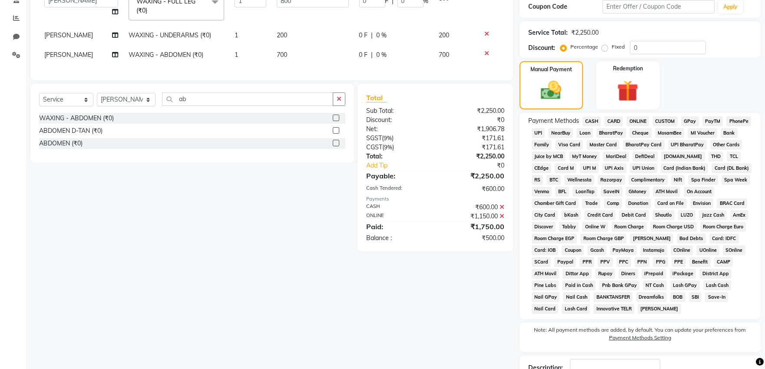
scroll to position [239, 0]
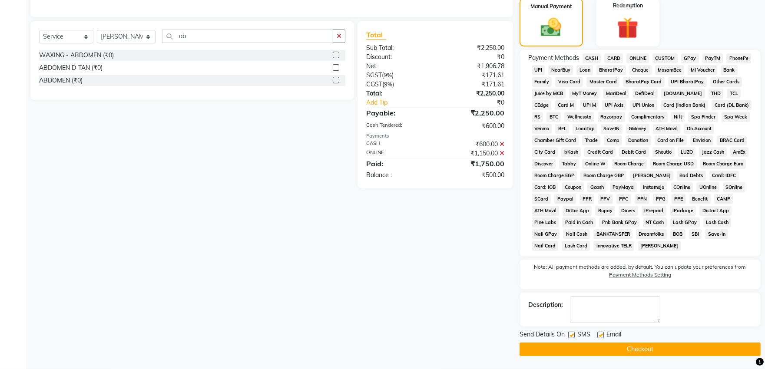
click at [601, 335] on label at bounding box center [600, 335] width 7 height 7
click at [601, 335] on input "checkbox" at bounding box center [600, 336] width 6 height 6
checkbox input "false"
click at [571, 335] on label at bounding box center [571, 335] width 7 height 7
click at [571, 335] on input "checkbox" at bounding box center [571, 336] width 6 height 6
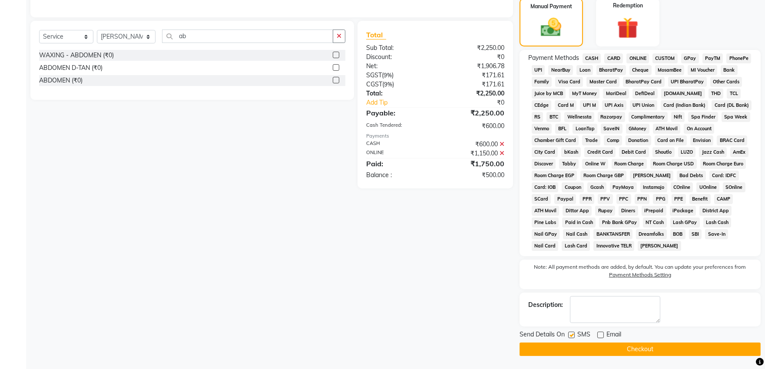
checkbox input "false"
click at [574, 349] on button "Checkout" at bounding box center [639, 349] width 241 height 13
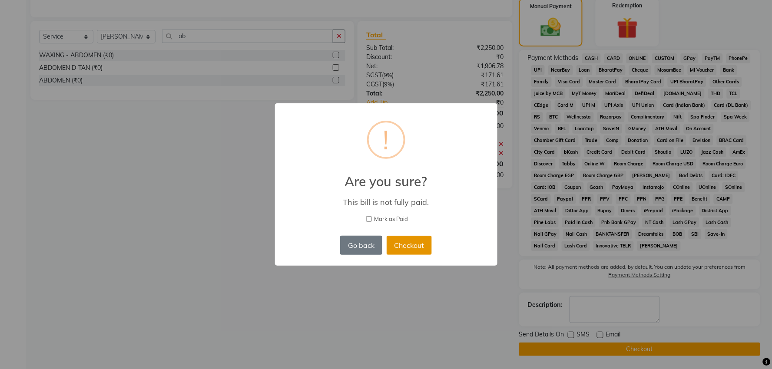
click at [419, 246] on button "Checkout" at bounding box center [408, 245] width 45 height 19
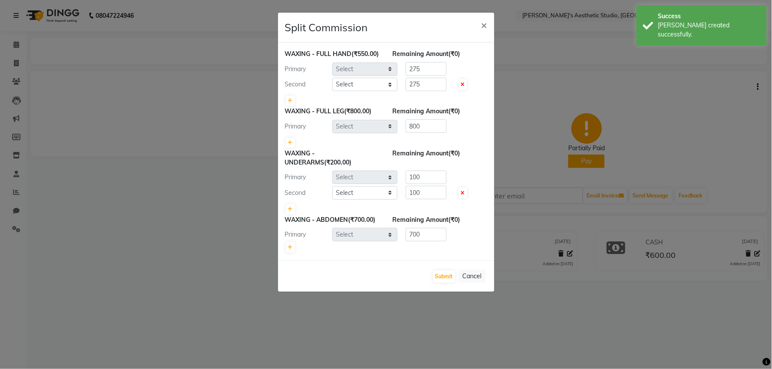
select select "65383"
select select "78750"
select select "65383"
select select "78750"
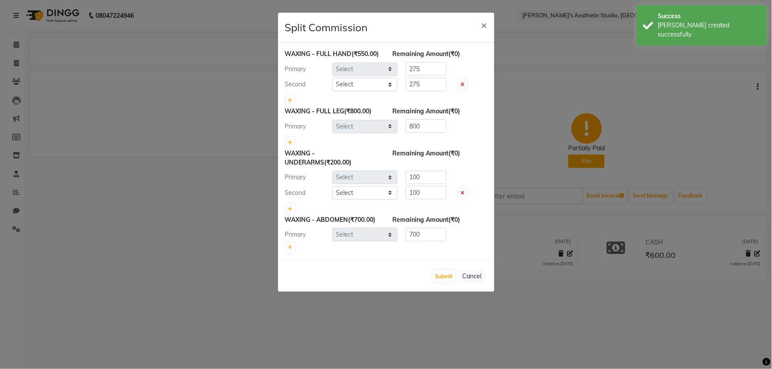
select select "65383"
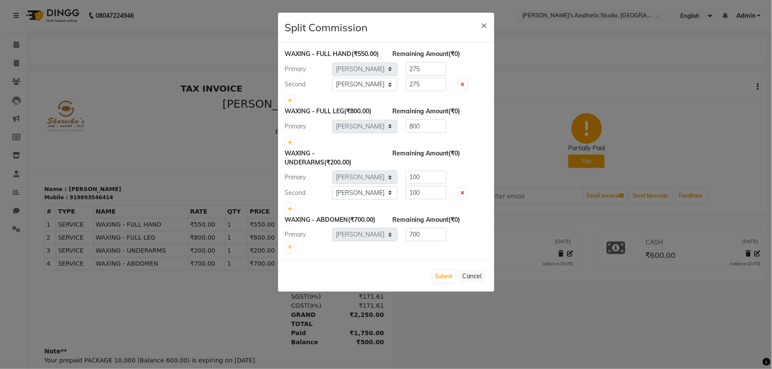
click at [611, 210] on ngb-modal-window "Split Commission × WAXING - FULL HAND (₹550.00) Remaining Amount (₹0) Primary S…" at bounding box center [386, 184] width 772 height 369
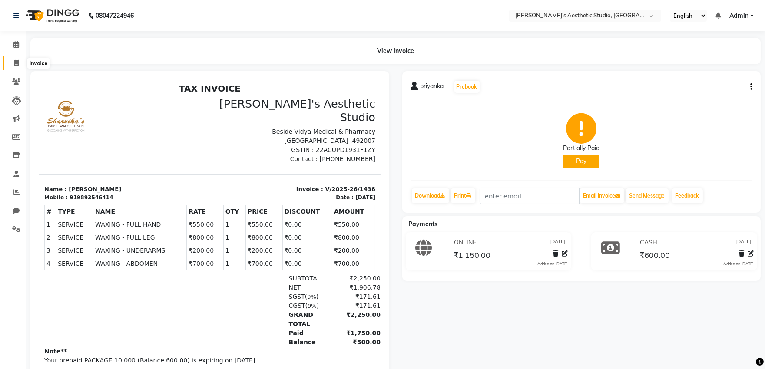
click at [17, 59] on span at bounding box center [16, 64] width 15 height 10
select select "service"
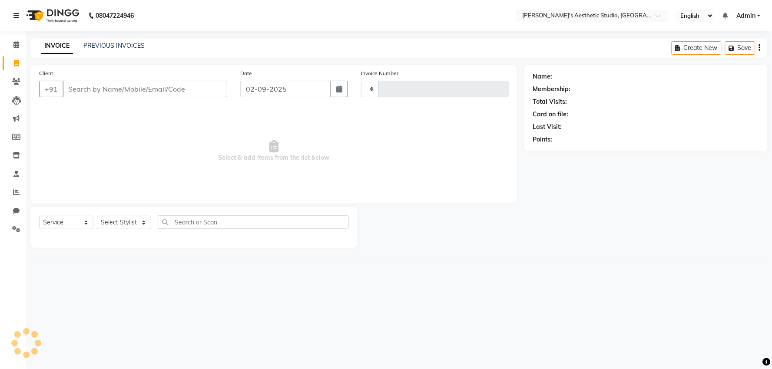
type input "1439"
select select "4077"
click at [88, 81] on input "Client" at bounding box center [145, 89] width 165 height 17
select select "membership"
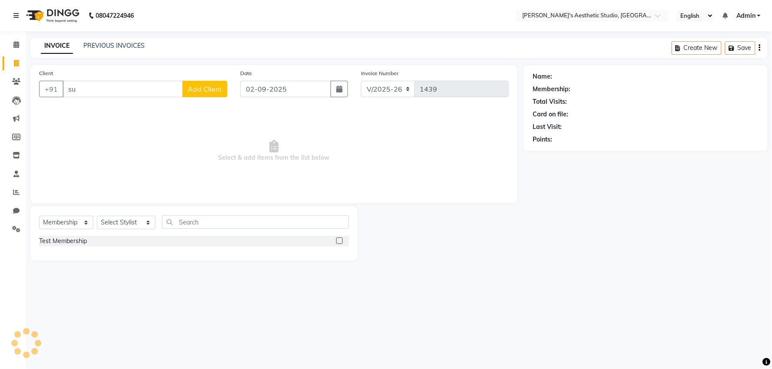
type input "s"
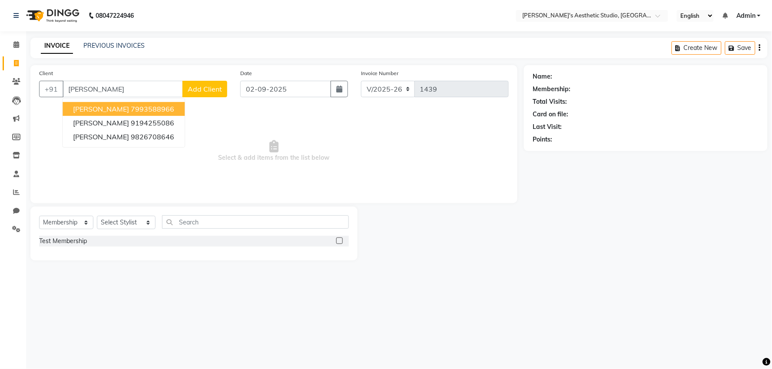
click at [176, 108] on button "SURENDRA 7993588966" at bounding box center [124, 109] width 122 height 14
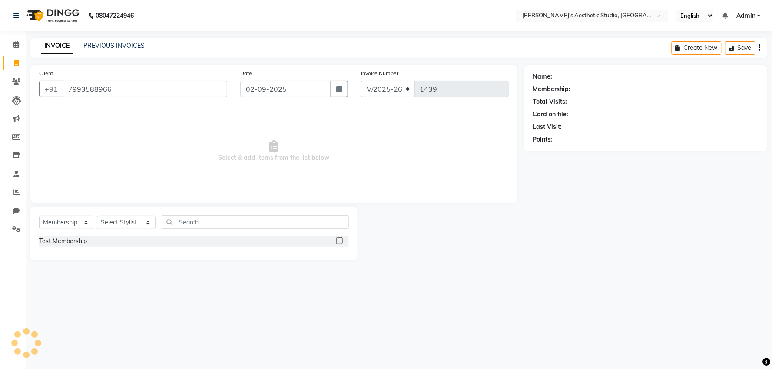
type input "7993588966"
click at [281, 81] on input "02-09-2025" at bounding box center [285, 89] width 91 height 17
select select "9"
select select "2025"
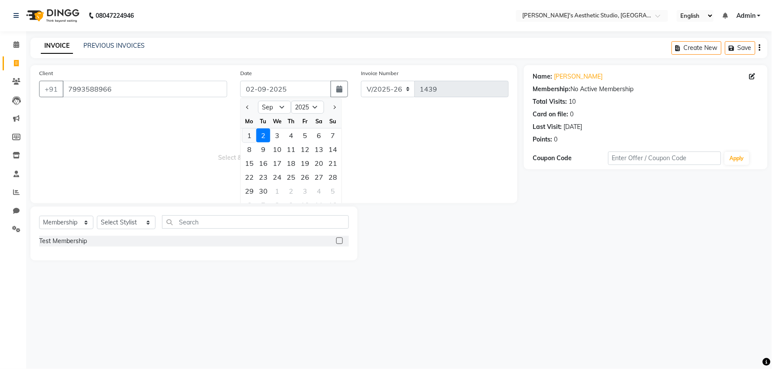
click at [248, 136] on div "1" at bounding box center [249, 136] width 14 height 14
type input "01-09-2025"
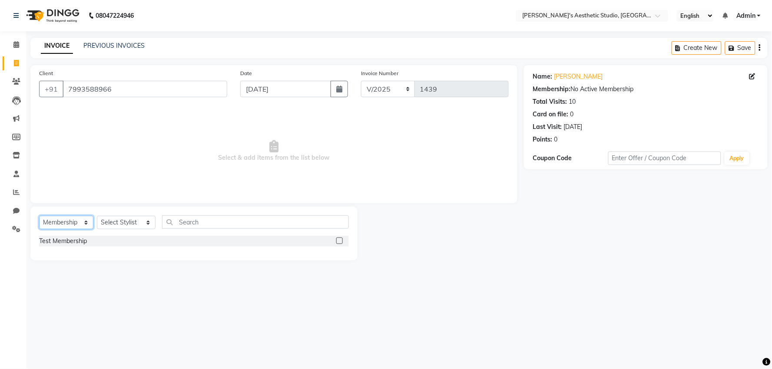
drag, startPoint x: 75, startPoint y: 217, endPoint x: 75, endPoint y: 224, distance: 7.4
click at [75, 222] on select "Select Service Product Membership Package Voucher Prepaid Gift Card" at bounding box center [66, 222] width 54 height 13
click at [39, 216] on select "Select Service Product Membership Package Voucher Prepaid Gift Card" at bounding box center [66, 222] width 54 height 13
drag, startPoint x: 77, startPoint y: 223, endPoint x: 76, endPoint y: 228, distance: 5.2
click at [77, 226] on select "Select Service Product Membership Package Voucher Prepaid Gift Card" at bounding box center [66, 222] width 54 height 13
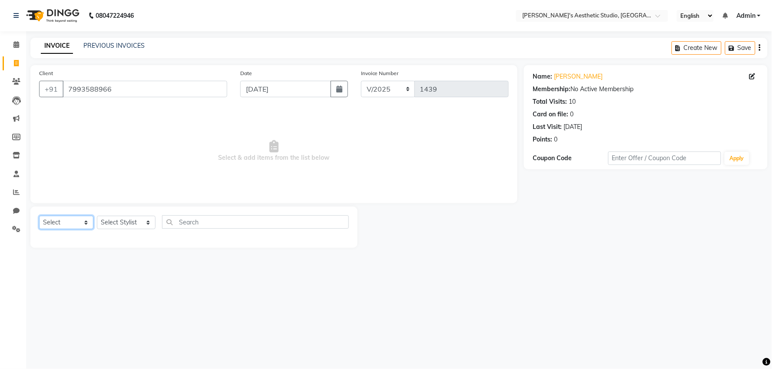
select select "service"
click at [39, 216] on select "Select Service Product Membership Package Voucher Prepaid Gift Card" at bounding box center [66, 222] width 54 height 13
click at [122, 227] on select "Select Stylist AVINIHAL BHUMI GURPREET KAUR MANISHA RAJPUT MEHAR NIGAR (STUDENT…" at bounding box center [126, 222] width 59 height 13
select select "65877"
click at [97, 216] on select "Select Stylist AVINIHAL BHUMI GURPREET KAUR MANISHA RAJPUT MEHAR NIGAR (STUDENT…" at bounding box center [126, 222] width 59 height 13
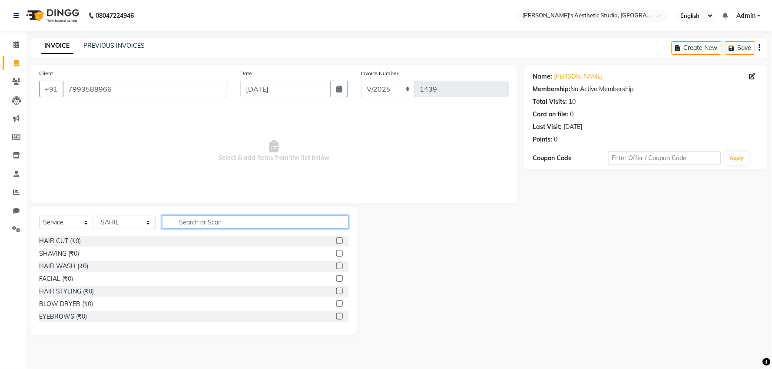
click at [185, 217] on input "text" at bounding box center [255, 221] width 186 height 13
click at [336, 241] on label at bounding box center [339, 241] width 7 height 7
click at [336, 241] on input "checkbox" at bounding box center [339, 241] width 6 height 6
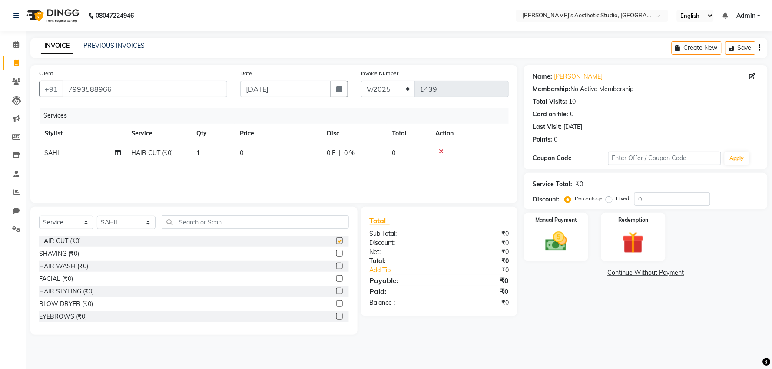
click at [303, 141] on th "Price" at bounding box center [277, 134] width 87 height 20
checkbox input "false"
click at [305, 158] on td "0" at bounding box center [277, 153] width 87 height 20
select select "65877"
click at [305, 158] on input "0" at bounding box center [315, 155] width 74 height 13
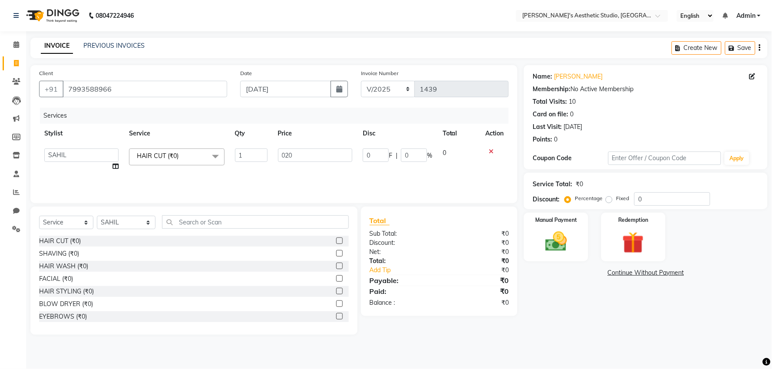
type input "0200"
click at [588, 333] on div "Name: Surendra Membership: No Active Membership Total Visits: 10 Card on file: …" at bounding box center [649, 200] width 250 height 270
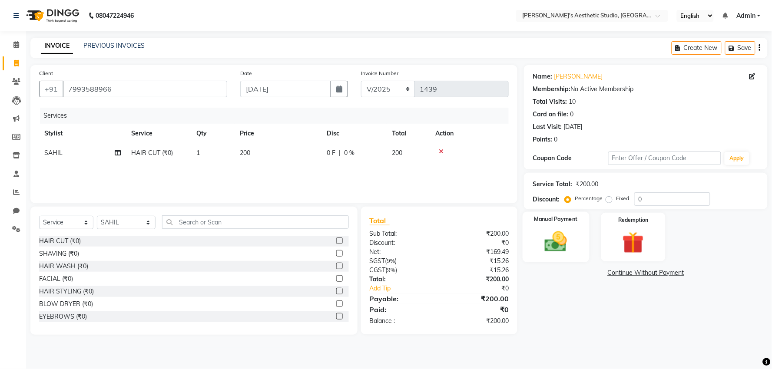
click at [571, 242] on img at bounding box center [556, 242] width 36 height 26
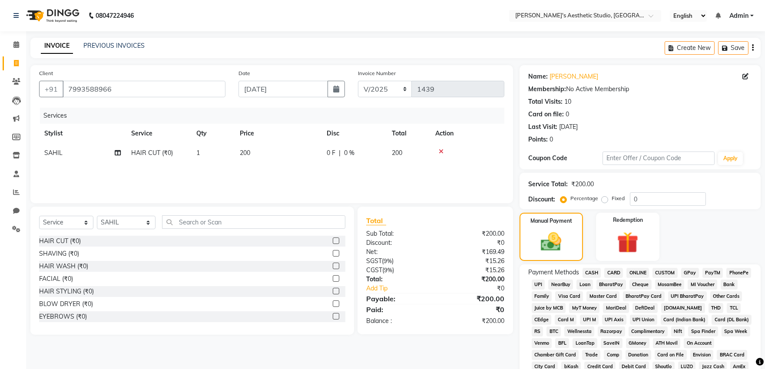
click at [587, 272] on span "CASH" at bounding box center [591, 273] width 19 height 10
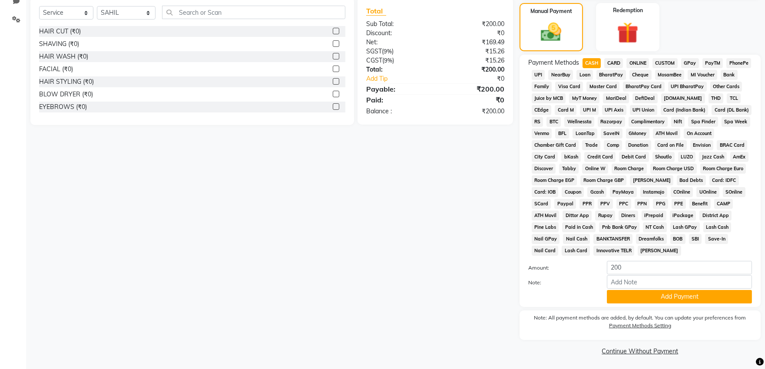
scroll to position [213, 0]
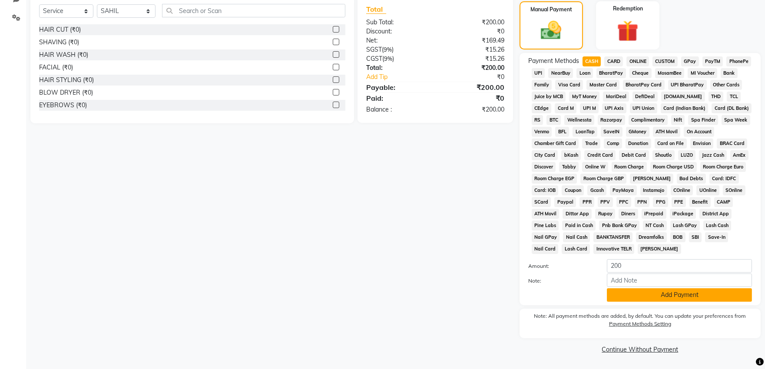
click at [626, 298] on button "Add Payment" at bounding box center [679, 294] width 145 height 13
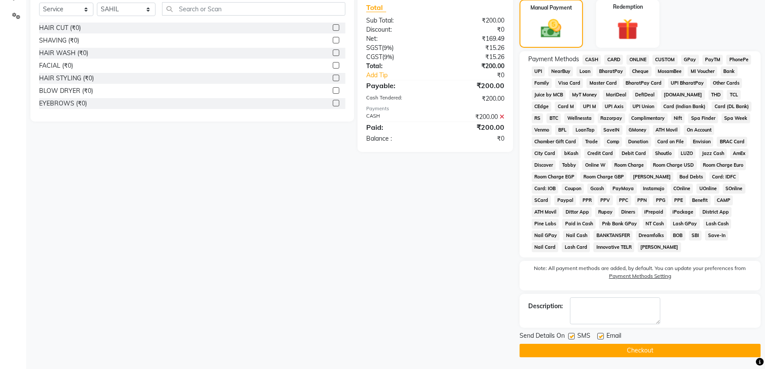
click at [597, 339] on label at bounding box center [600, 336] width 7 height 7
click at [597, 339] on input "checkbox" at bounding box center [600, 337] width 6 height 6
checkbox input "false"
click at [569, 337] on label at bounding box center [571, 336] width 7 height 7
click at [569, 337] on input "checkbox" at bounding box center [571, 337] width 6 height 6
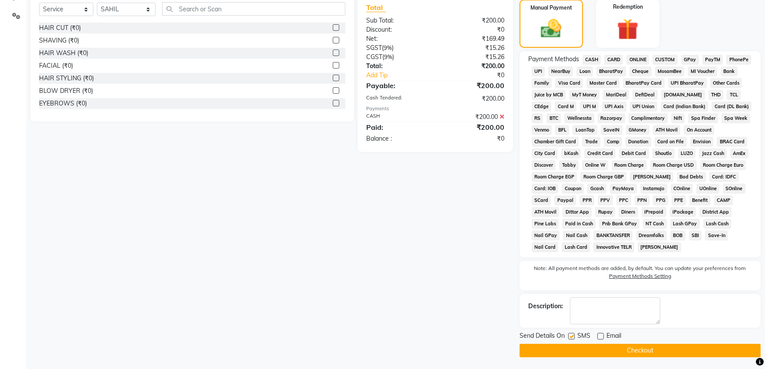
checkbox input "false"
click at [571, 353] on button "Checkout" at bounding box center [639, 350] width 241 height 13
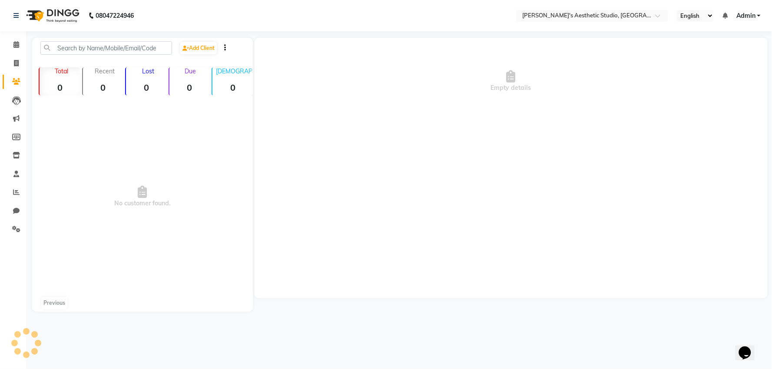
select select "en"
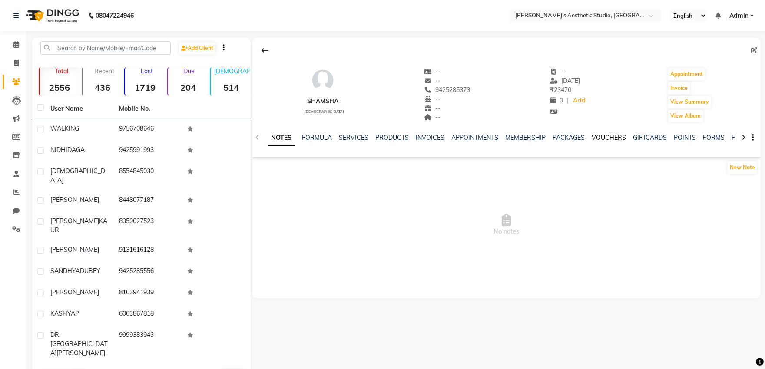
click at [609, 136] on link "VOUCHERS" at bounding box center [608, 138] width 34 height 8
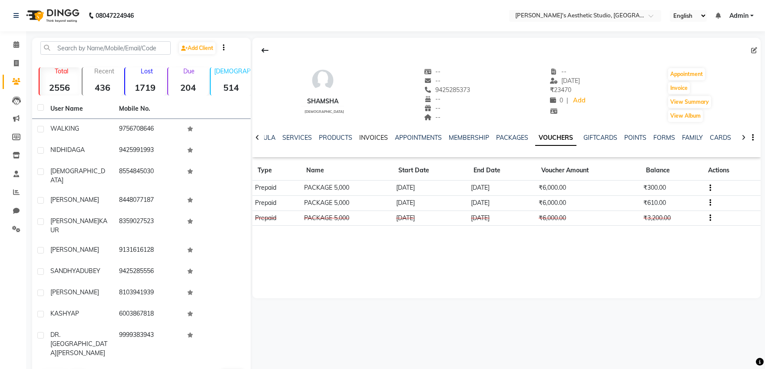
click at [367, 139] on link "INVOICES" at bounding box center [373, 138] width 29 height 8
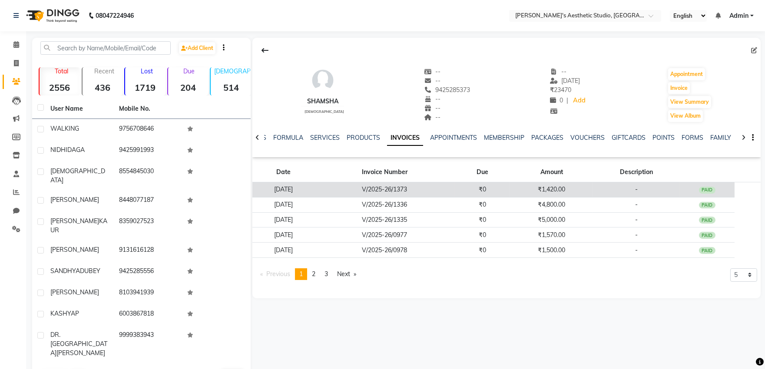
click at [386, 189] on td "V/2025-26/1373" at bounding box center [384, 189] width 140 height 15
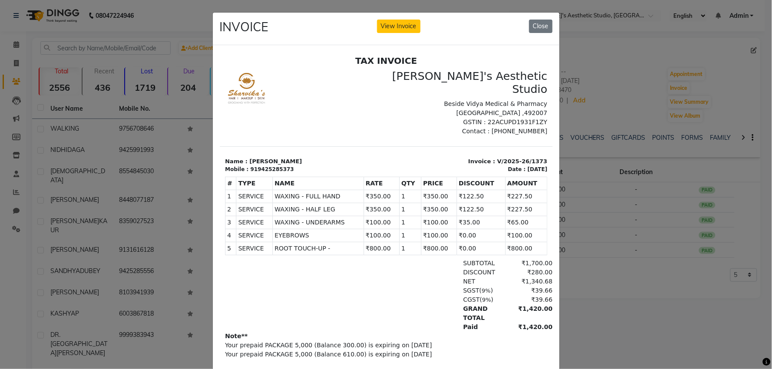
click at [122, 87] on ngb-modal-window "INVOICE View Invoice Close" at bounding box center [386, 184] width 772 height 369
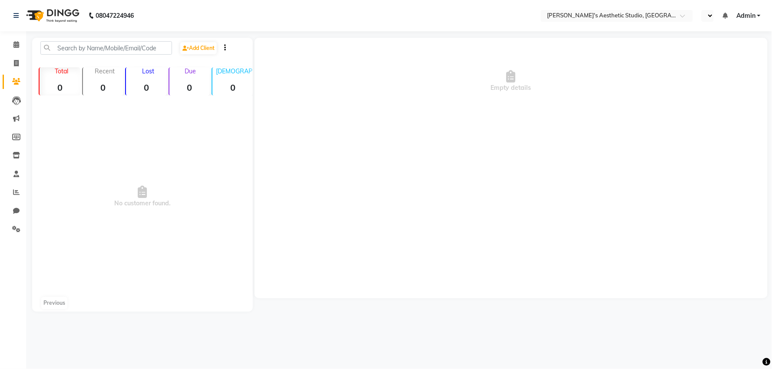
select select "en"
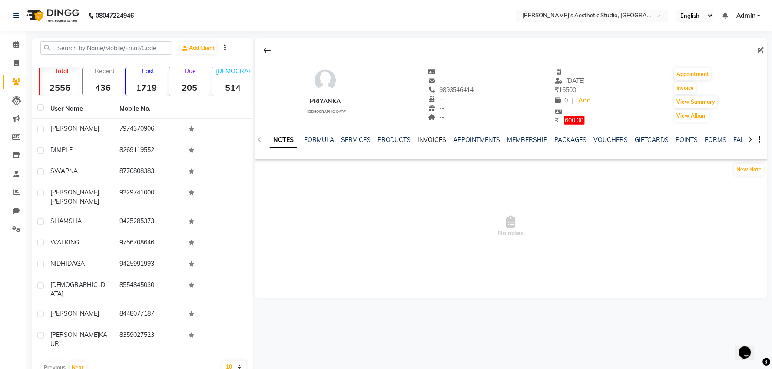
click at [421, 141] on link "INVOICES" at bounding box center [432, 140] width 29 height 8
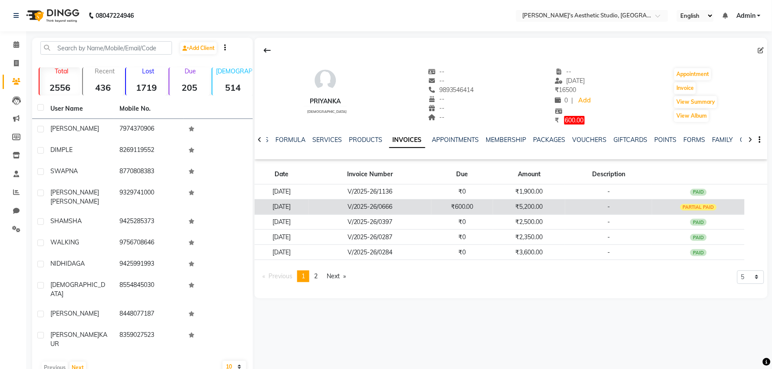
click at [431, 205] on td "V/2025-26/0666" at bounding box center [370, 206] width 122 height 15
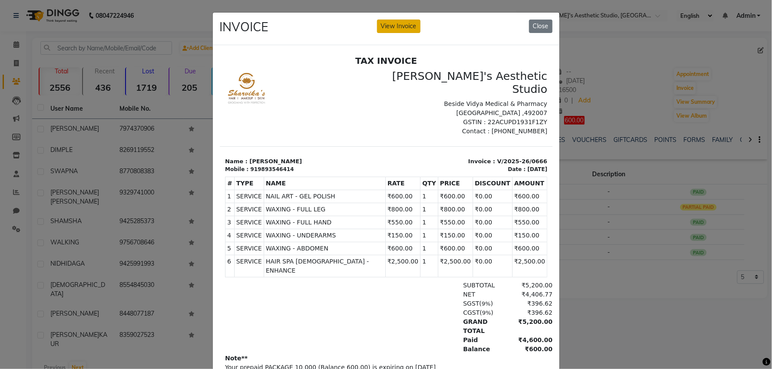
click at [388, 26] on button "View Invoice" at bounding box center [398, 26] width 43 height 13
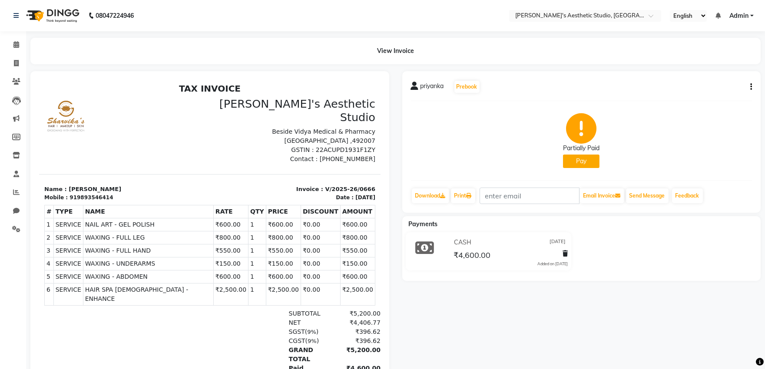
click at [749, 84] on button "button" at bounding box center [748, 87] width 5 height 9
click at [713, 96] on div "Edit Invoice" at bounding box center [707, 97] width 59 height 11
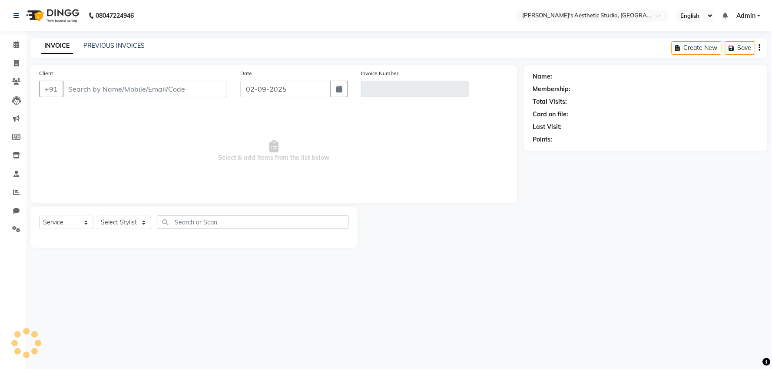
select select "membership"
type input "9893546414"
type input "V/2025-26/0666"
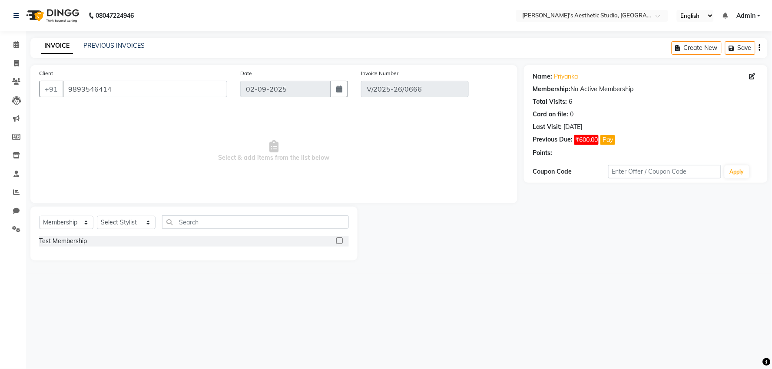
type input "16-06-2025"
select select "select"
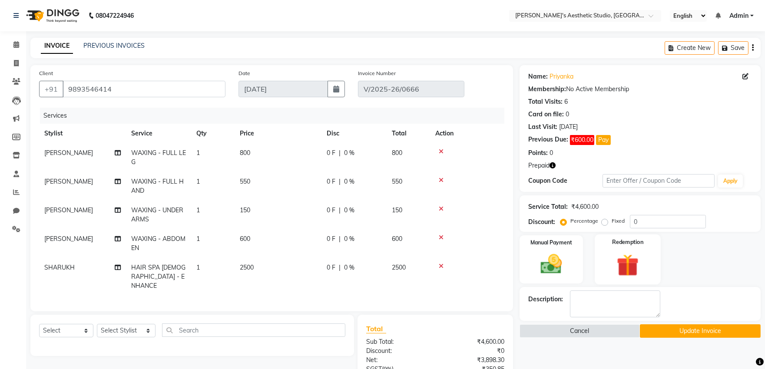
click at [637, 256] on img at bounding box center [628, 264] width 36 height 27
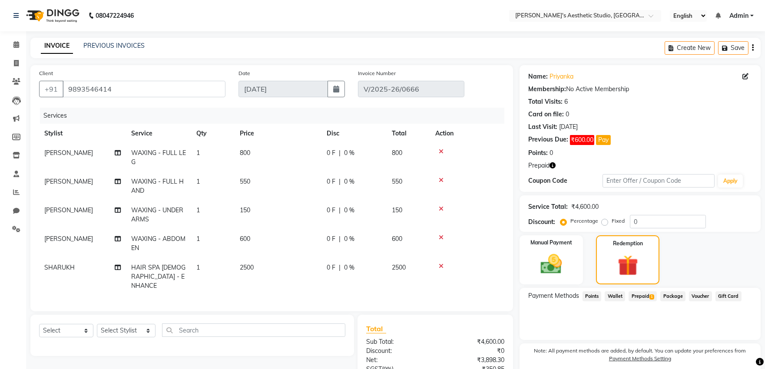
click at [644, 294] on span "Prepaid 1" at bounding box center [642, 296] width 28 height 10
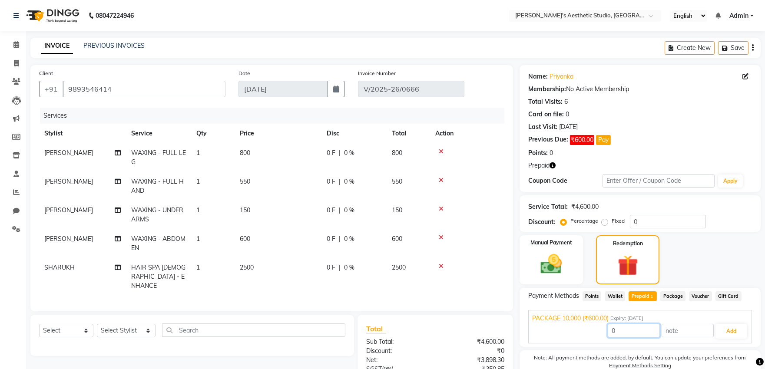
click at [646, 332] on input "0" at bounding box center [633, 330] width 52 height 13
type input "0600"
click at [729, 336] on button "Add" at bounding box center [731, 331] width 32 height 15
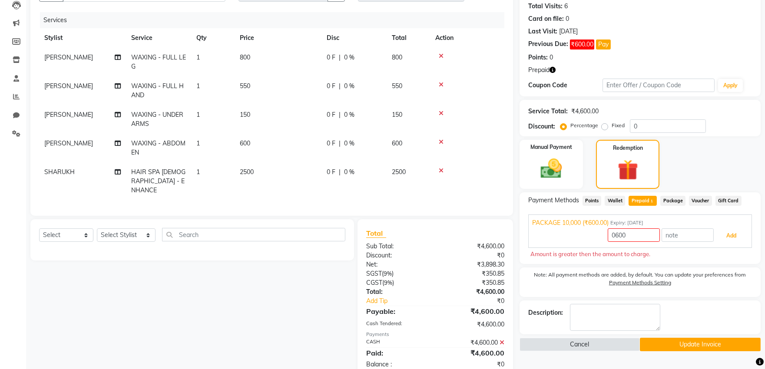
scroll to position [96, 0]
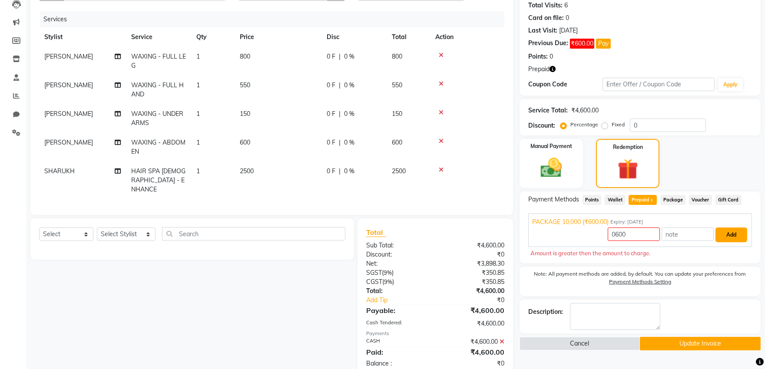
click at [731, 231] on button "Add" at bounding box center [731, 235] width 32 height 15
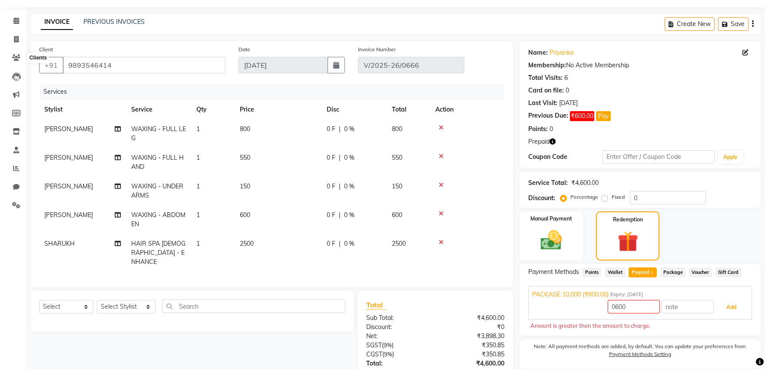
scroll to position [0, 0]
